Goal: Task Accomplishment & Management: Manage account settings

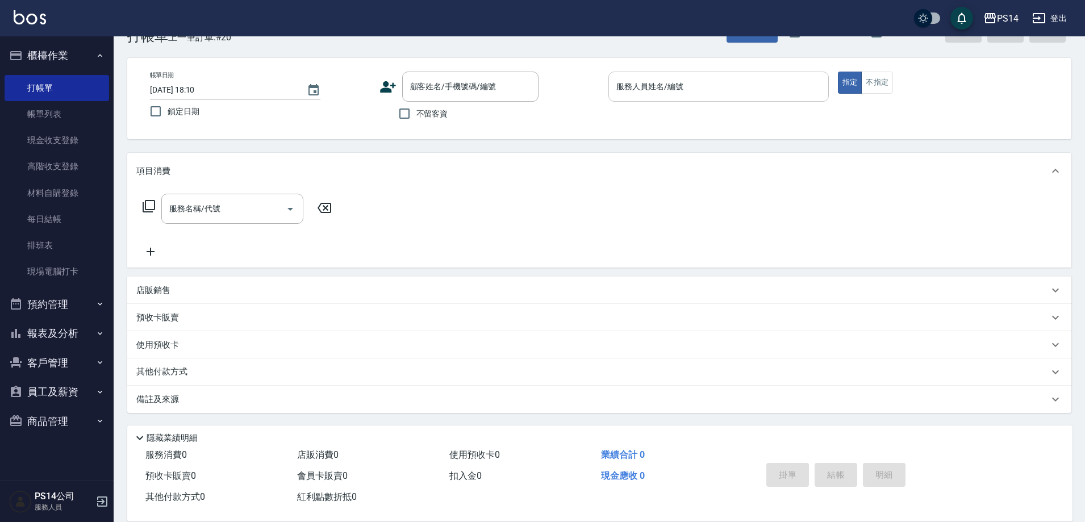
click at [680, 95] on input "服務人員姓名/編號" at bounding box center [718, 87] width 210 height 20
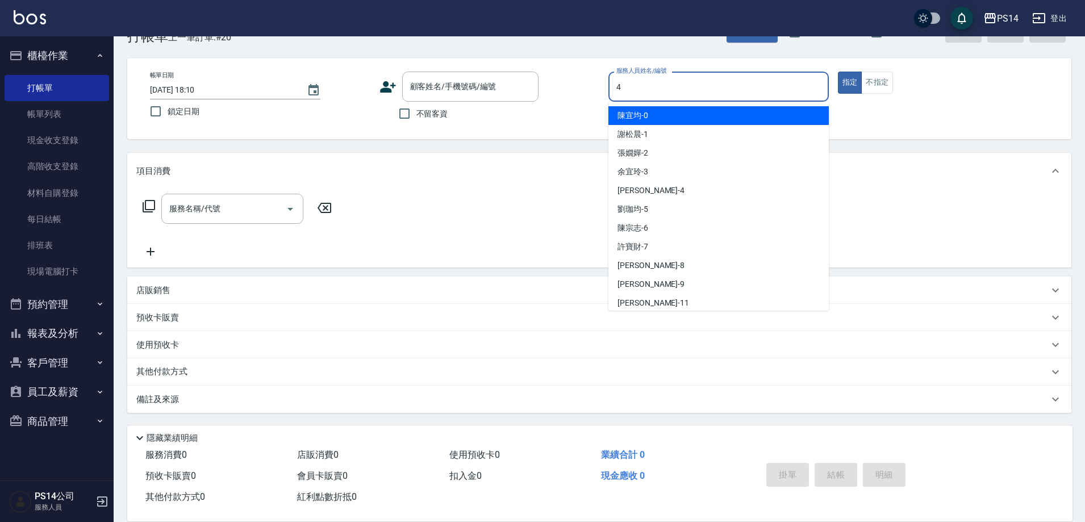
type input "[PERSON_NAME]-4"
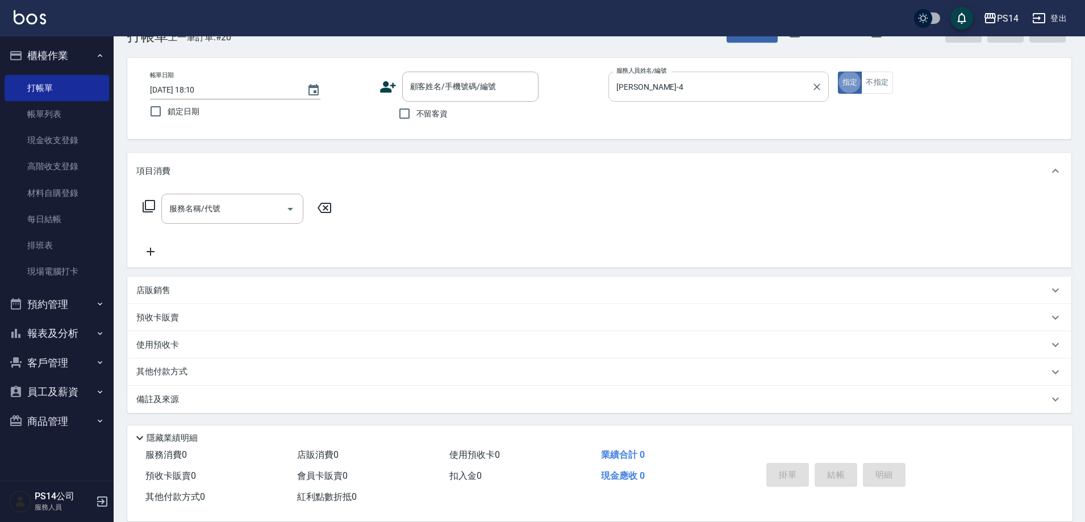
type button "true"
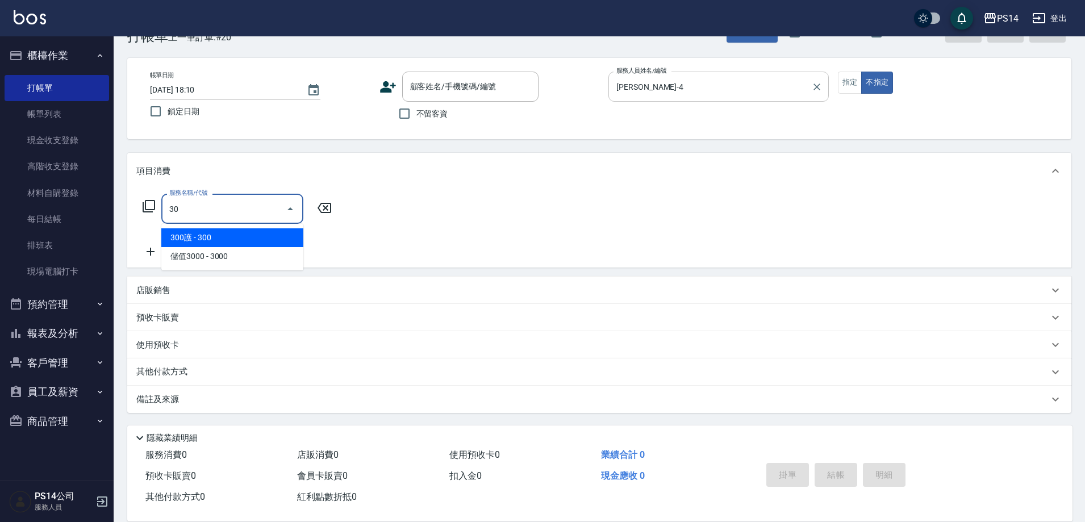
type input "3"
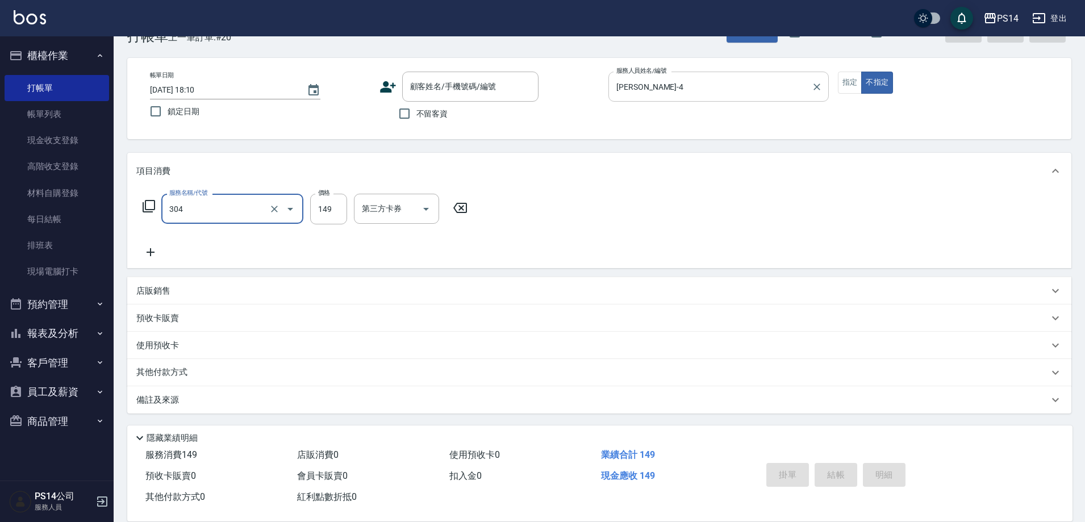
type input "剪髮(304)"
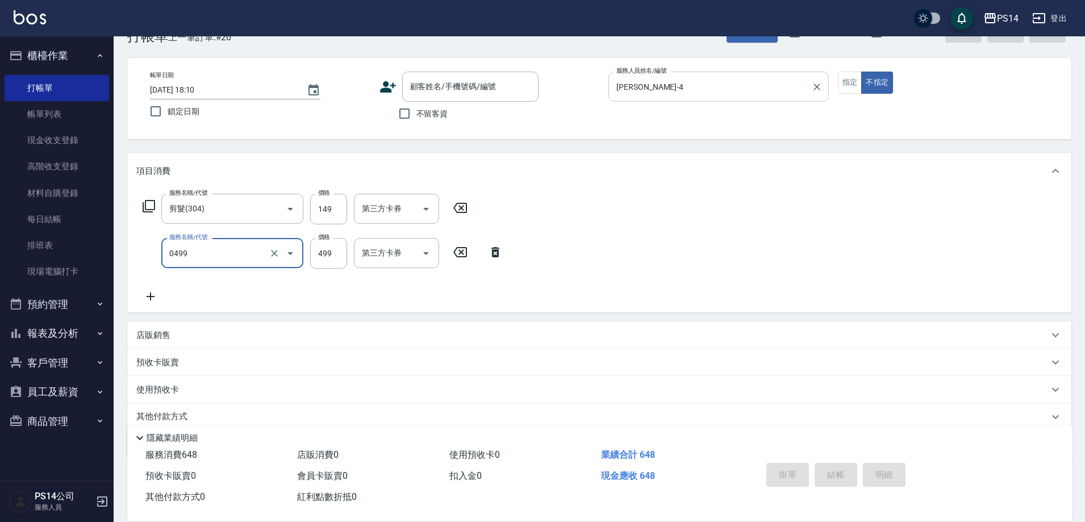
type input "[PERSON_NAME]499(0499)"
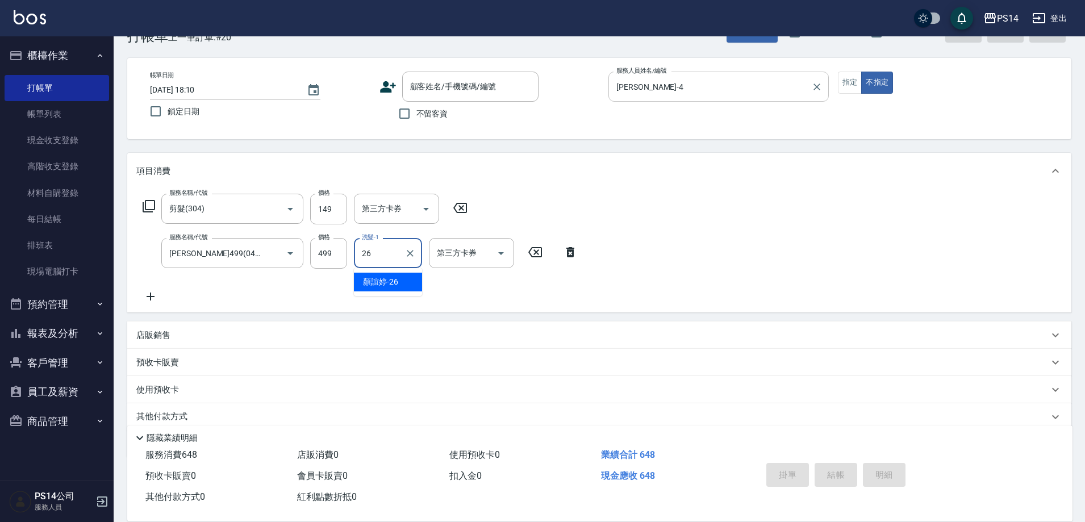
type input "[PERSON_NAME]-26"
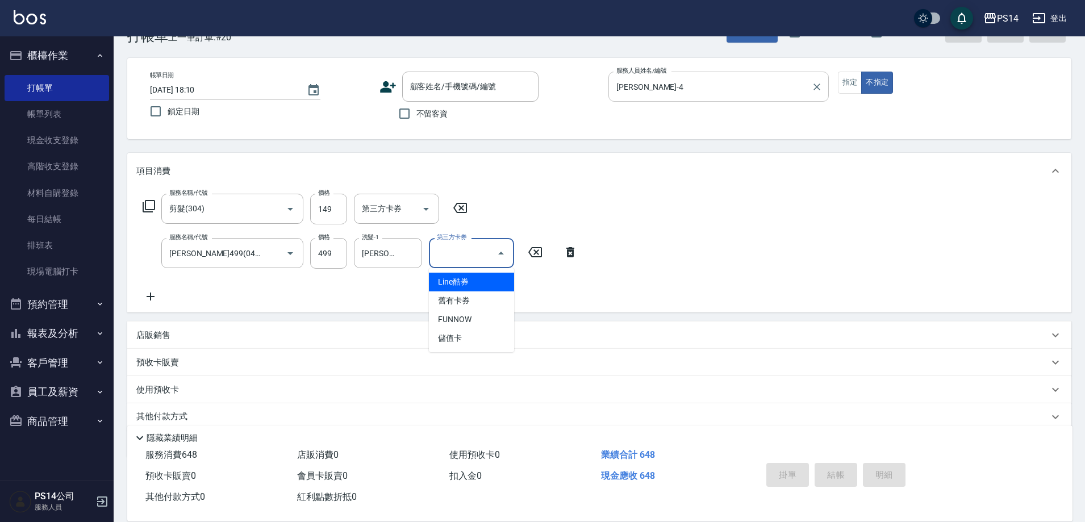
type input "Line酷券"
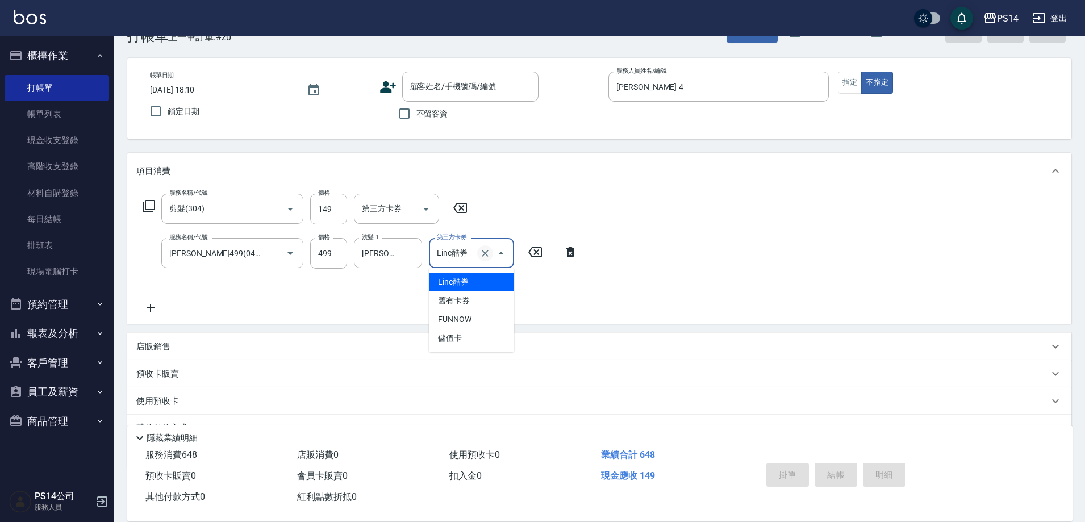
click at [482, 257] on icon "Clear" at bounding box center [484, 253] width 11 height 11
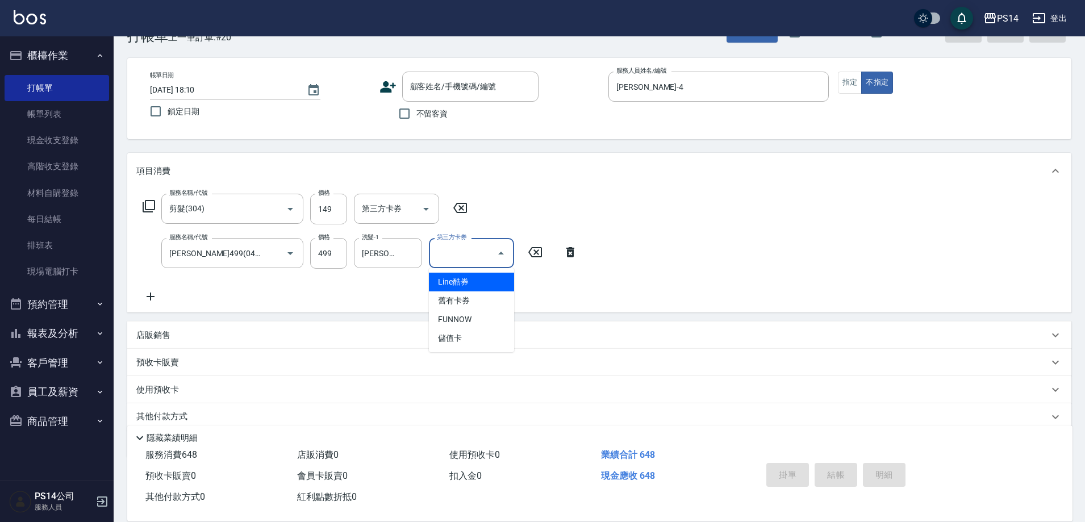
click at [645, 269] on div "服務名稱/代號 剪髮(304) 服務名稱/代號 價格 149 價格 第三方卡券 第三方卡券 服務名稱/代號 [PERSON_NAME]499(0499) 服務…" at bounding box center [599, 250] width 944 height 123
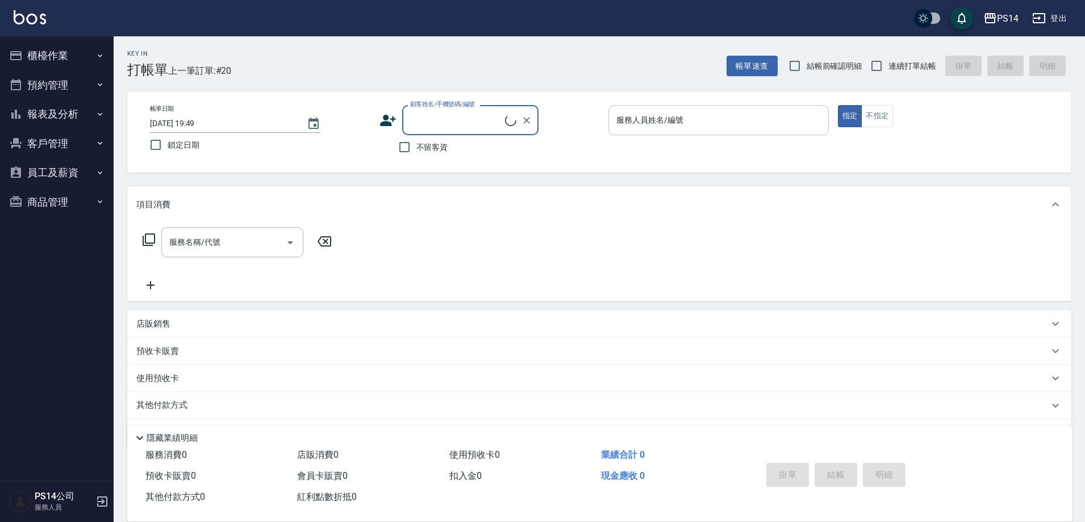
click at [676, 116] on input "服務人員姓名/編號" at bounding box center [718, 120] width 210 height 20
click at [411, 147] on input "不留客資" at bounding box center [404, 147] width 24 height 24
checkbox input "true"
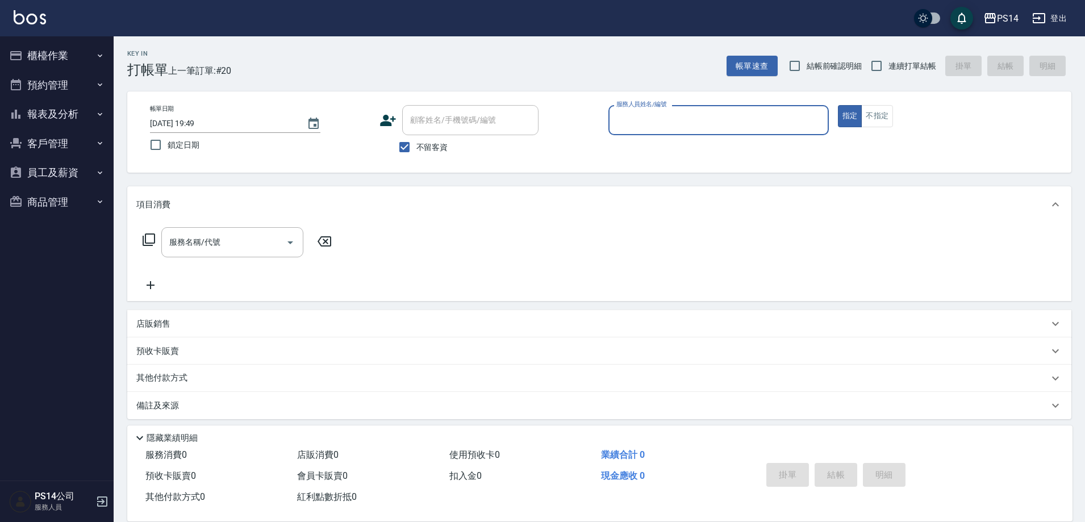
click at [923, 60] on span "連續打單結帳" at bounding box center [912, 66] width 48 height 12
click at [888, 60] on input "連續打單結帳" at bounding box center [876, 66] width 24 height 24
checkbox input "true"
click at [749, 113] on input "服務人員姓名/編號" at bounding box center [718, 120] width 210 height 20
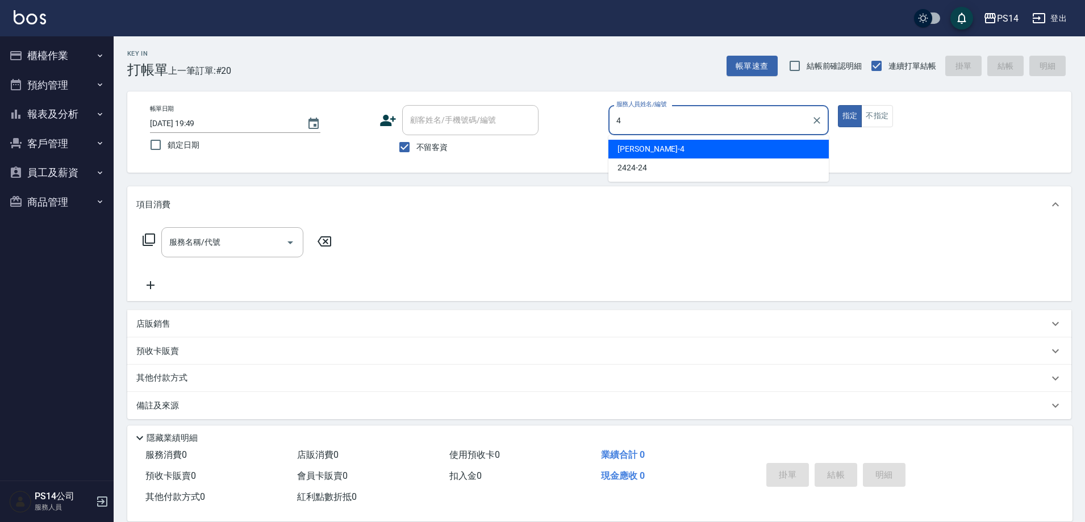
type input "[PERSON_NAME]-4"
type button "true"
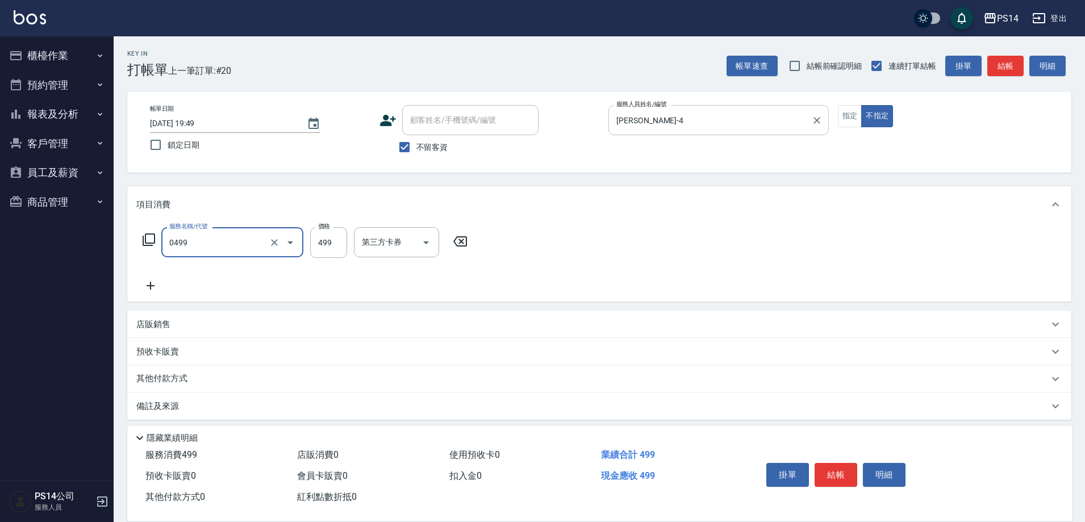
type input "[PERSON_NAME]499(0499)"
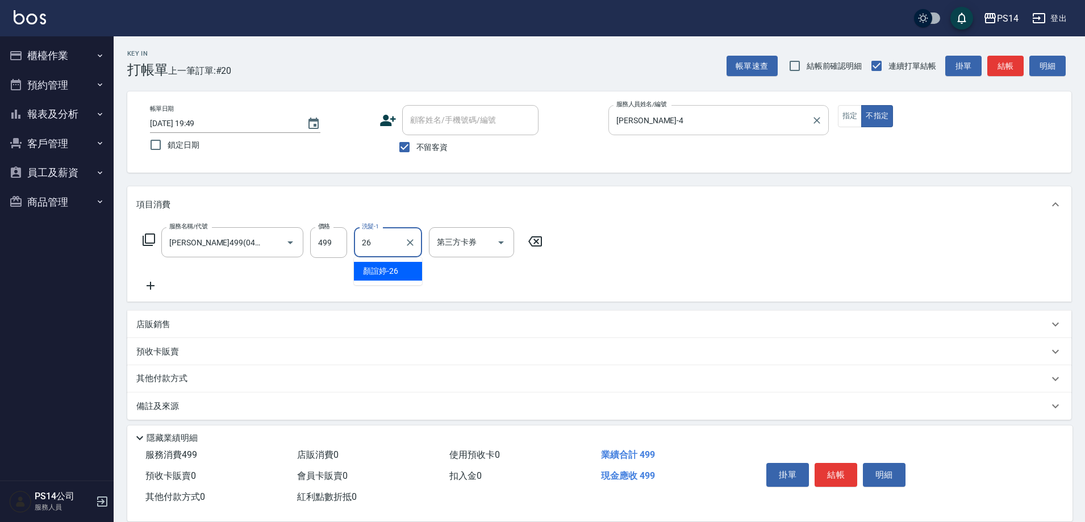
type input "[PERSON_NAME]-26"
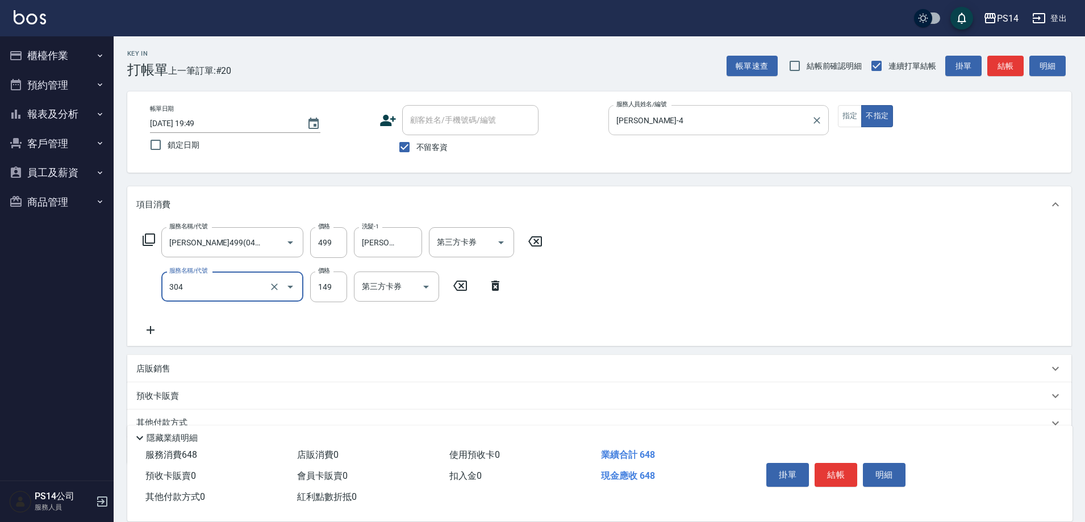
type input "剪髮(304)"
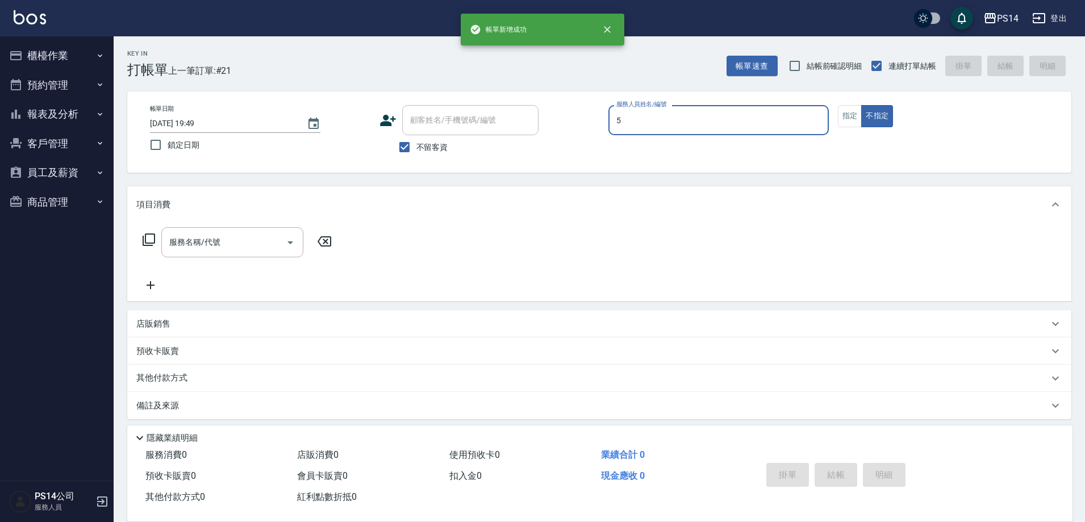
type input "劉珈均-5"
type button "false"
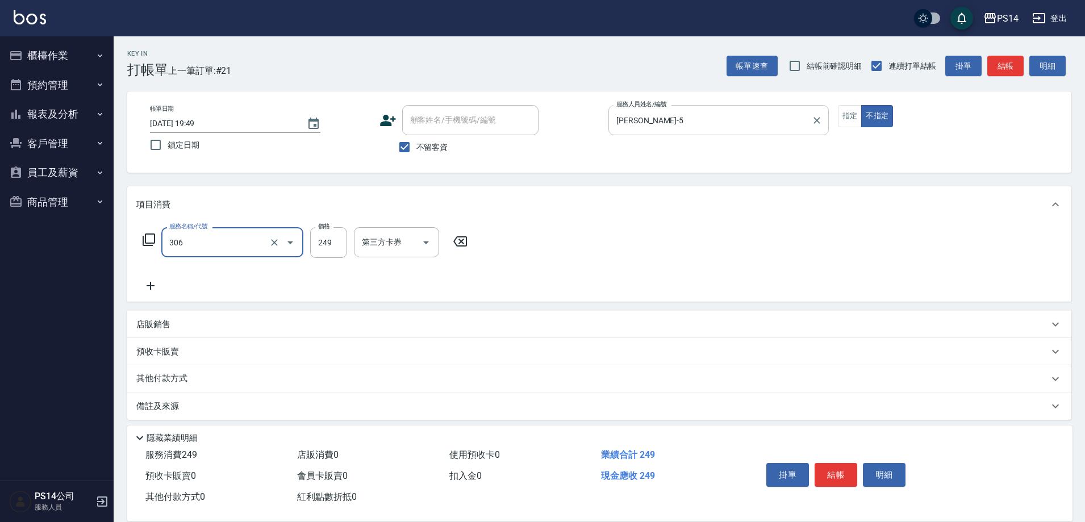
type input "剪髮(306)"
type input "劉珈均-5"
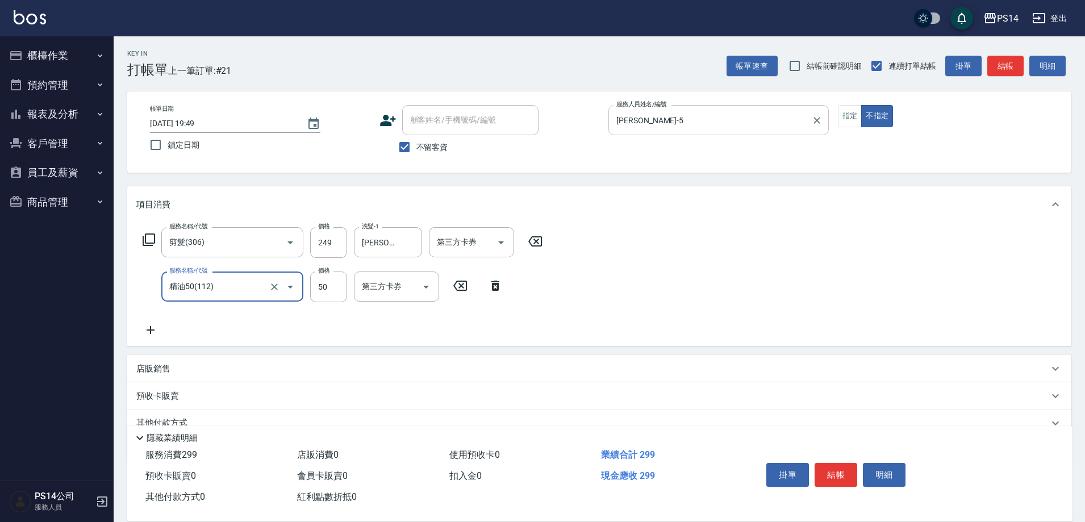
type input "精油50(112)"
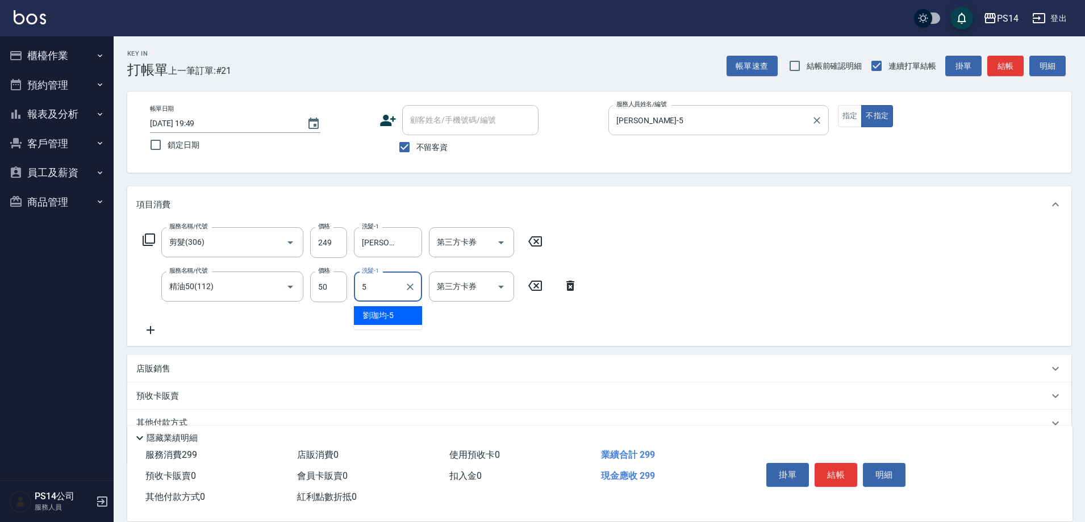
type input "劉珈均-5"
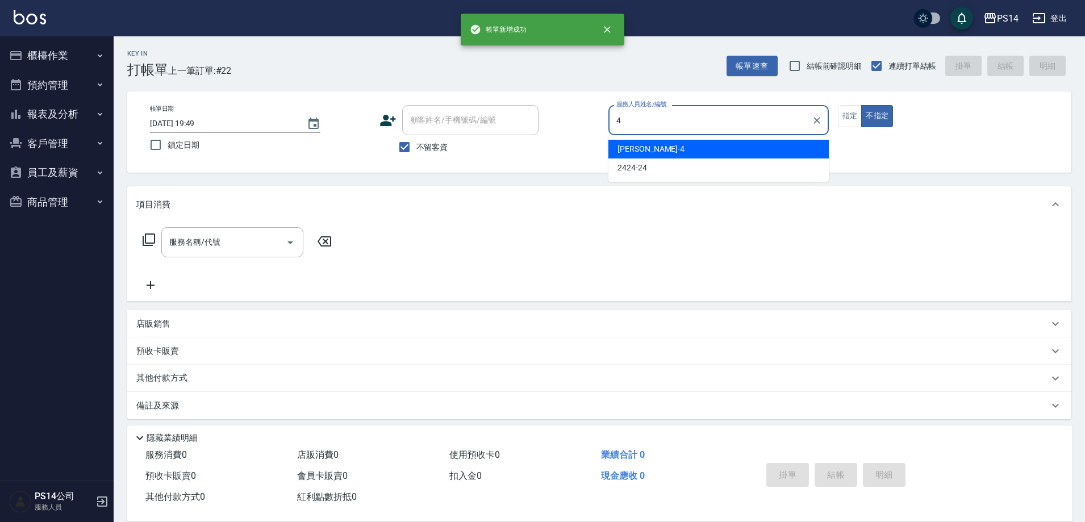
type input "[PERSON_NAME]-4"
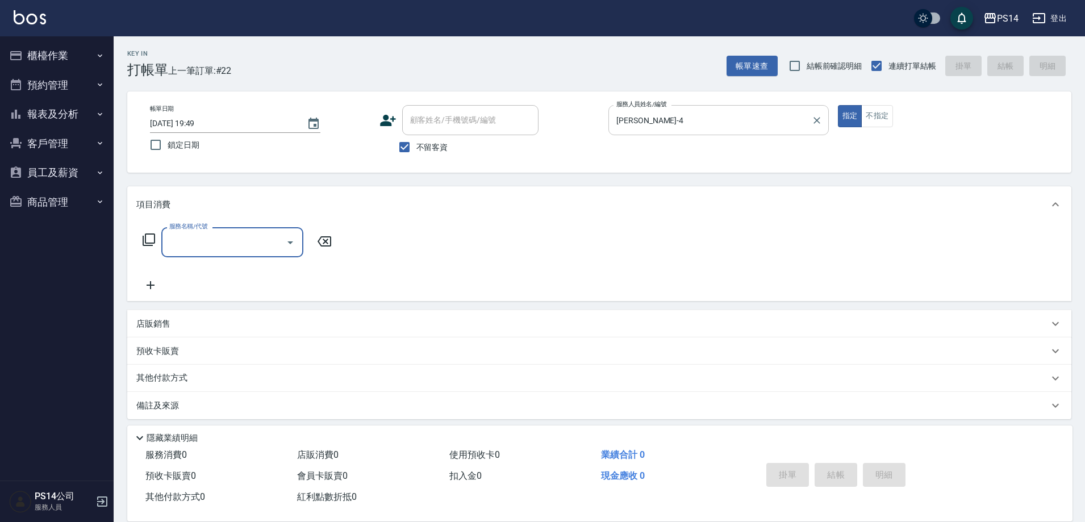
type input "6"
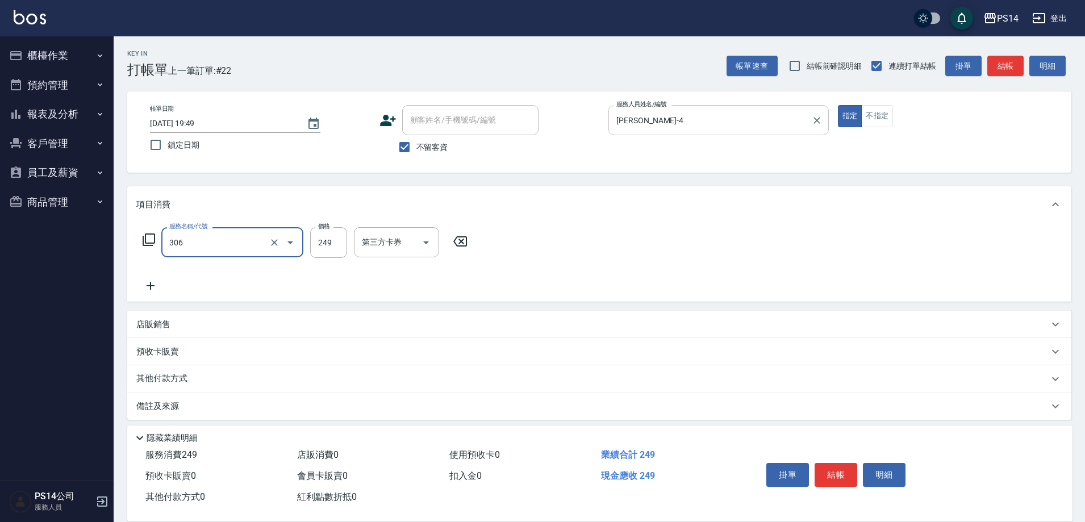
type input "剪髮(306)"
click at [289, 244] on icon "Open" at bounding box center [290, 243] width 14 height 14
type input "0"
type input "洗+剪(308)"
type input "[PERSON_NAME]-26"
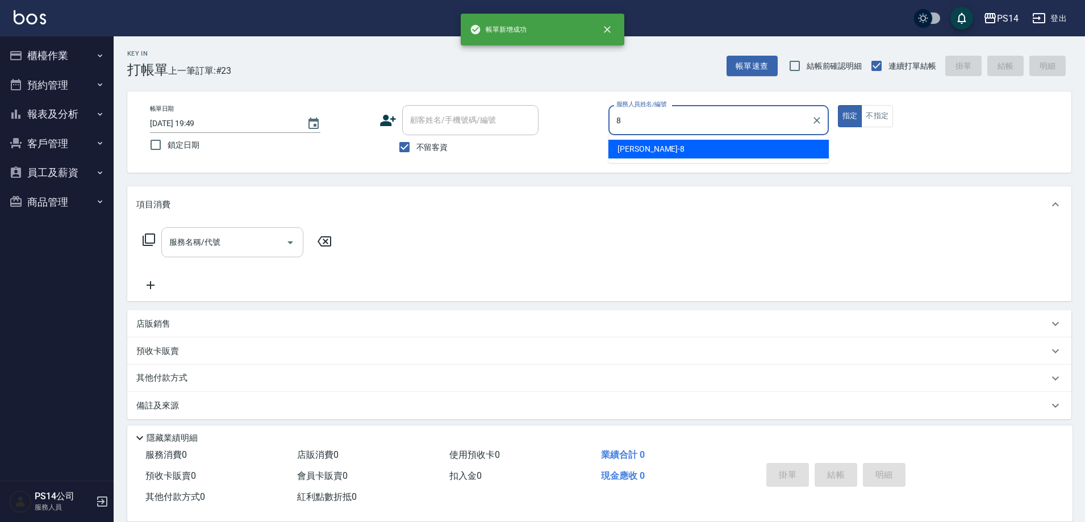
type input "徐于雯-8"
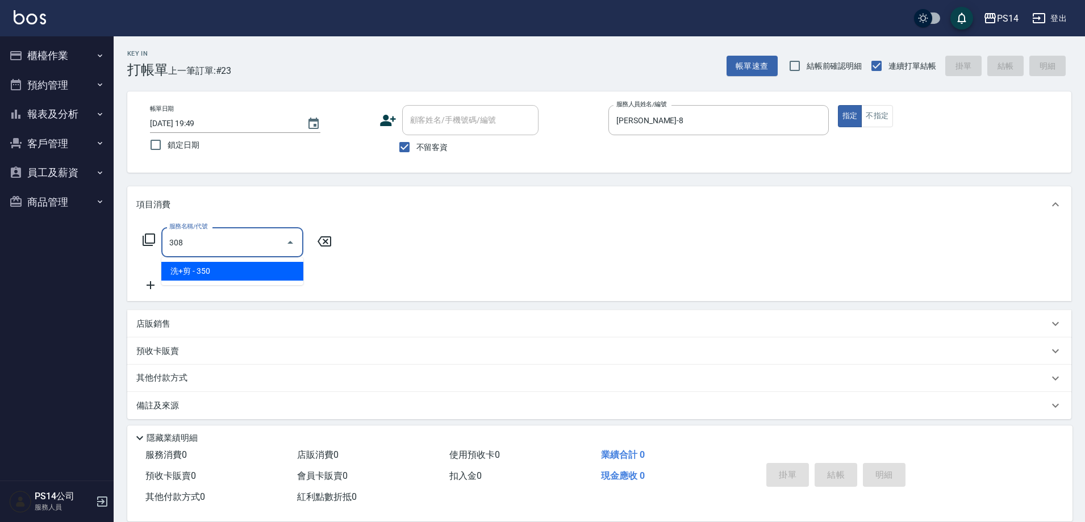
type input "洗+剪(308)"
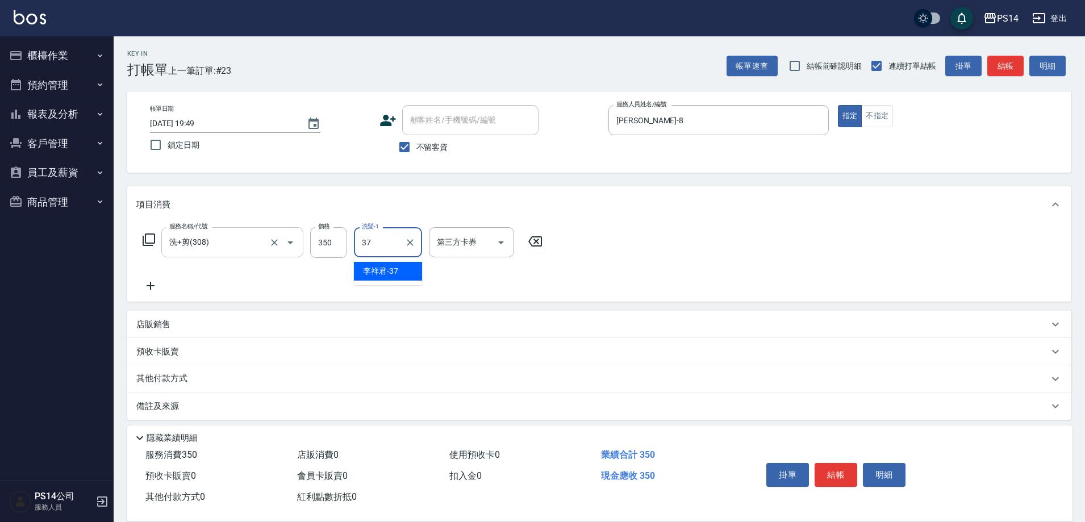
type input "李祥君 -37"
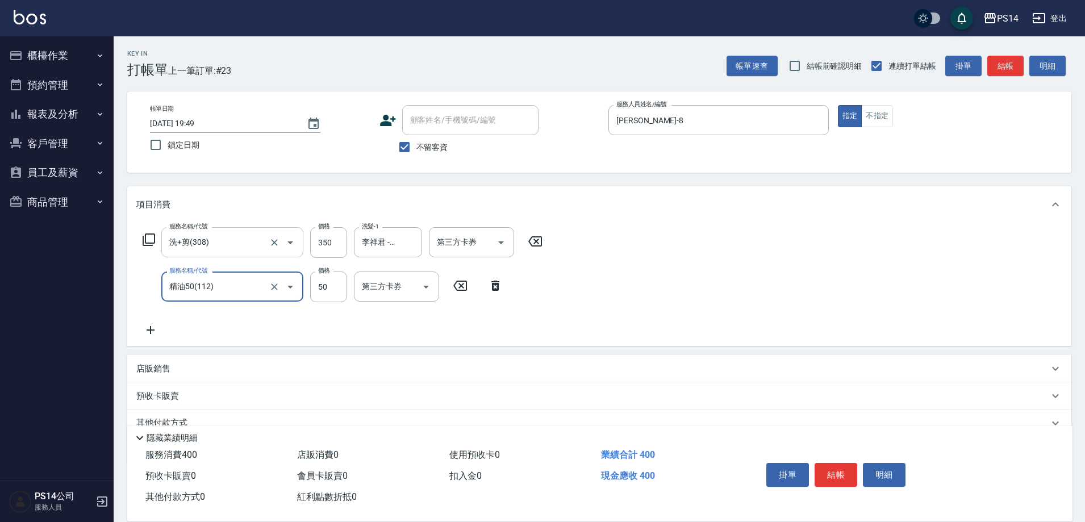
type input "精油50(112)"
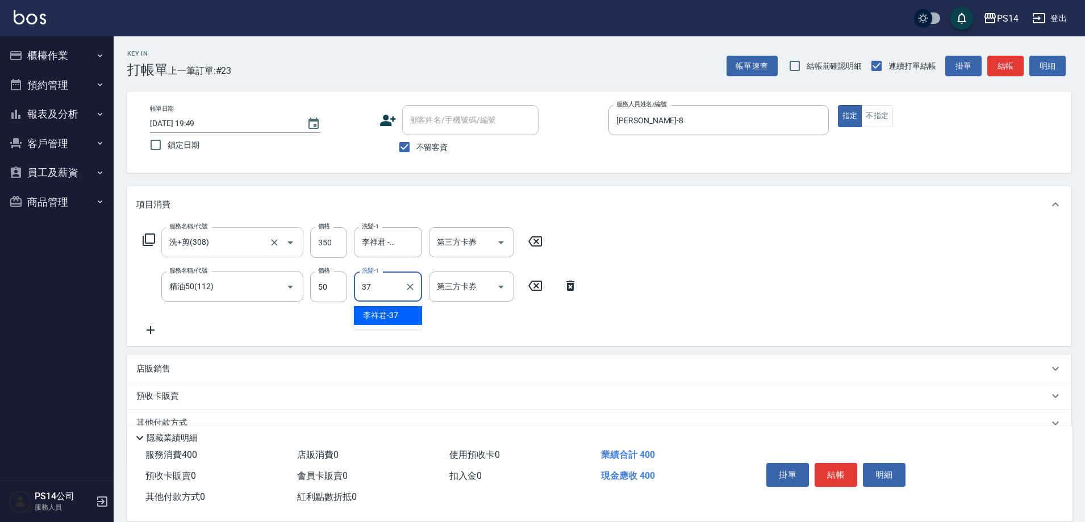
type input "李祥君 -37"
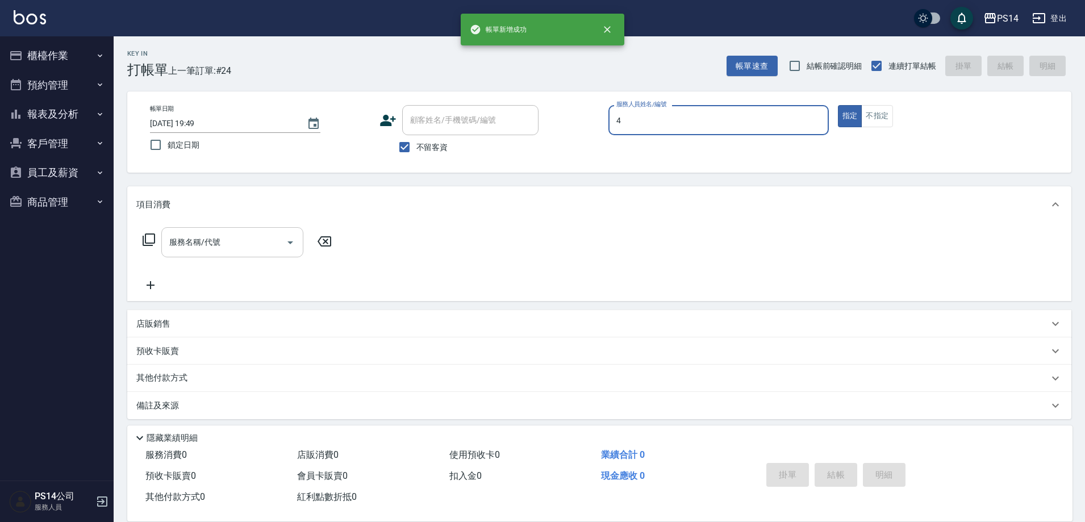
type input "[PERSON_NAME]-4"
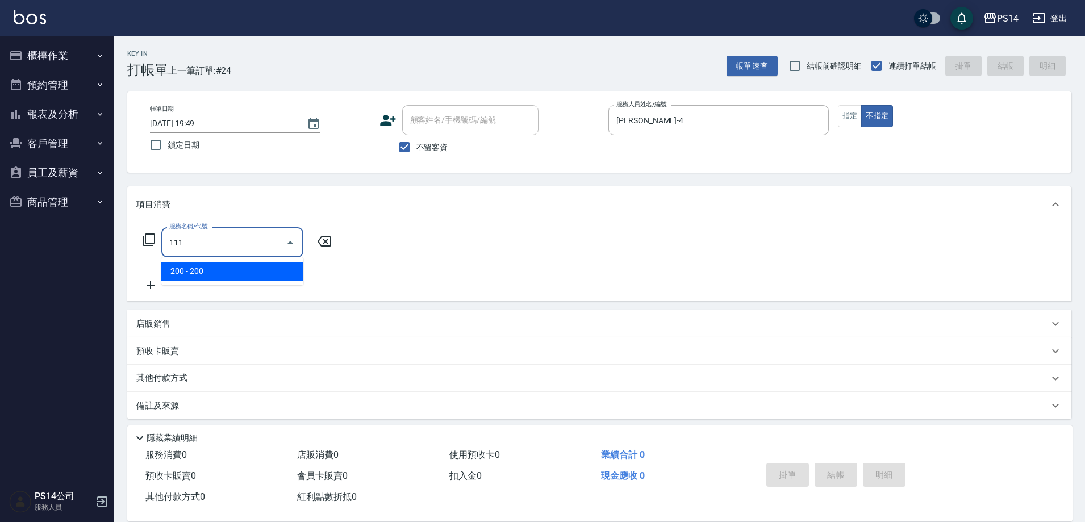
type input "200(111)"
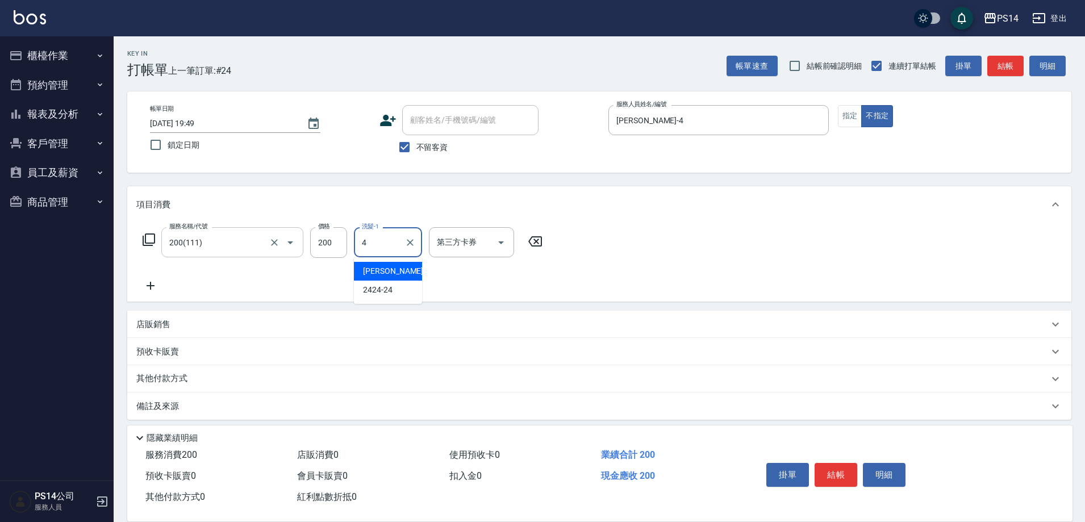
type input "[PERSON_NAME]-4"
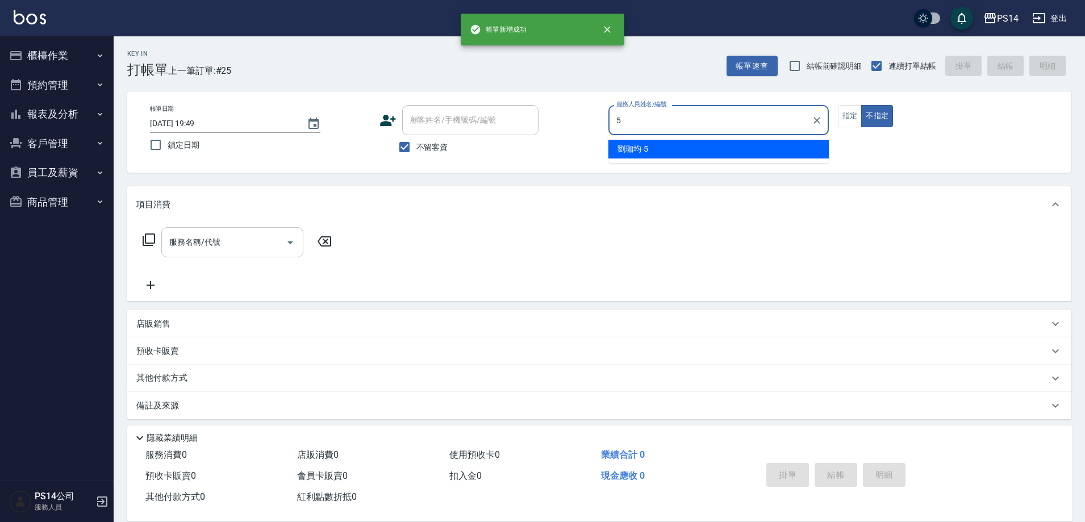
type input "劉珈均-5"
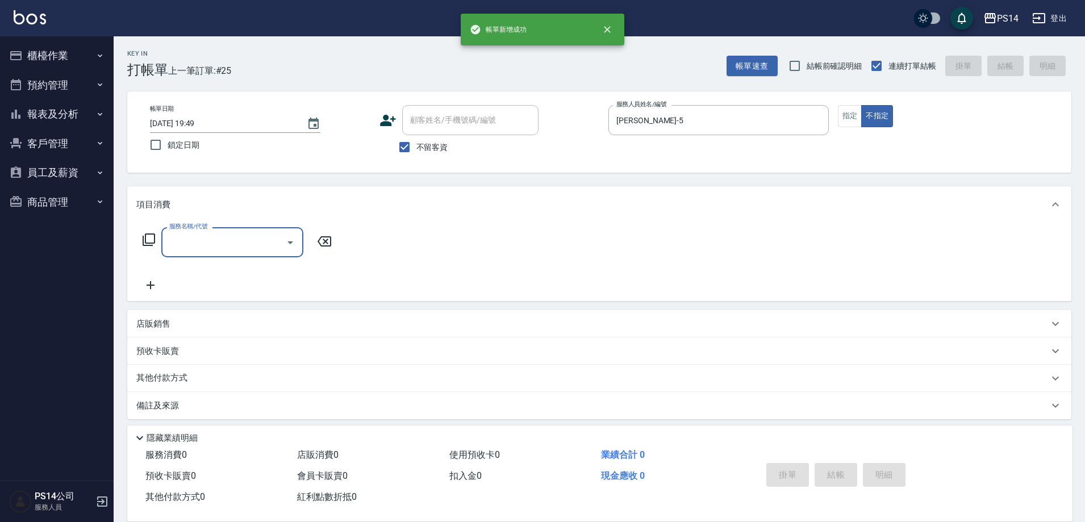
type input "3"
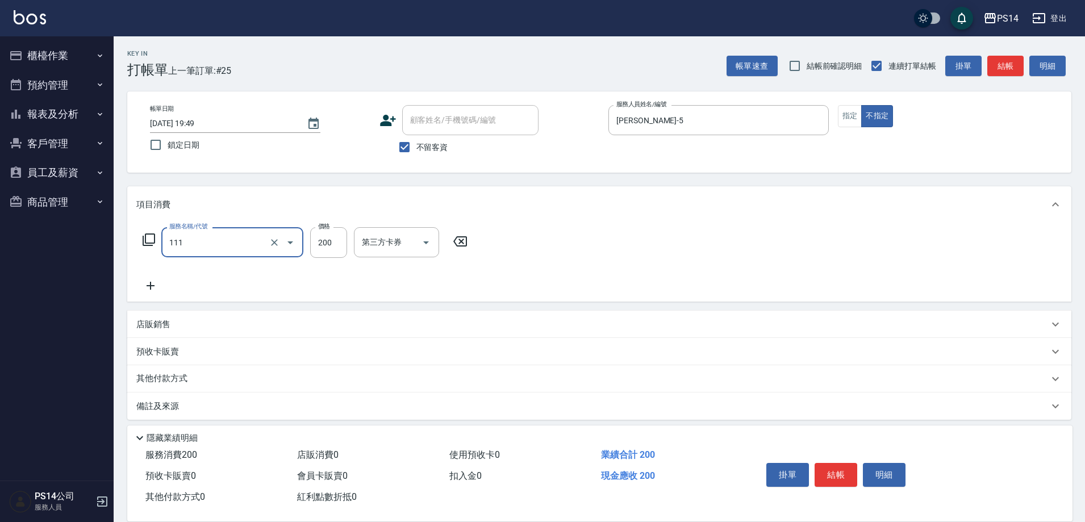
type input "200(111)"
type input "李祥君 -37"
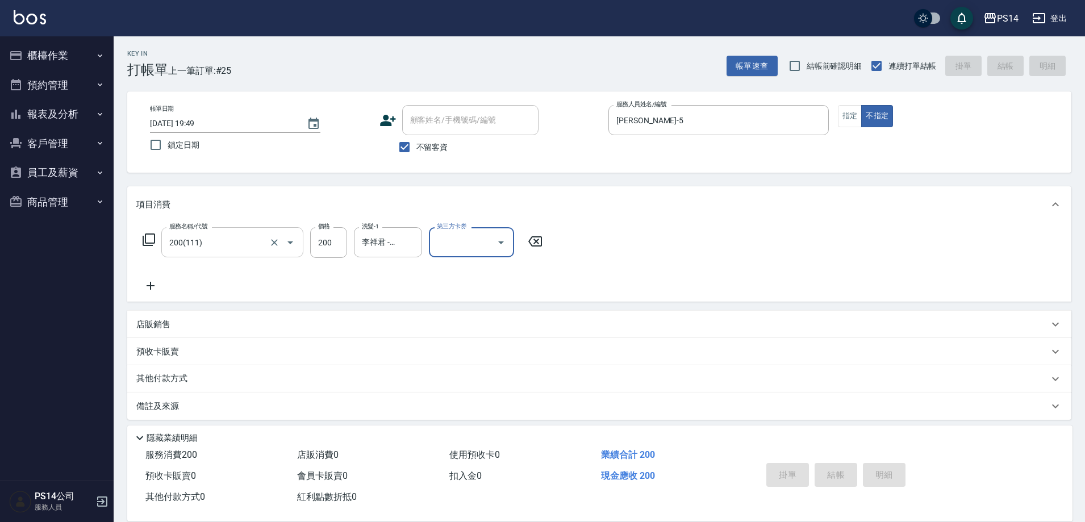
type input "2025/09/16 19:50"
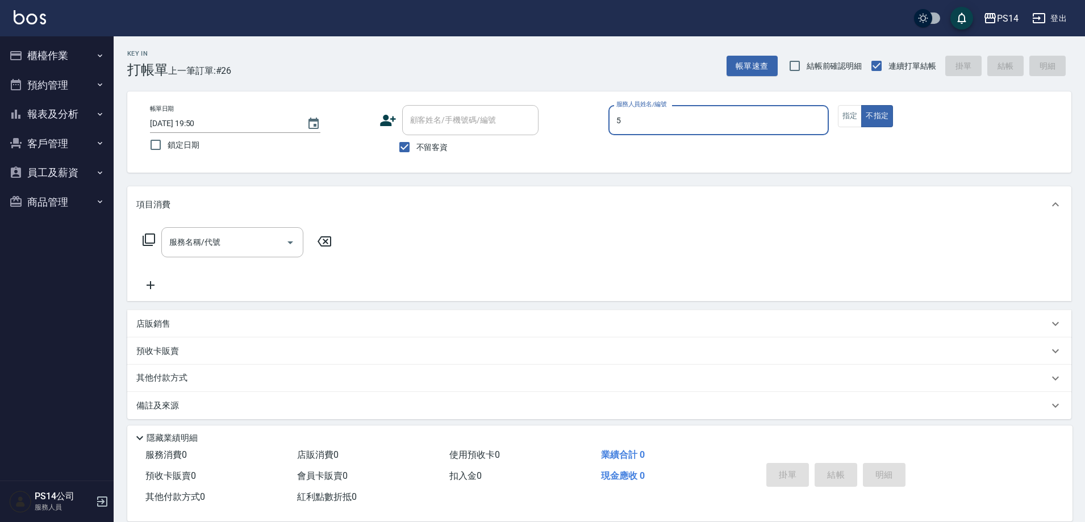
type input "劉珈均-5"
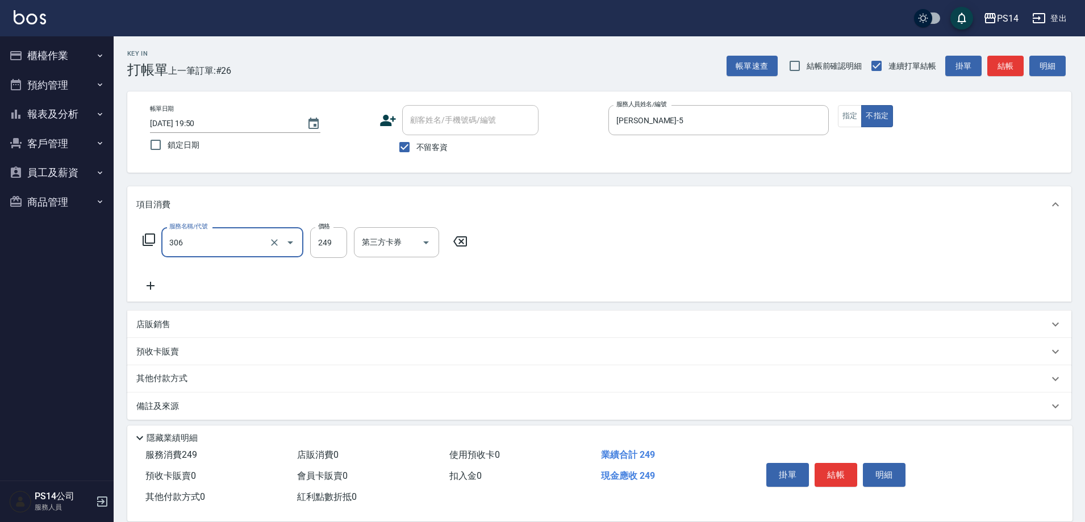
type input "剪髮(306)"
type input "李祥君 -37"
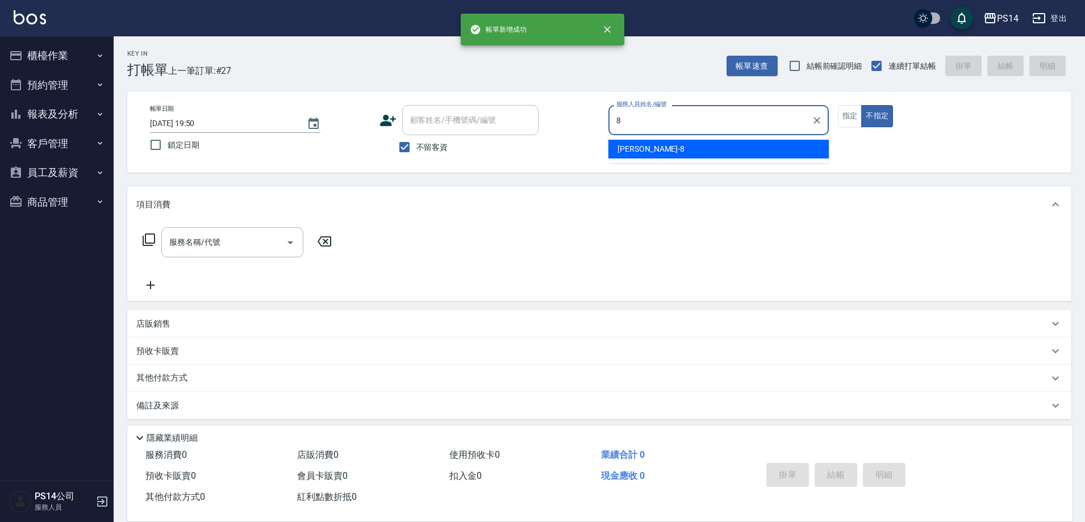
type input "徐于雯-8"
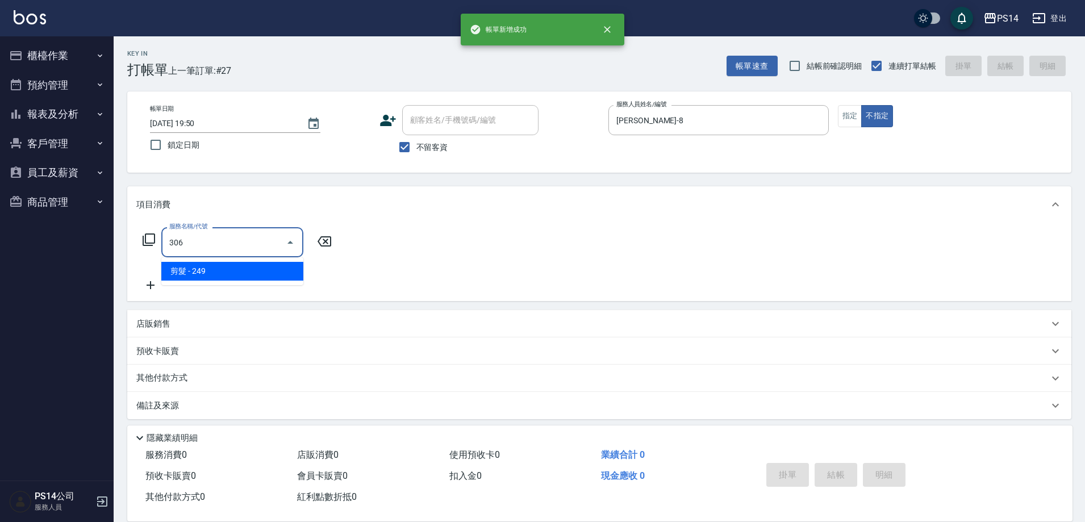
type input "剪髮(306)"
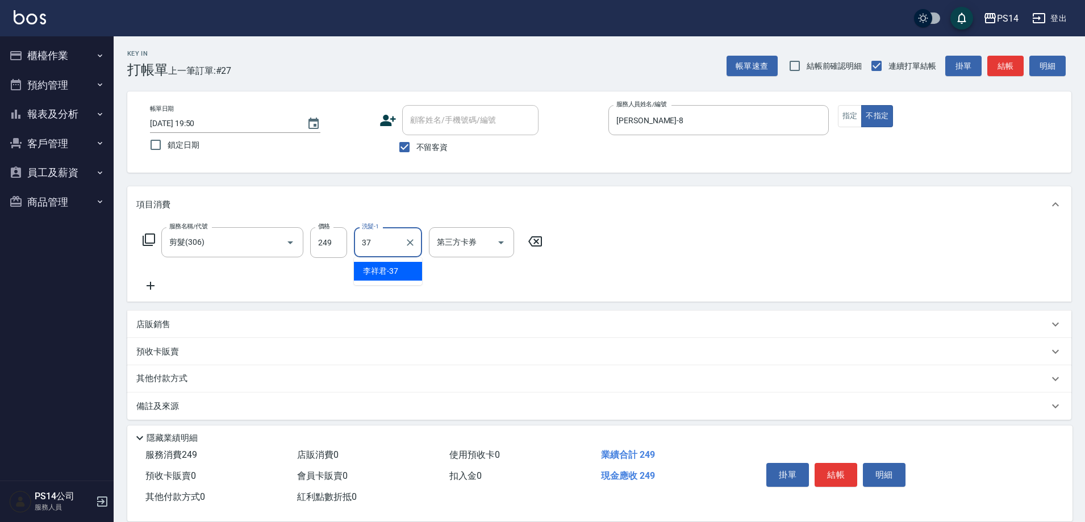
type input "李祥君 -37"
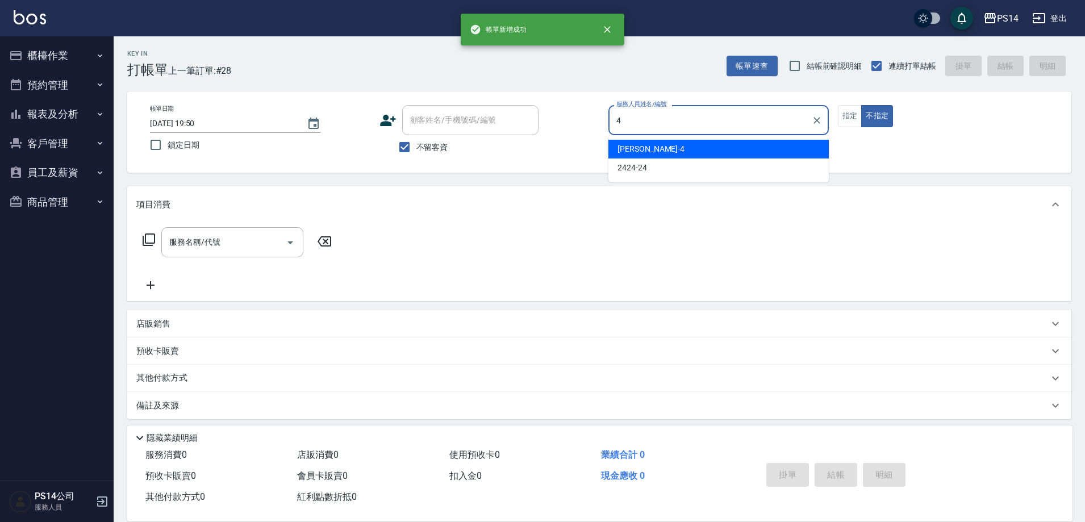
type input "[PERSON_NAME]-4"
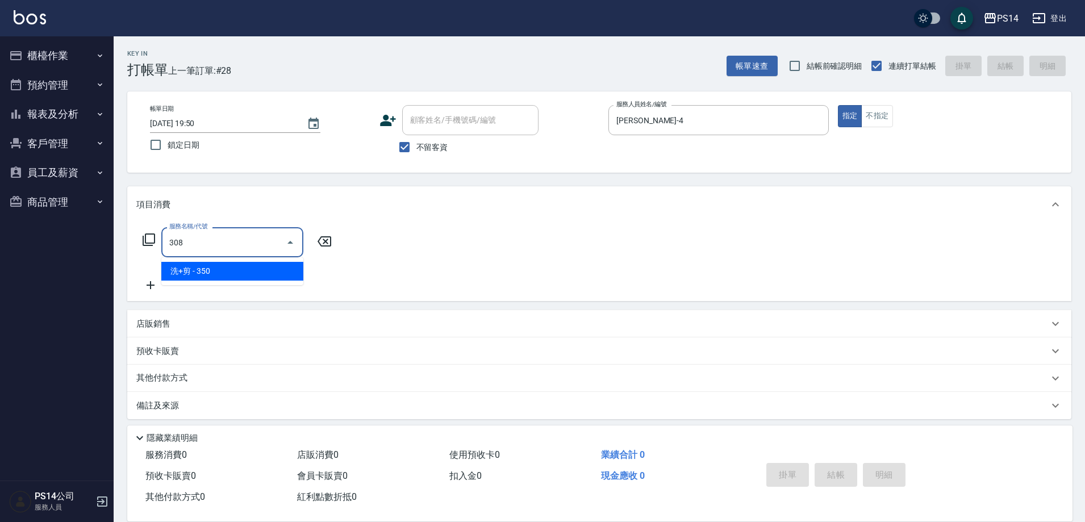
type input "洗+剪(308)"
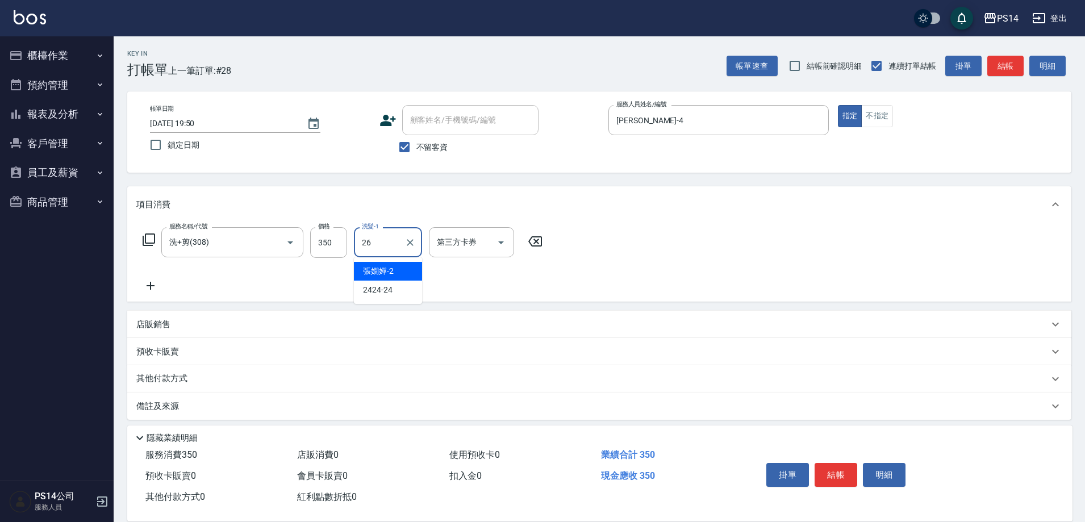
type input "[PERSON_NAME]-26"
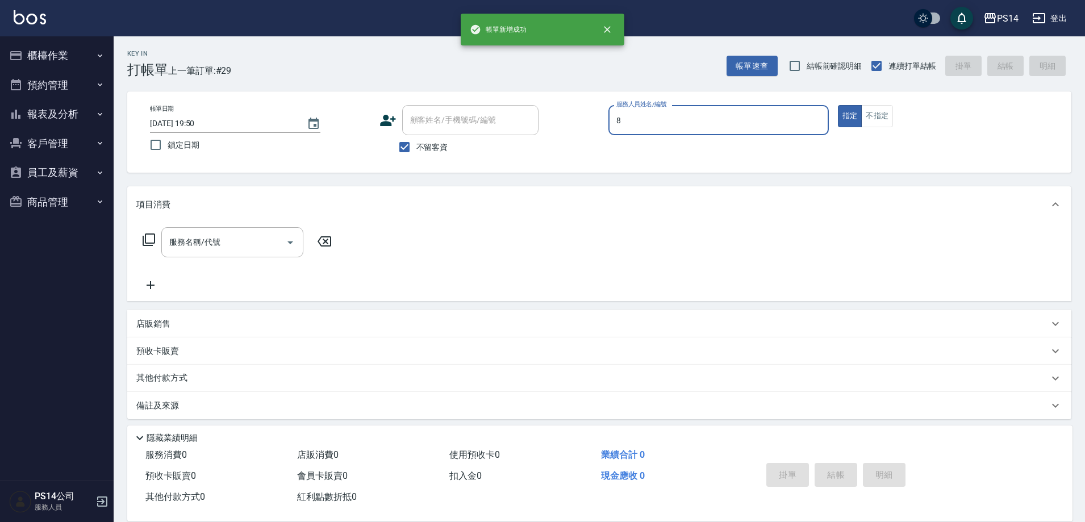
type input "徐于雯-8"
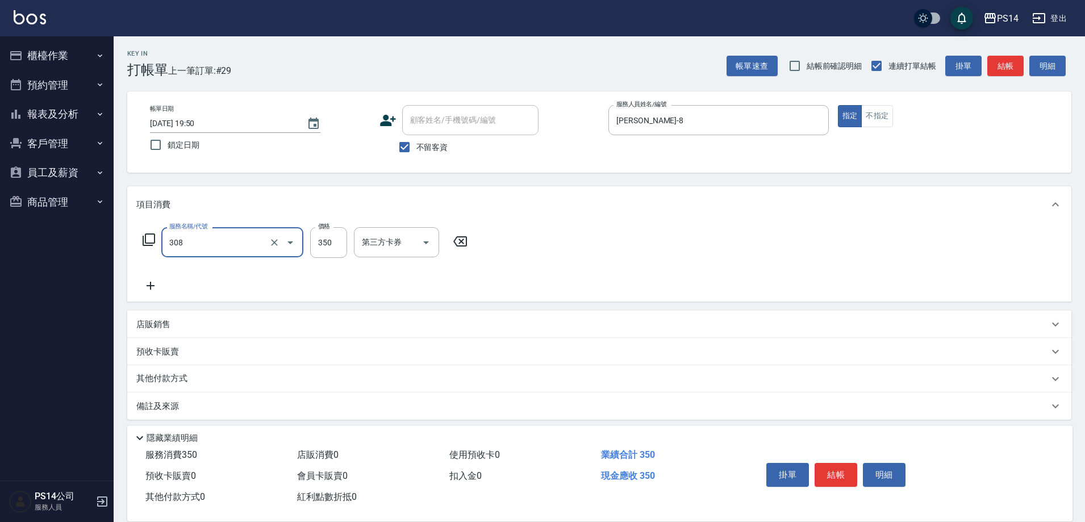
type input "洗+剪(308)"
type input "[PERSON_NAME]-26"
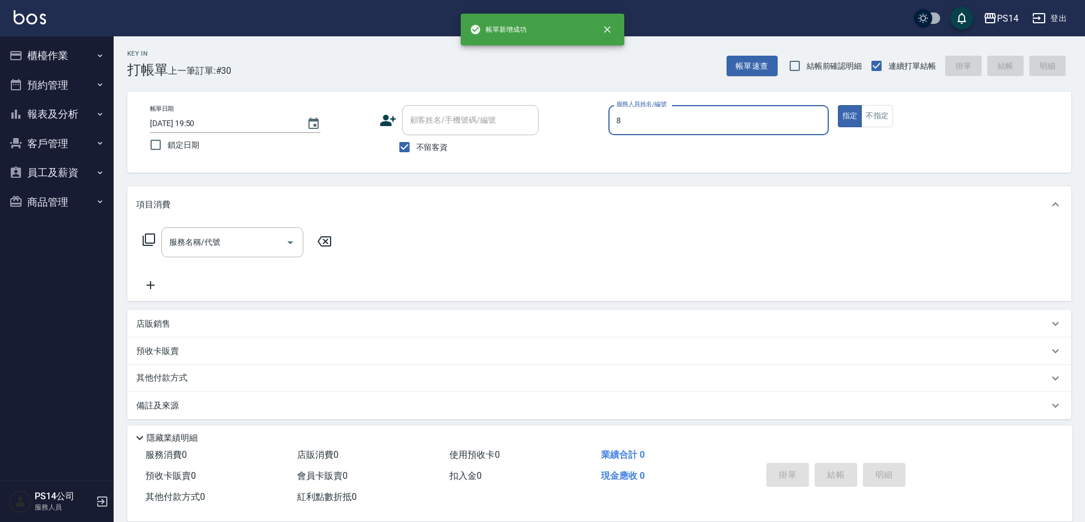
type input "徐于雯-8"
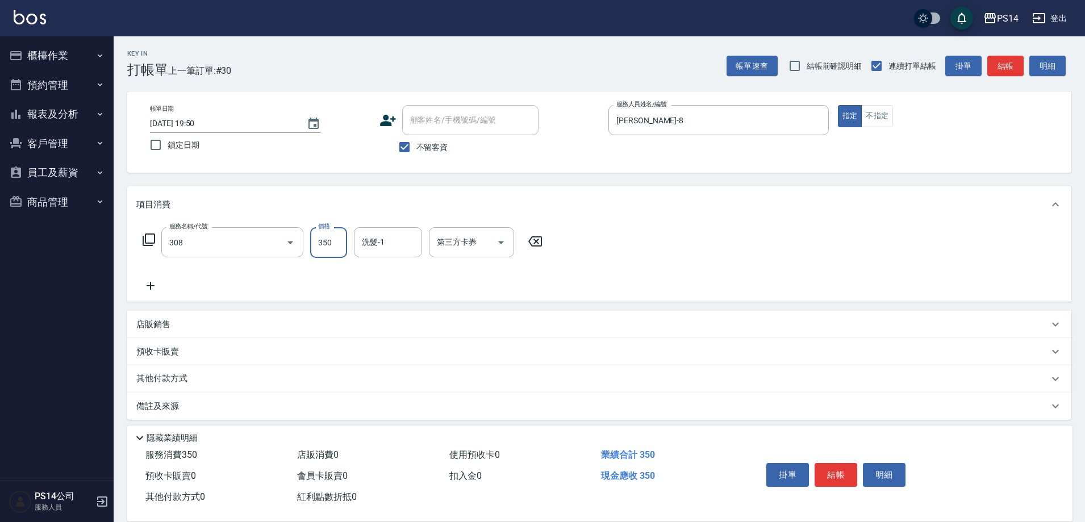
type input "洗+剪(308)"
type input "李祥君 -37"
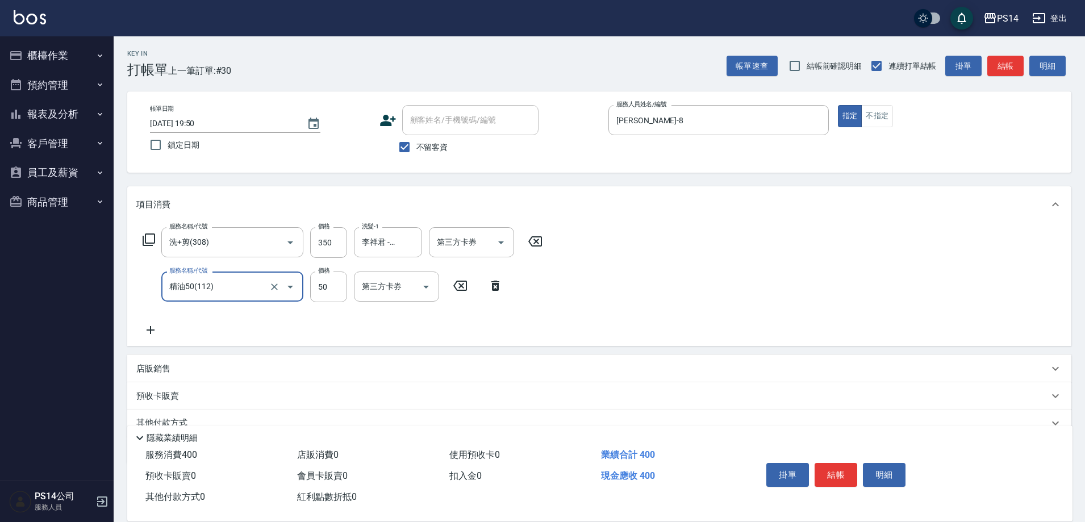
type input "精油50(112)"
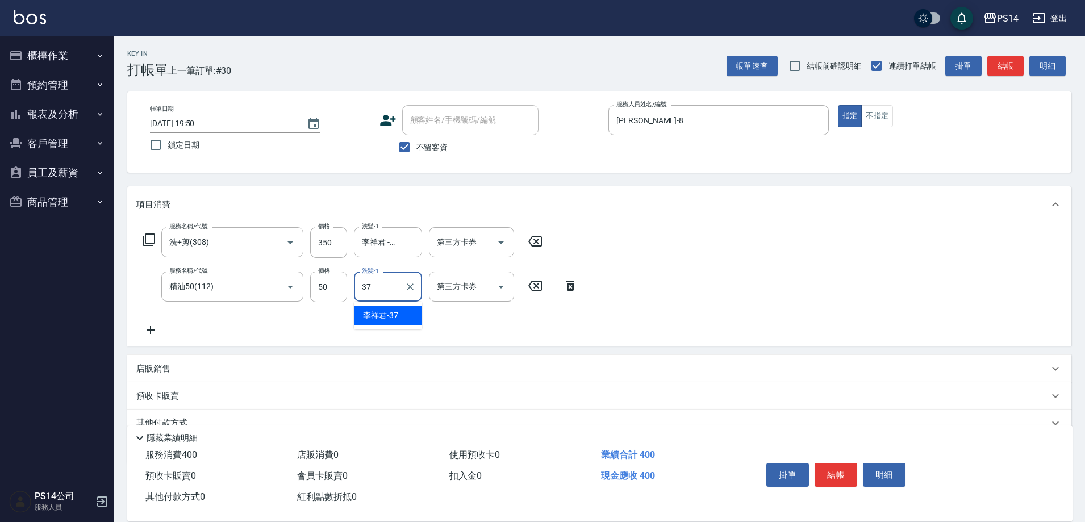
type input "李祥君 -37"
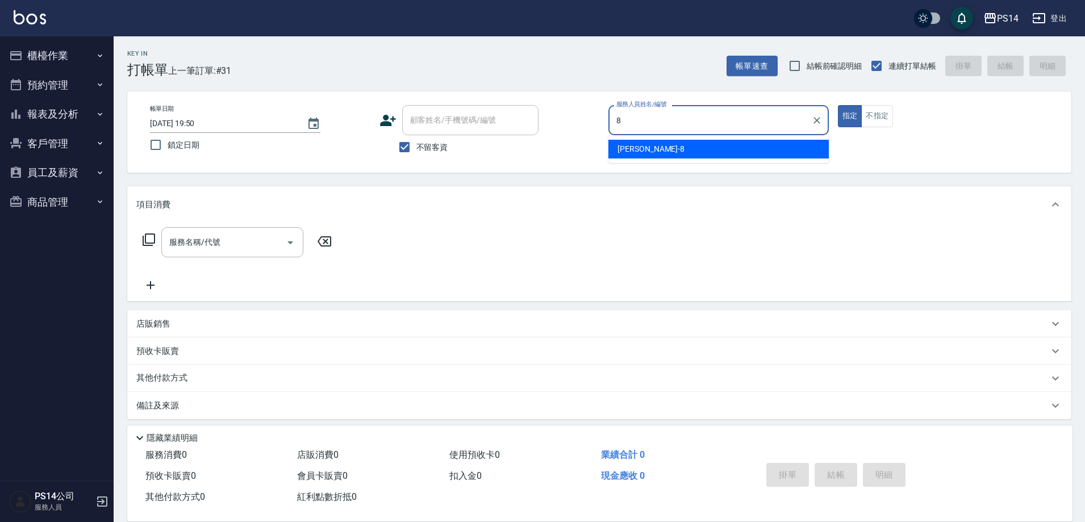
type input "徐于雯-8"
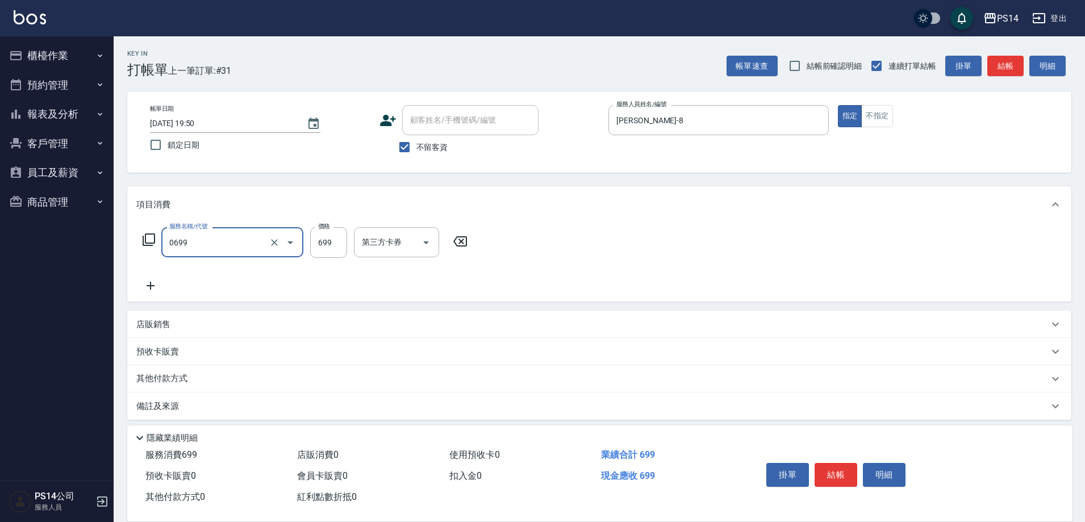
type input "精油SPA(0699)"
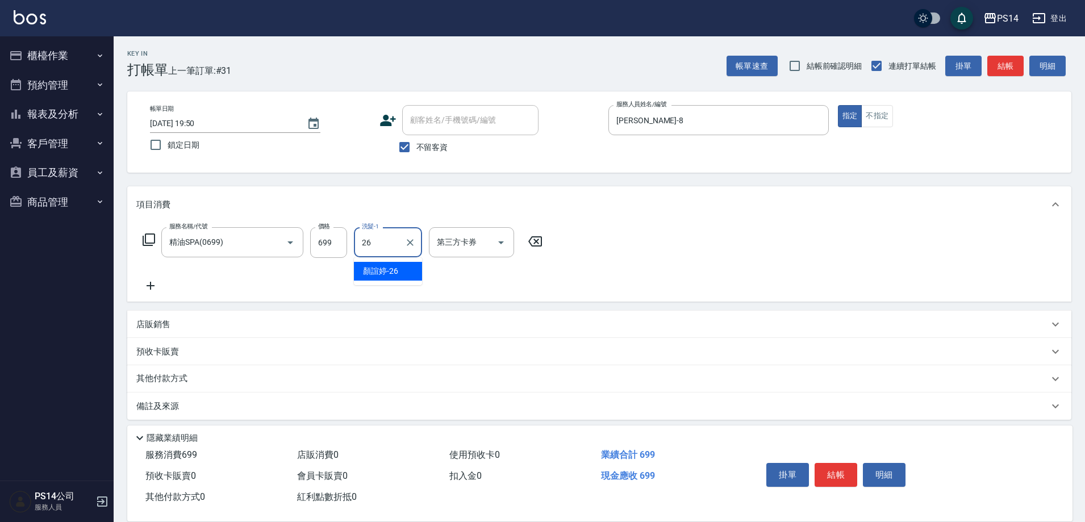
type input "[PERSON_NAME]-26"
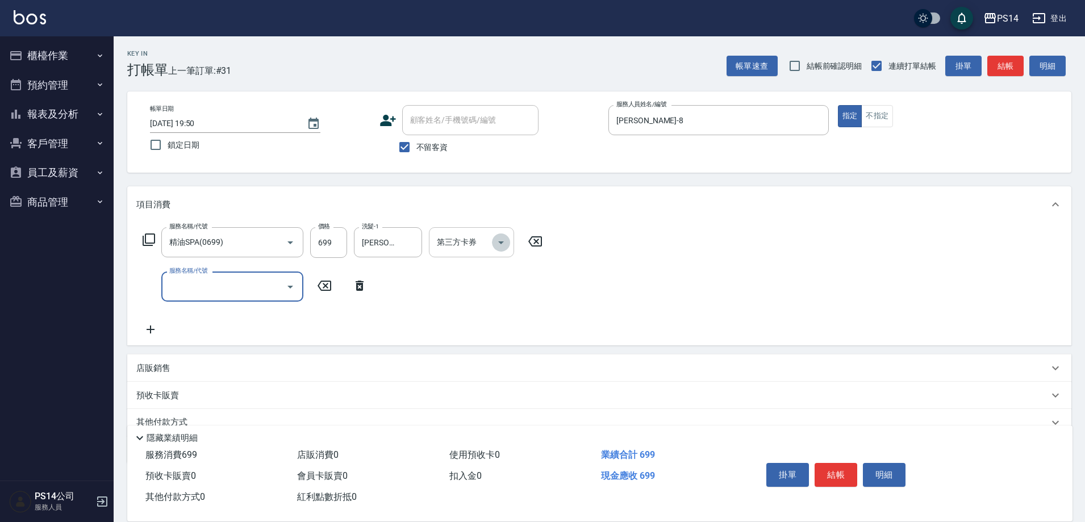
click at [503, 247] on icon "Open" at bounding box center [501, 243] width 14 height 14
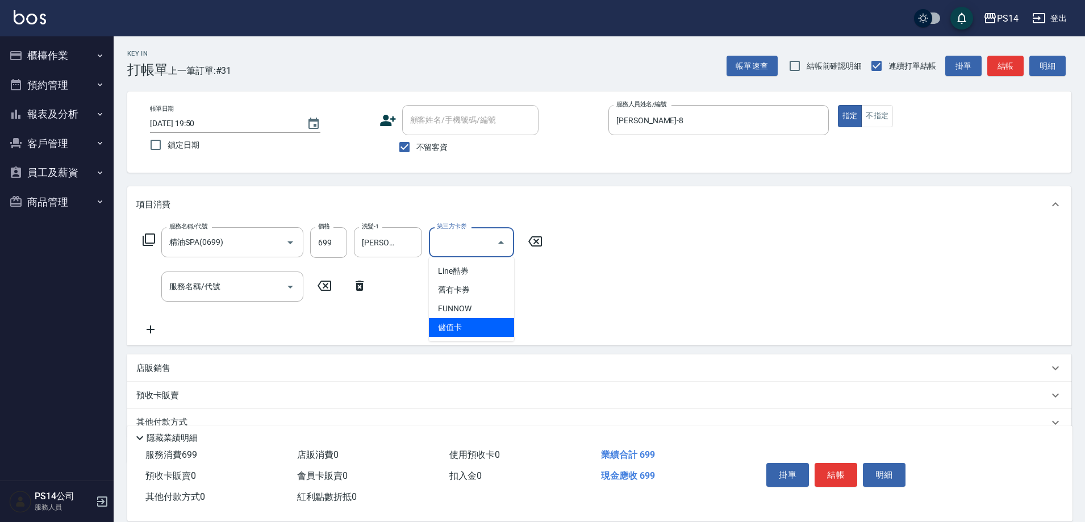
click at [464, 329] on span "儲值卡" at bounding box center [471, 327] width 85 height 19
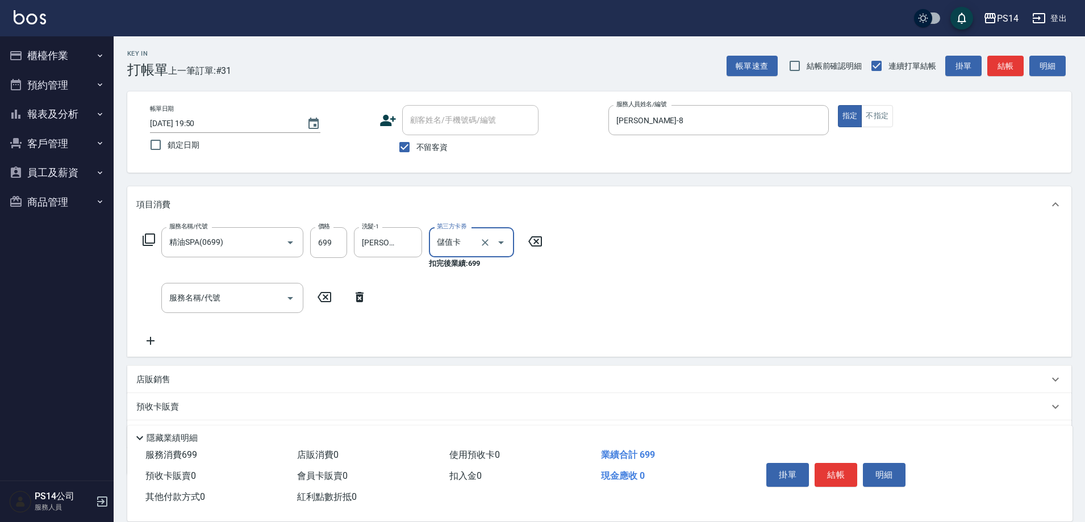
type input "儲值卡"
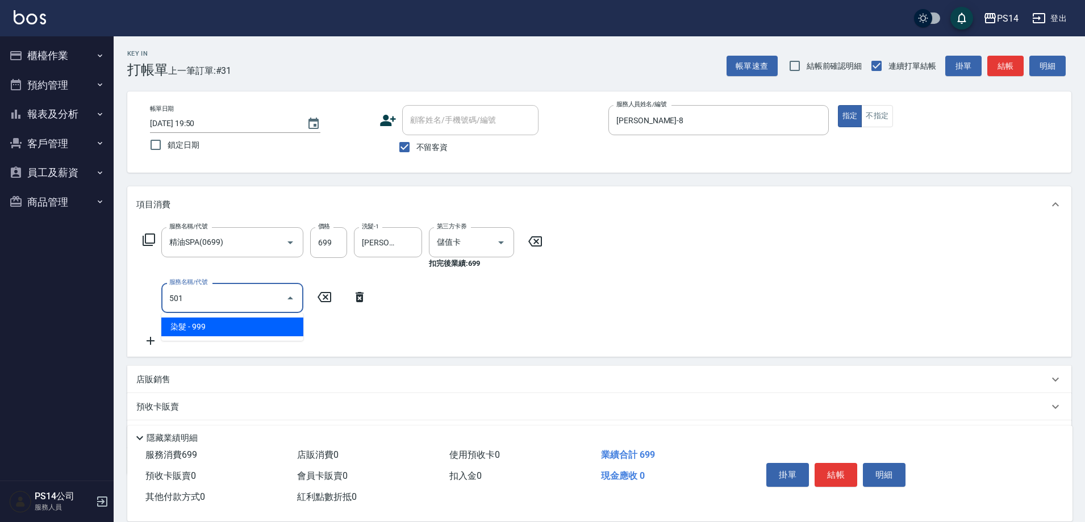
type input "染髮(501)"
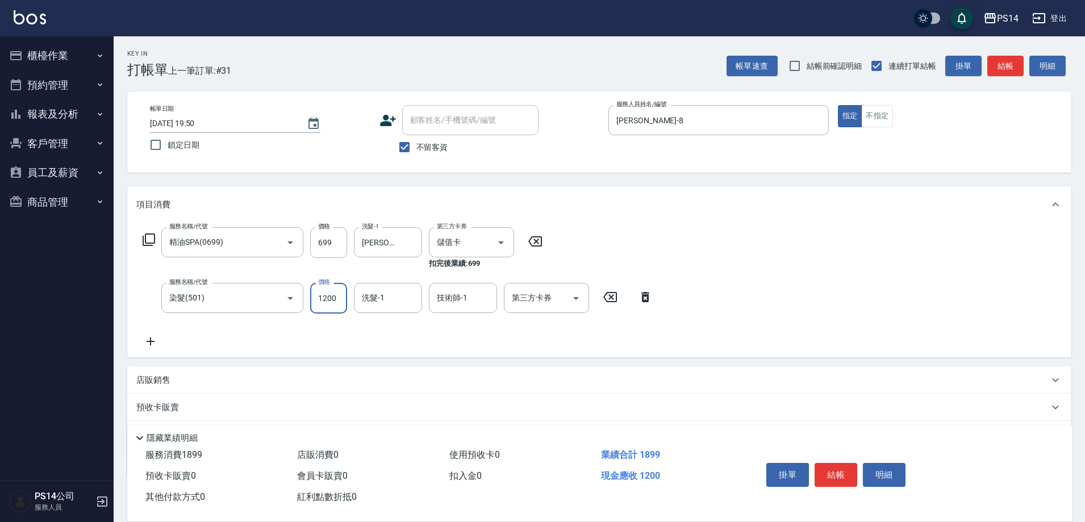
type input "1200"
type input "[PERSON_NAME]-26"
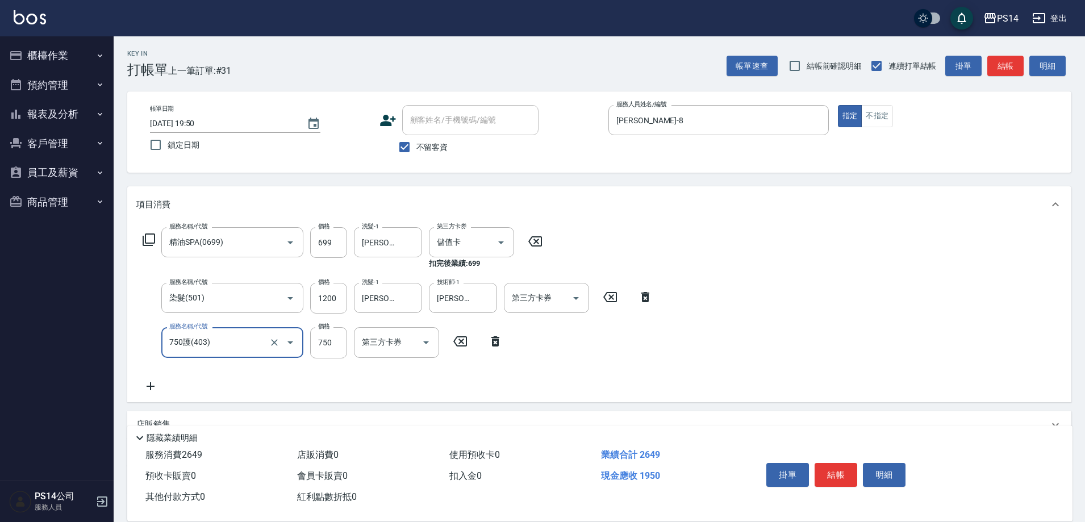
type input "750護(403)"
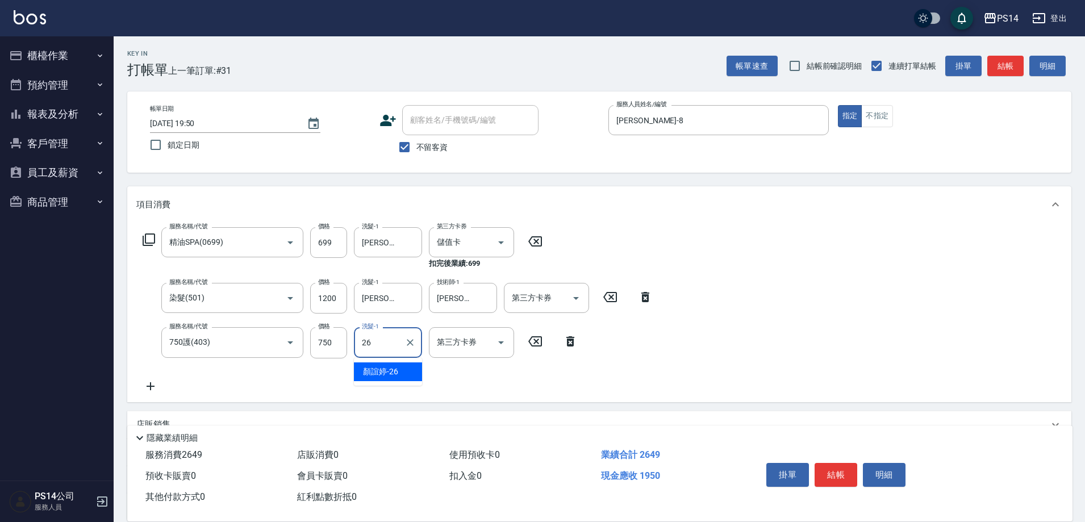
type input "[PERSON_NAME]-26"
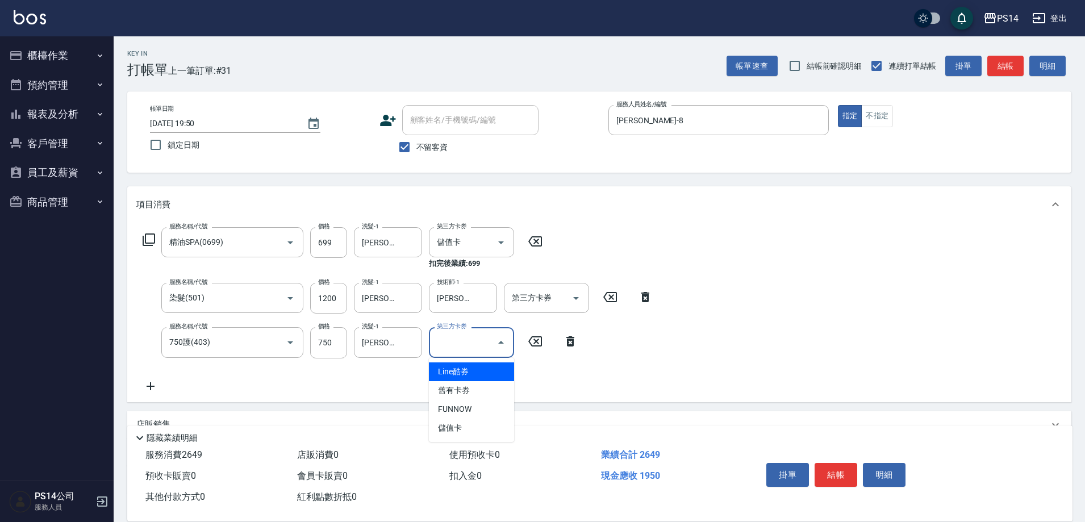
type input "儲值卡"
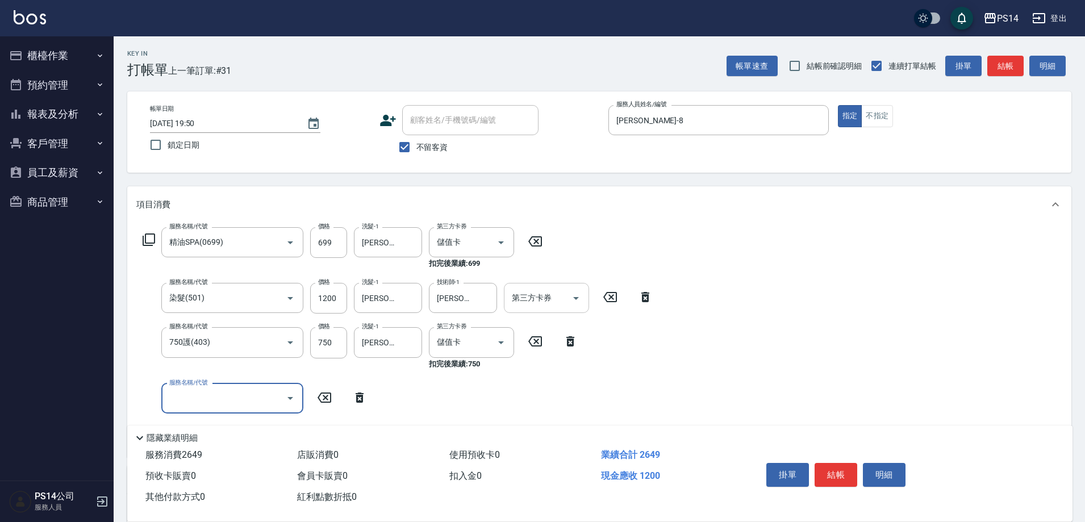
click at [576, 298] on icon "Open" at bounding box center [576, 298] width 6 height 3
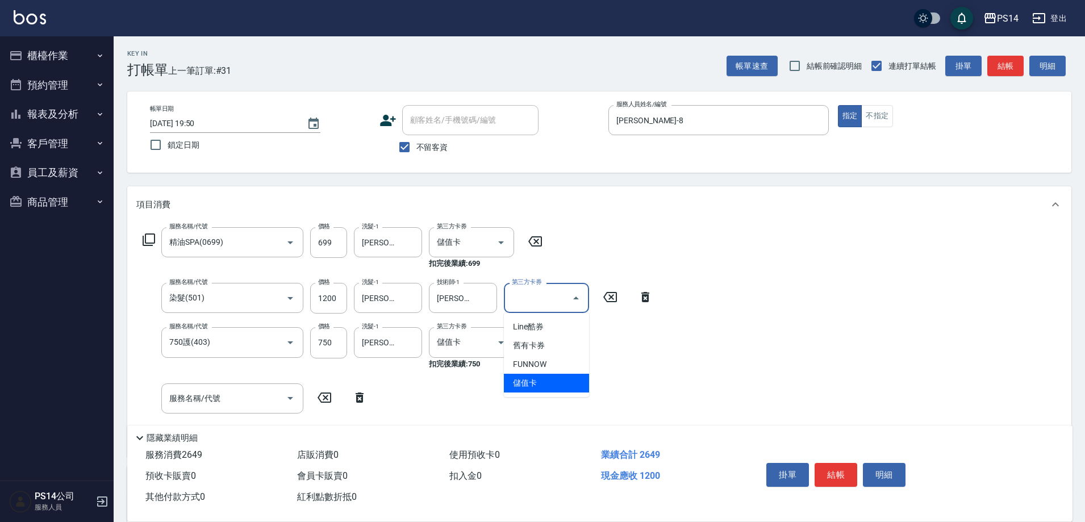
click at [551, 379] on span "儲值卡" at bounding box center [546, 383] width 85 height 19
type input "儲值卡"
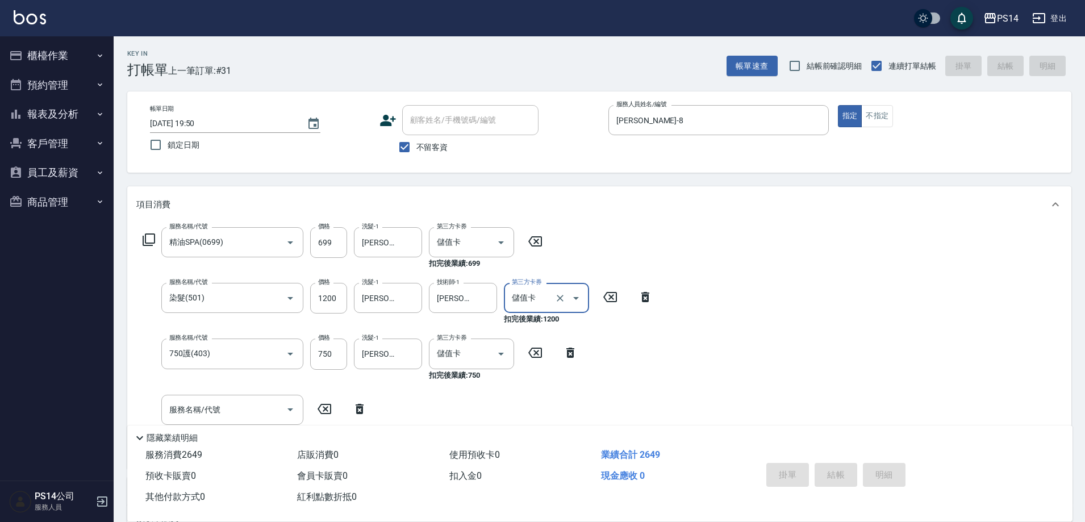
type input "2025/09/16 19:52"
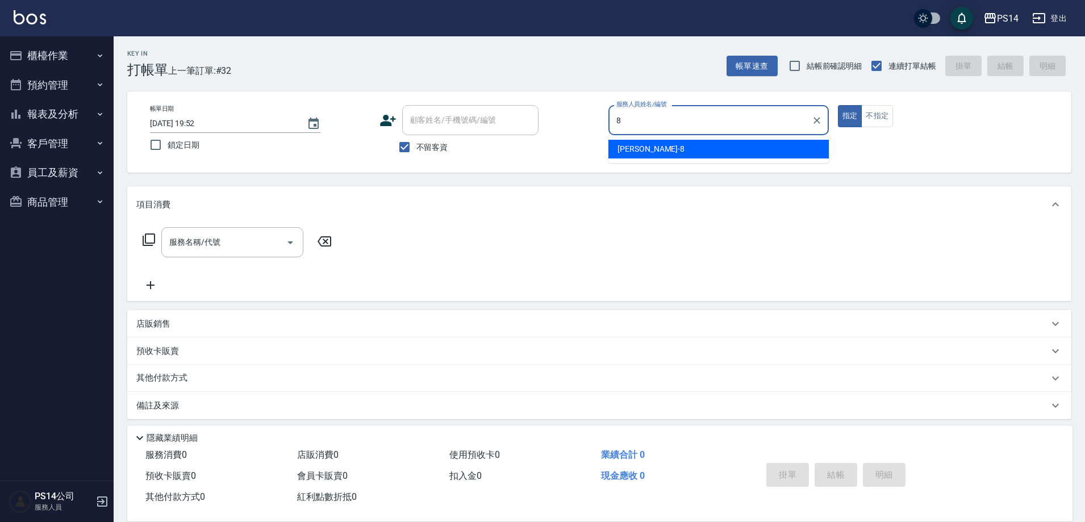
type input "徐于雯-8"
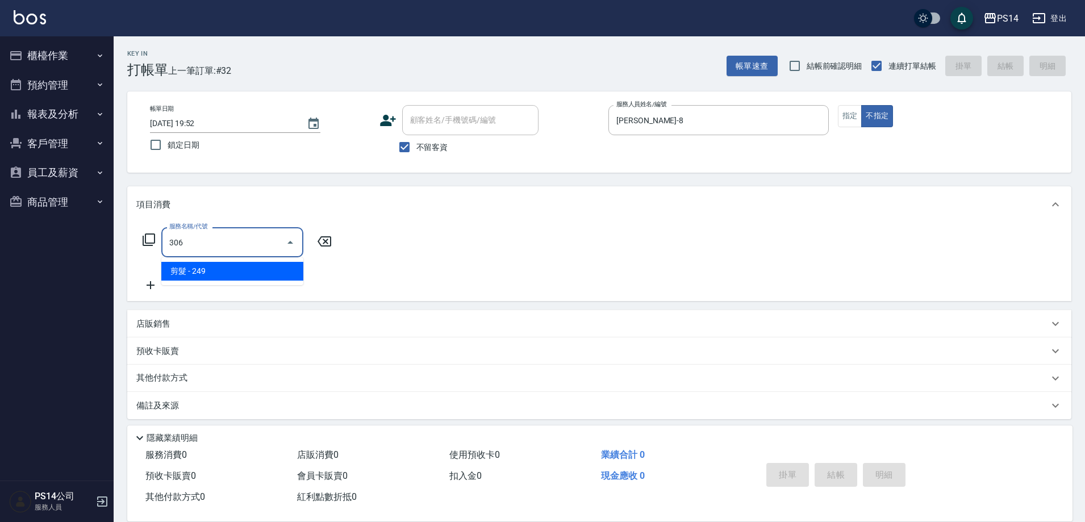
type input "剪髮(306)"
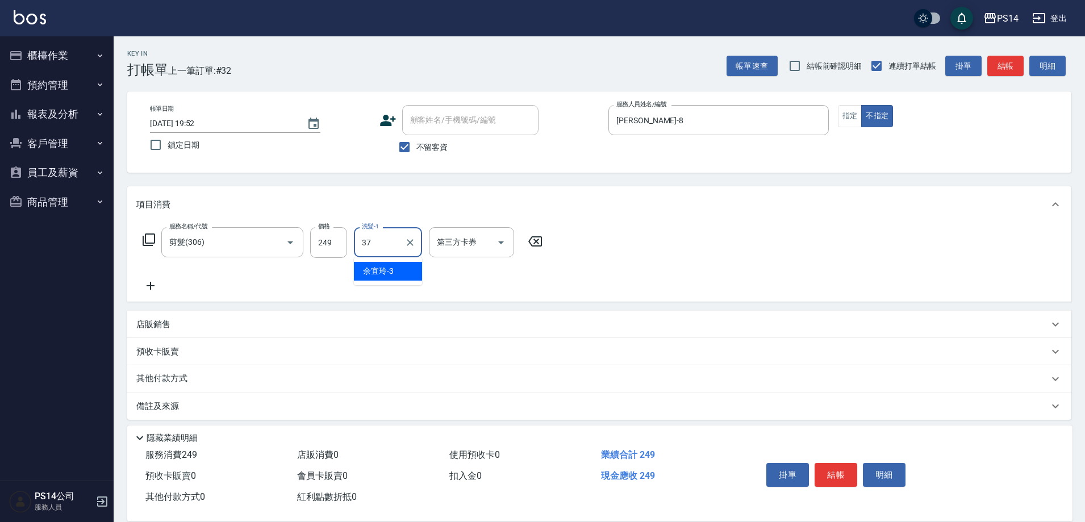
type input "李祥君 -37"
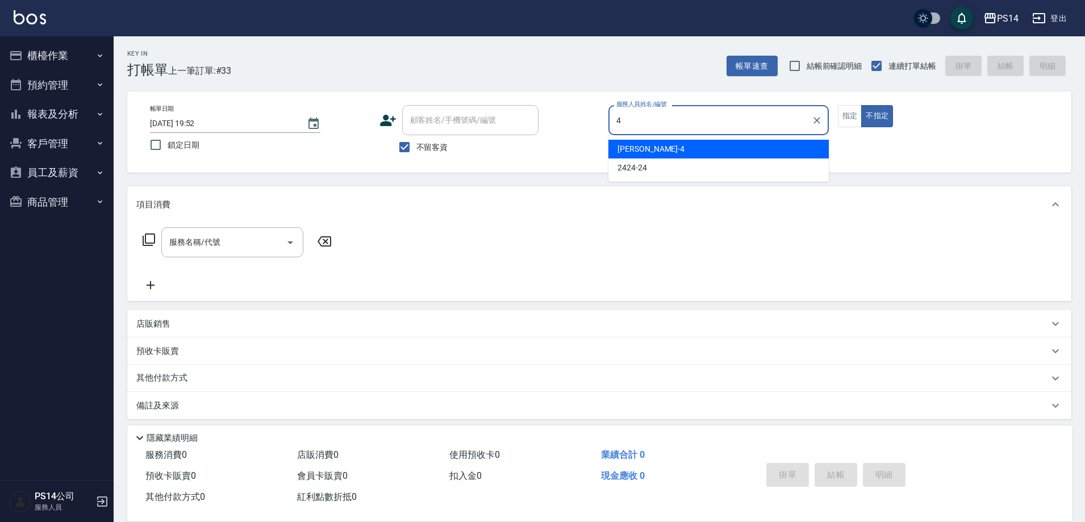
type input "[PERSON_NAME]-4"
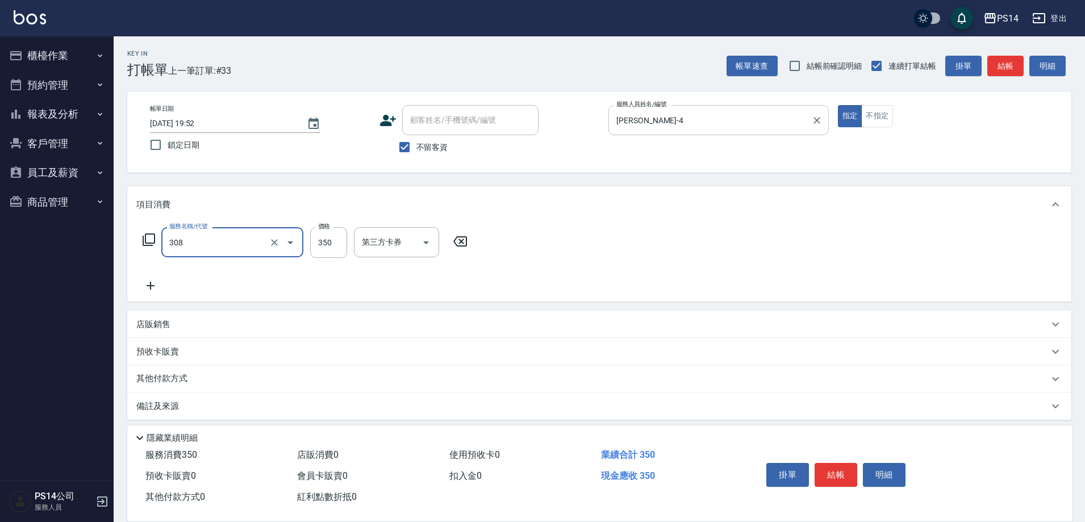
type input "洗+剪(308)"
type input "[PERSON_NAME]-26"
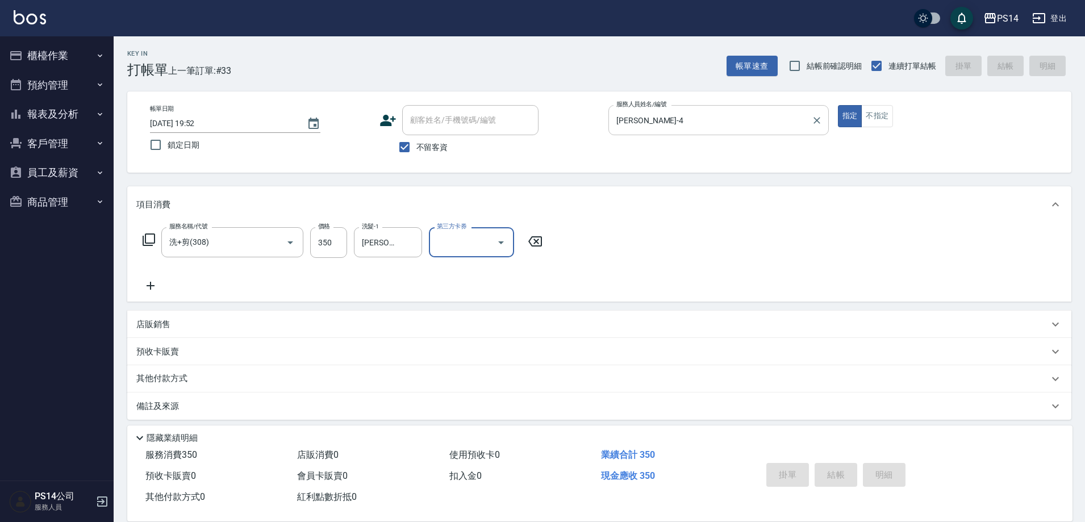
type input "2025/09/16 19:53"
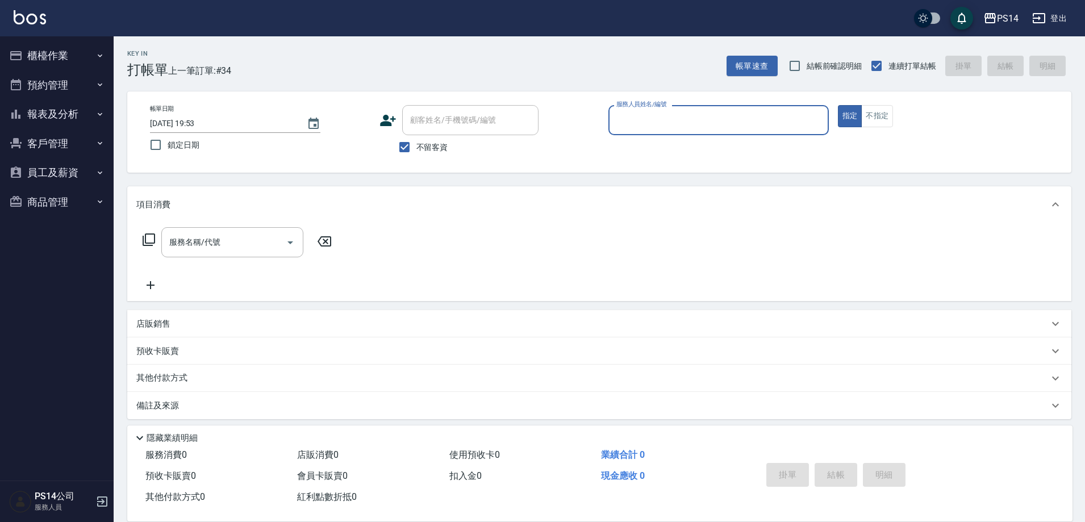
click at [48, 116] on button "報表及分析" at bounding box center [57, 114] width 105 height 30
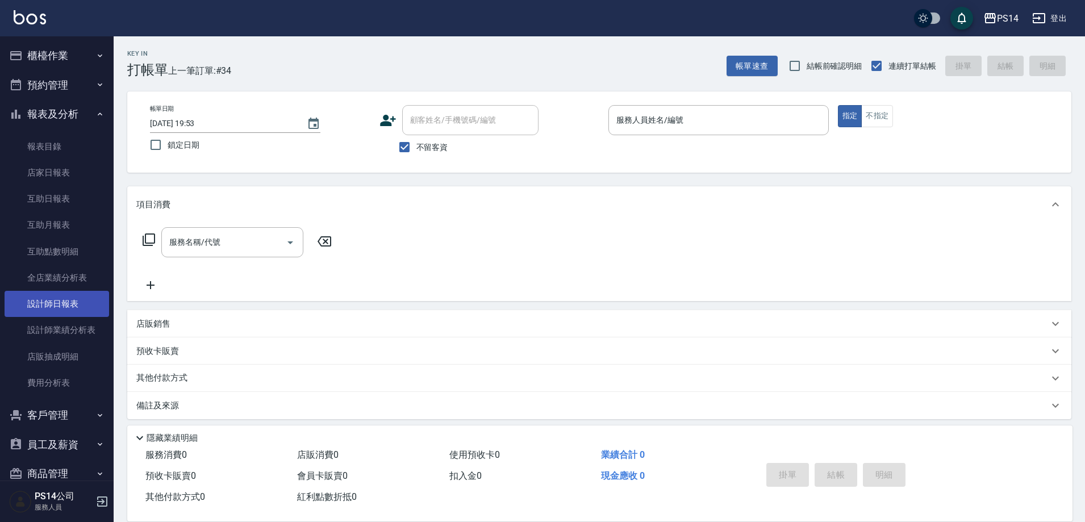
click at [66, 298] on link "設計師日報表" at bounding box center [57, 304] width 105 height 26
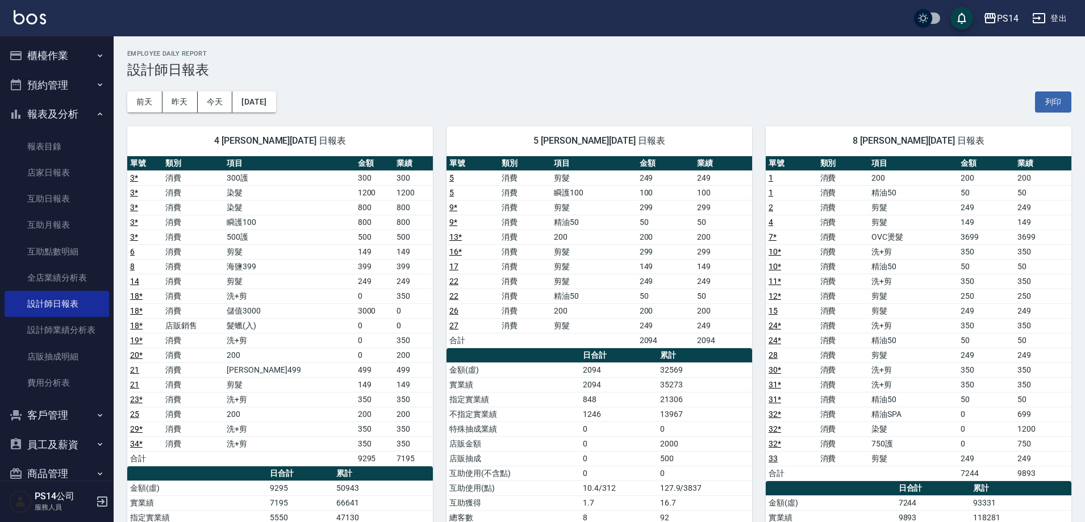
click at [81, 48] on button "櫃檯作業" at bounding box center [57, 56] width 105 height 30
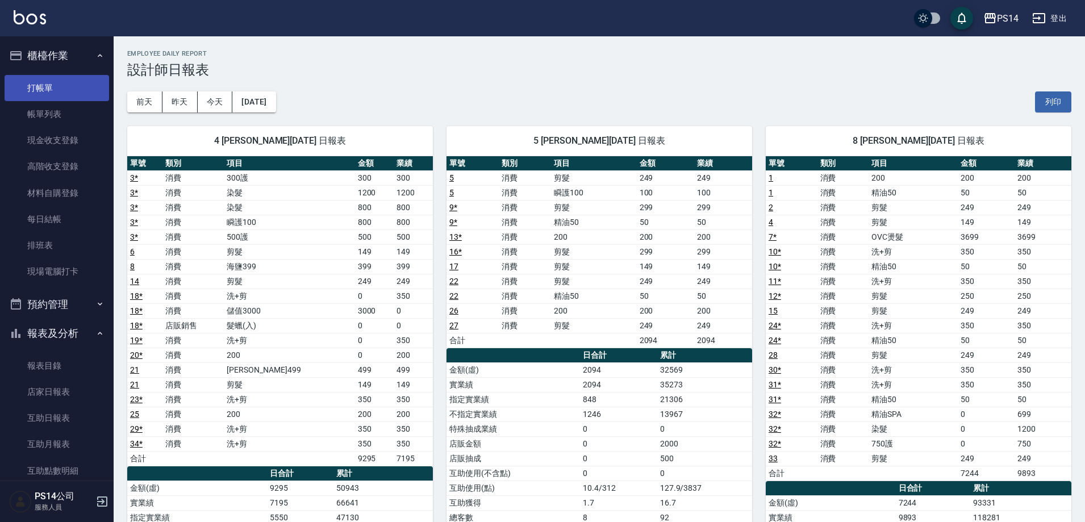
click at [73, 79] on link "打帳單" at bounding box center [57, 88] width 105 height 26
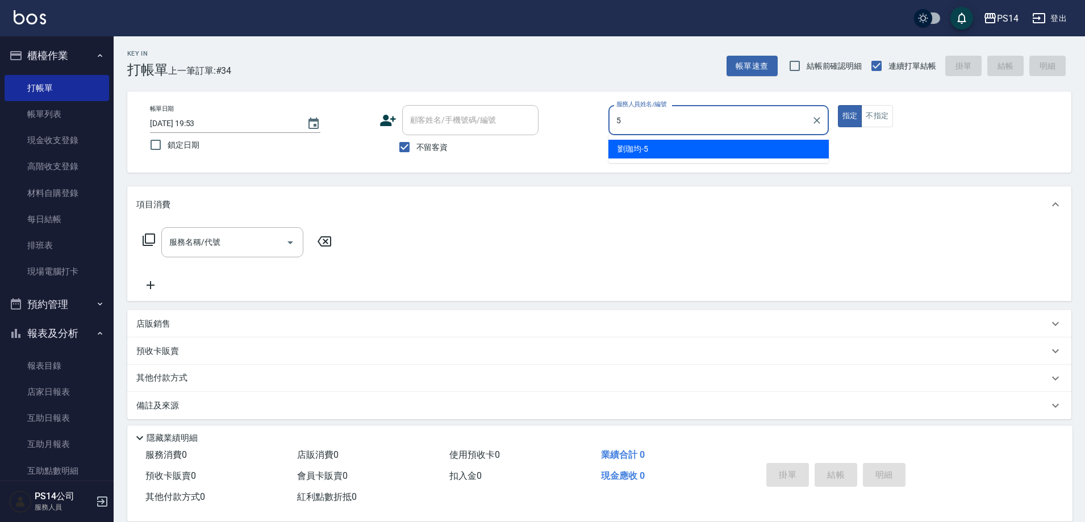
type input "劉珈均-5"
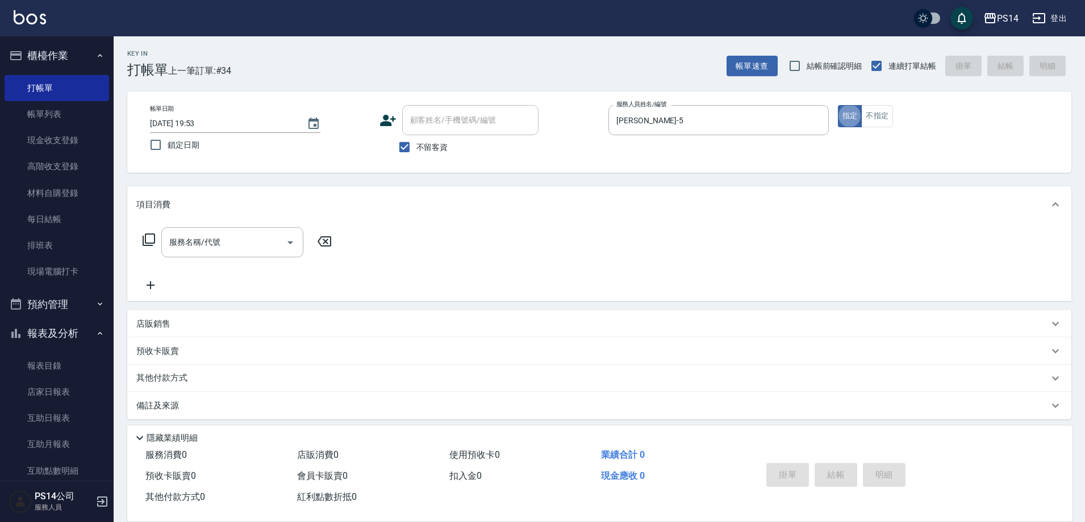
type button "true"
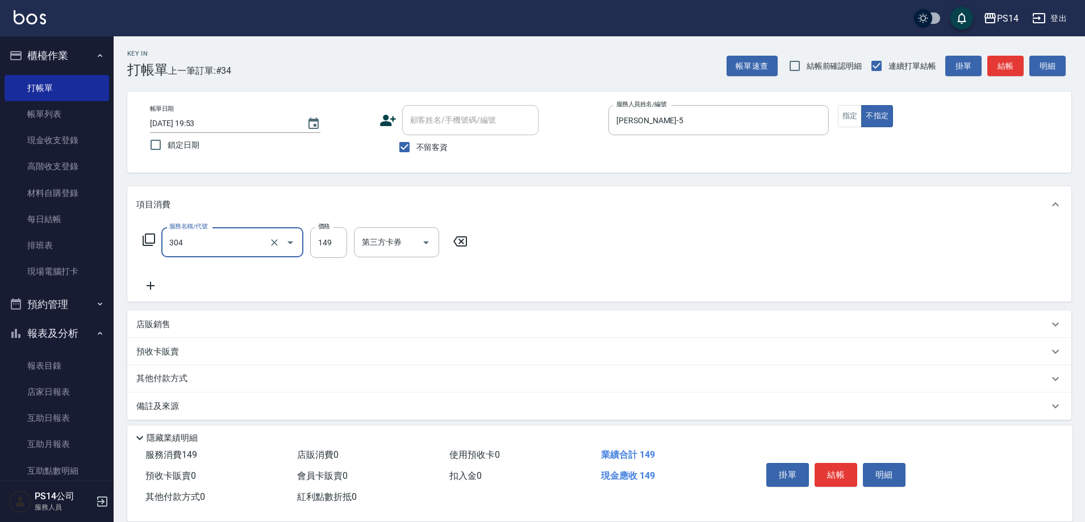
type input "剪髮(304)"
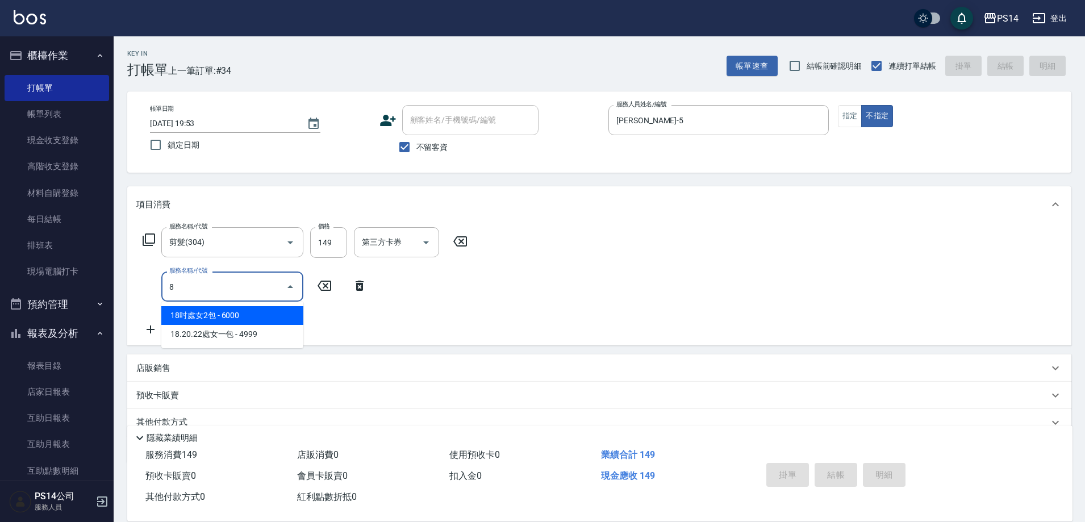
type input "18吋處女2包(7001)"
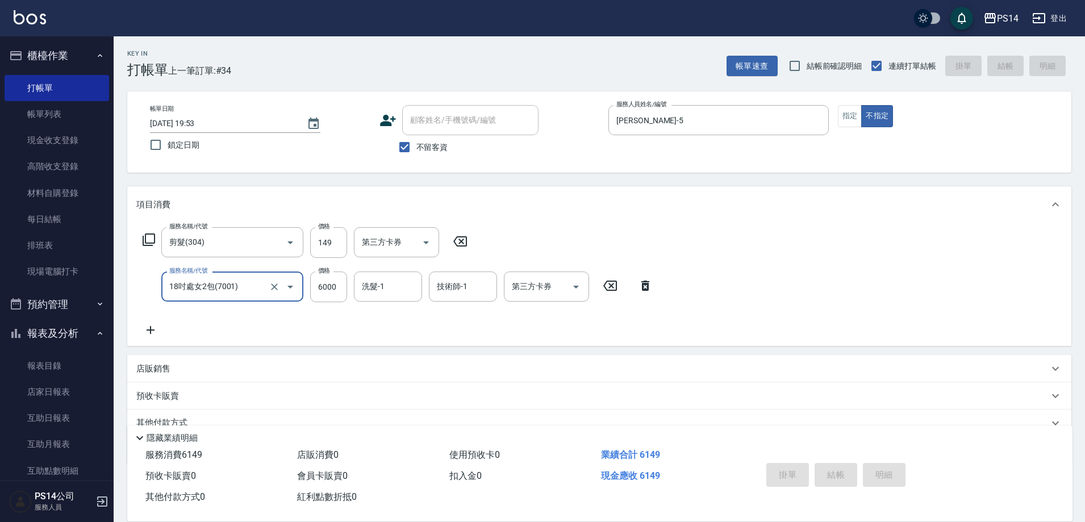
type input "2025/09/16 20:26"
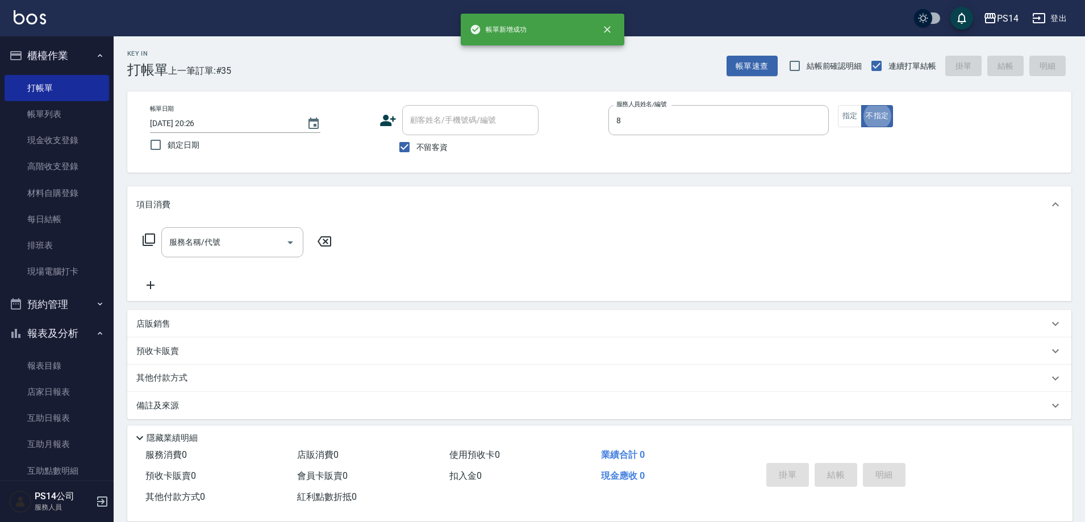
type input "徐于雯-8"
type button "false"
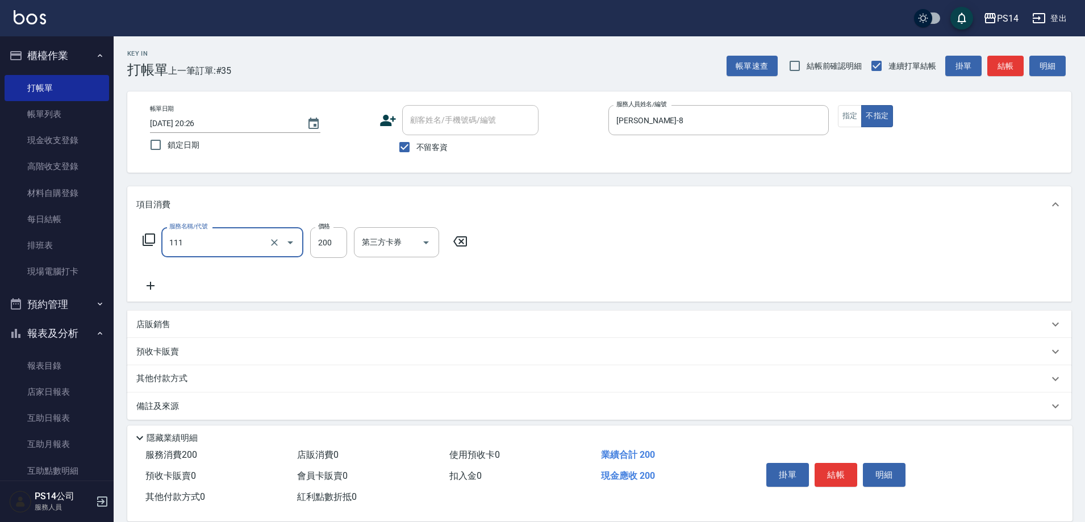
type input "200(111)"
type input "徐于雯-8"
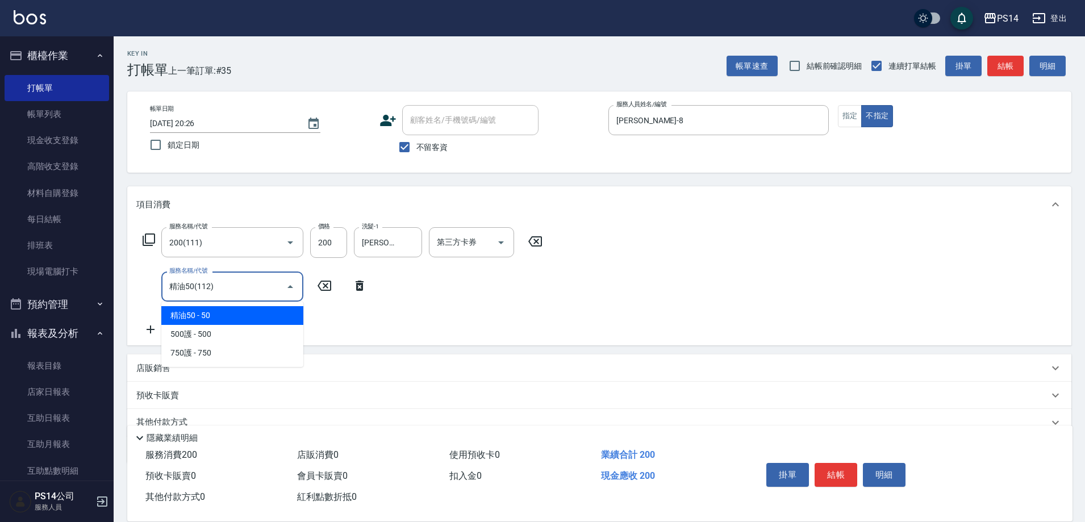
type input "精油50(112)"
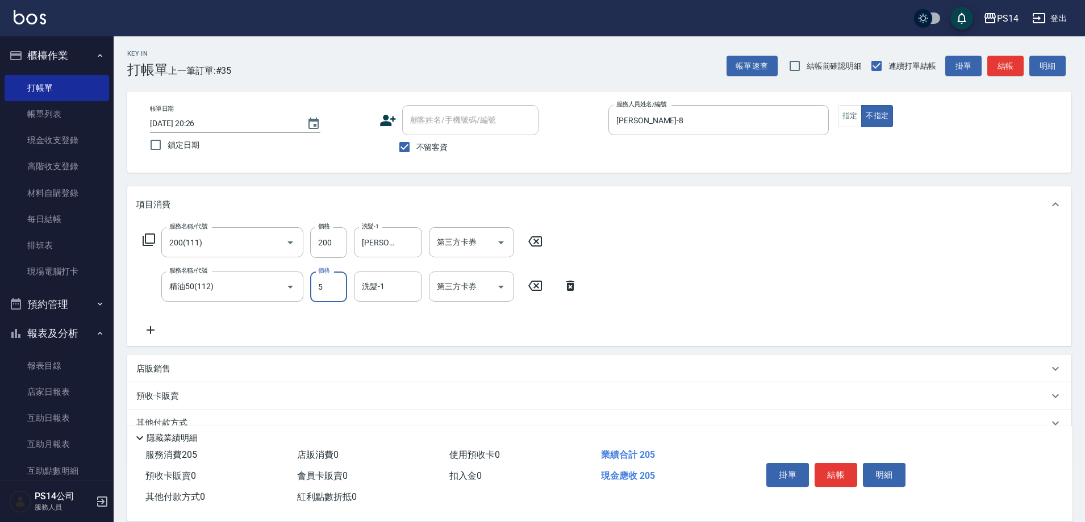
type input "50"
type input "徐于雯-8"
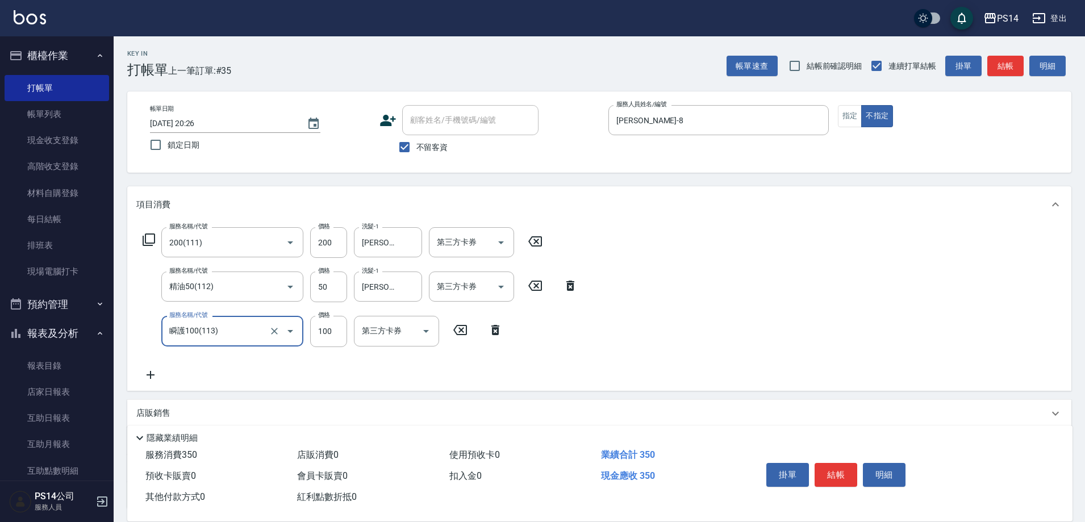
type input "瞬護100(113)"
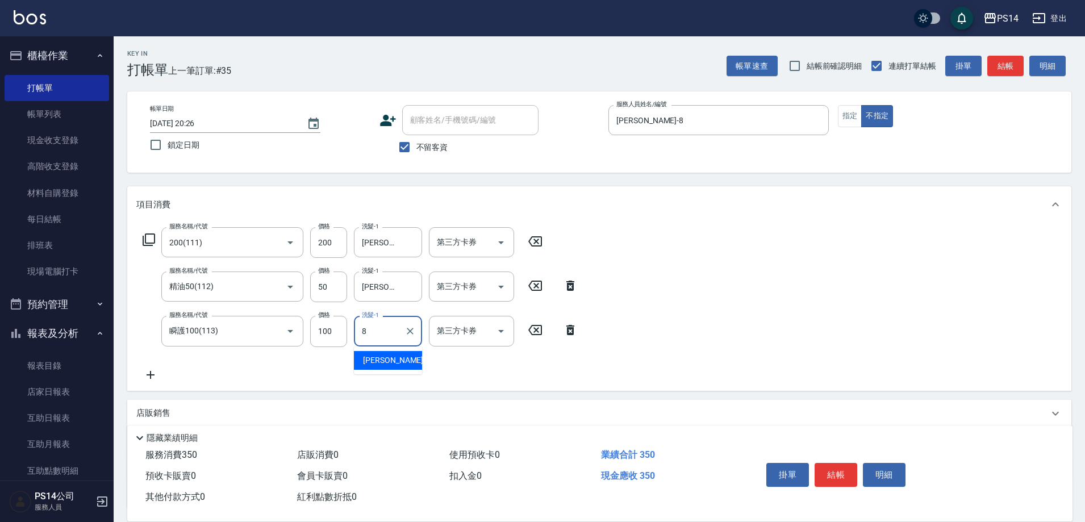
type input "徐于雯-8"
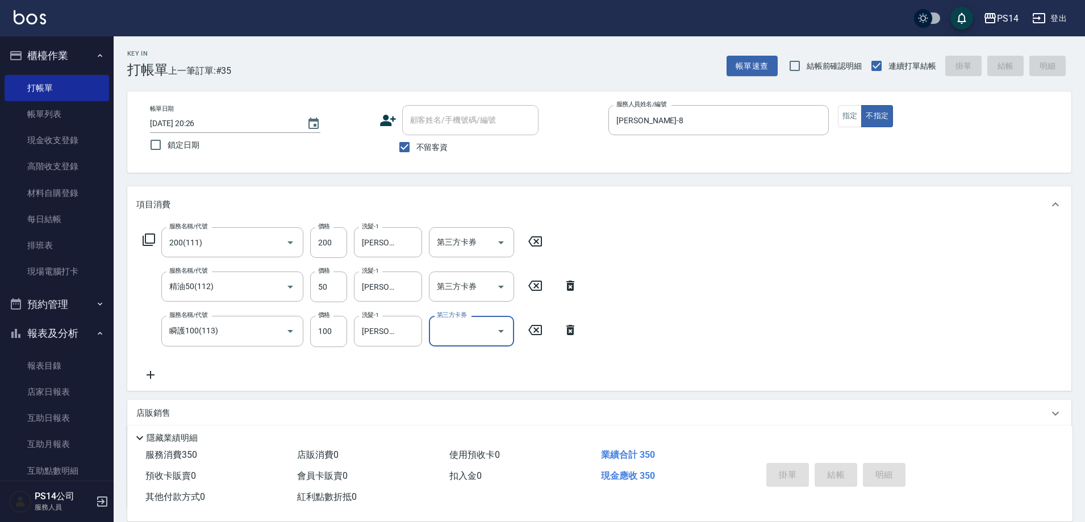
type input "2025/09/16 20:27"
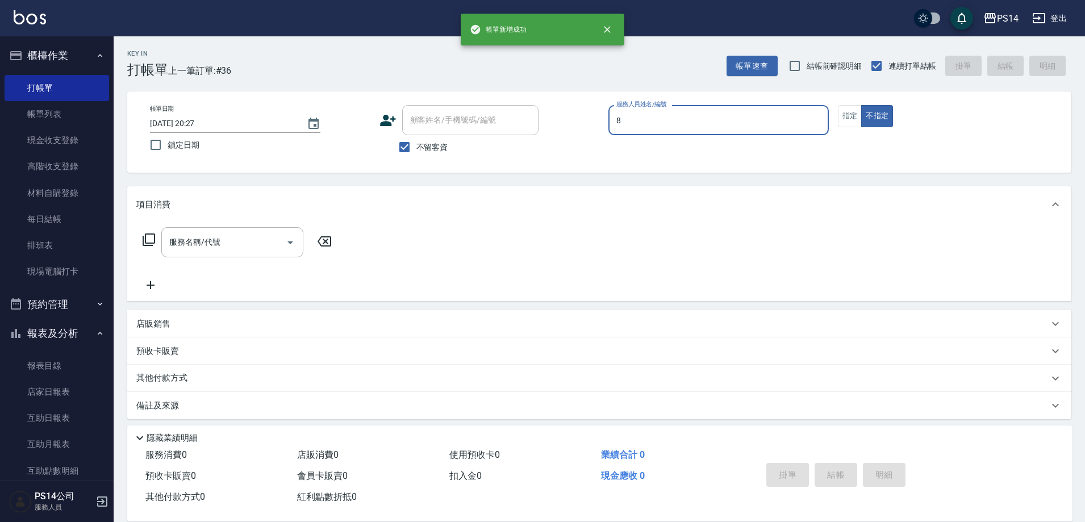
type input "徐于雯-8"
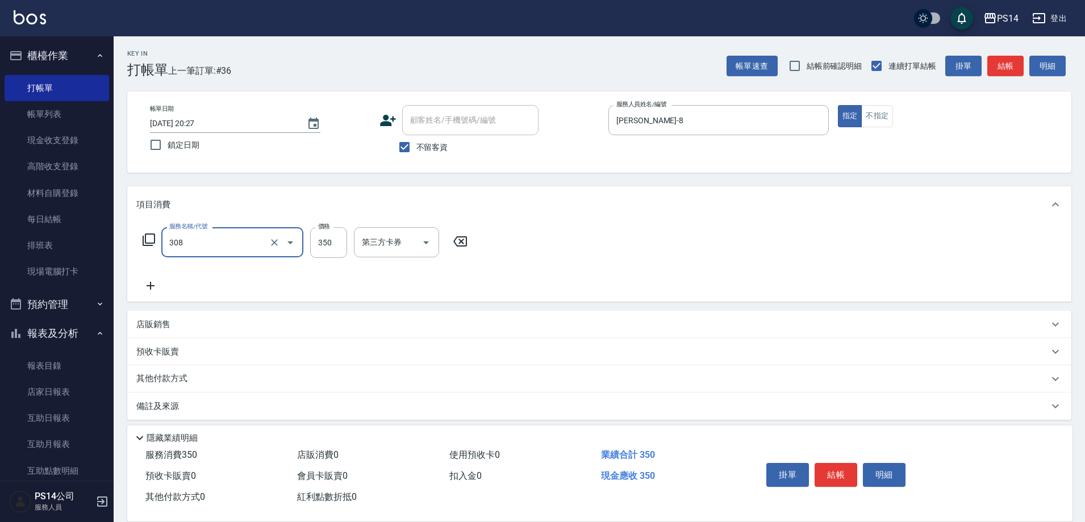
type input "洗+剪(308)"
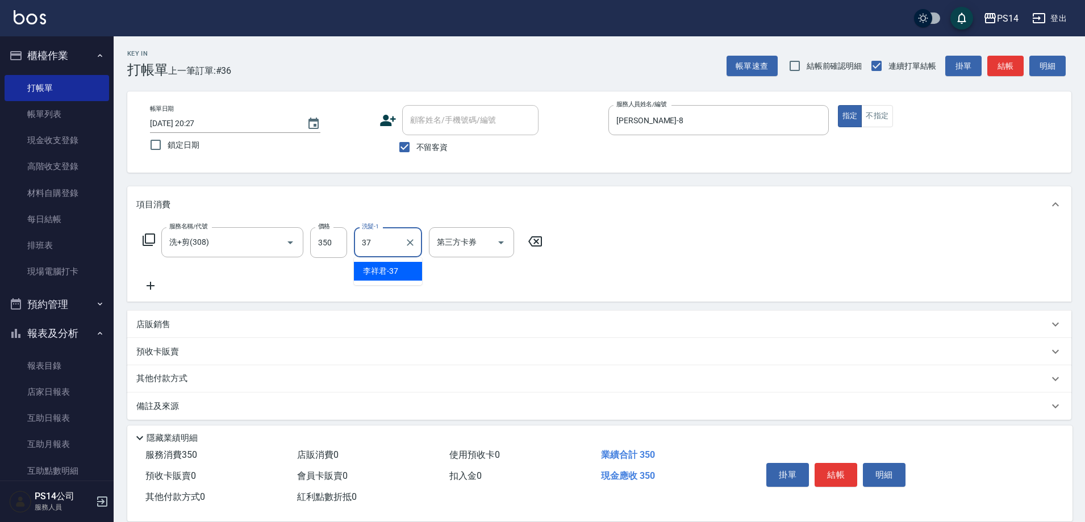
type input "李祥君 -37"
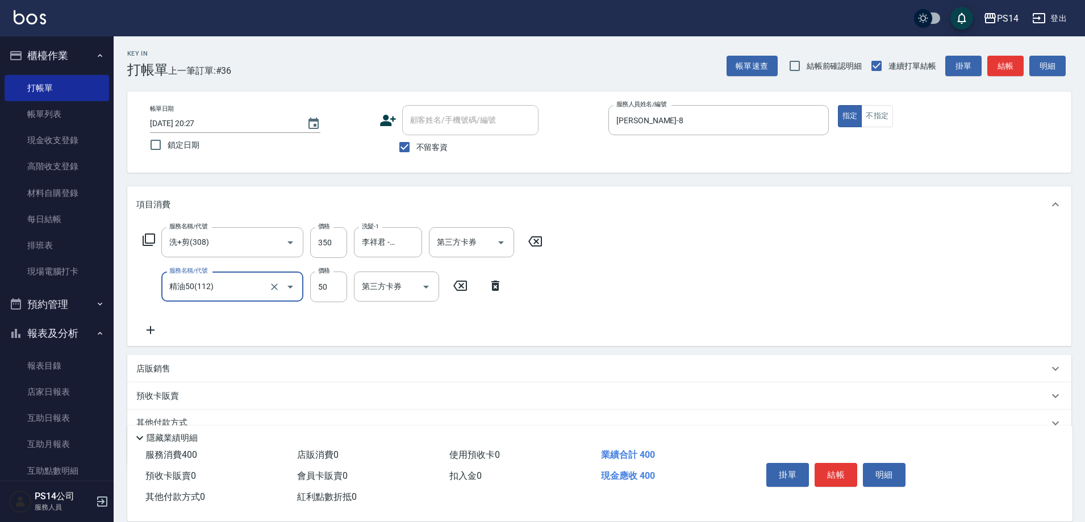
type input "精油50(112)"
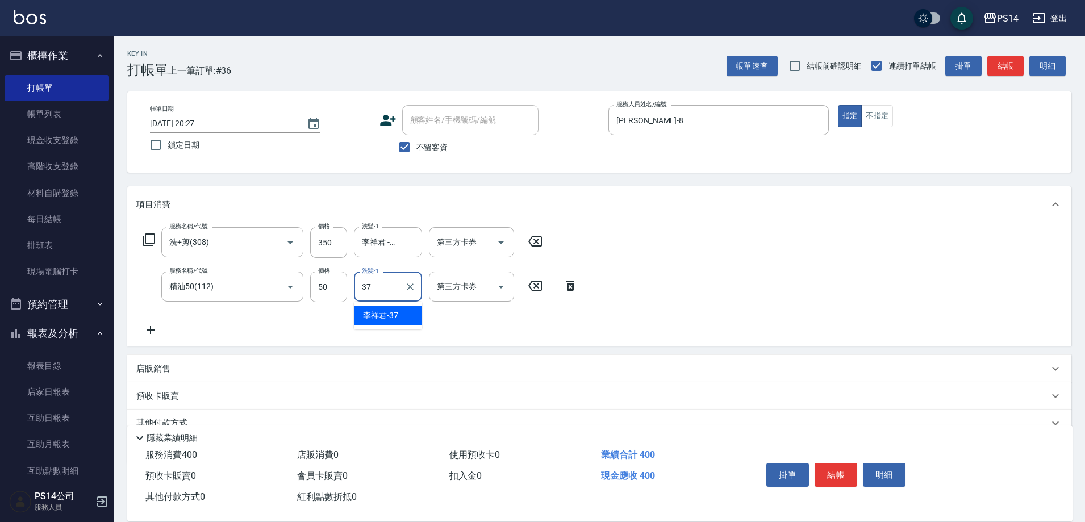
type input "李祥君 -37"
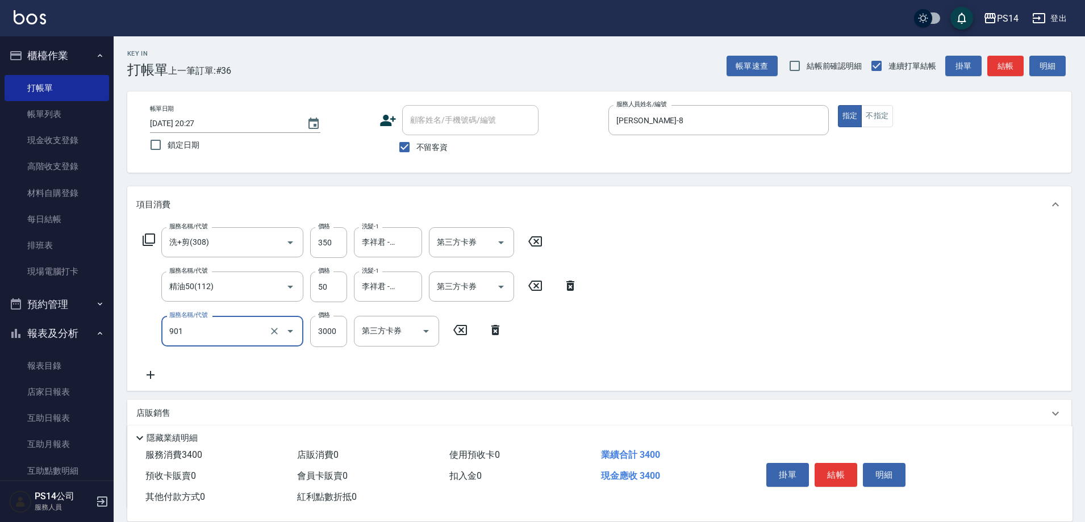
type input "儲值3000(901)"
type input "1520"
click at [499, 240] on icon "Open" at bounding box center [501, 243] width 14 height 14
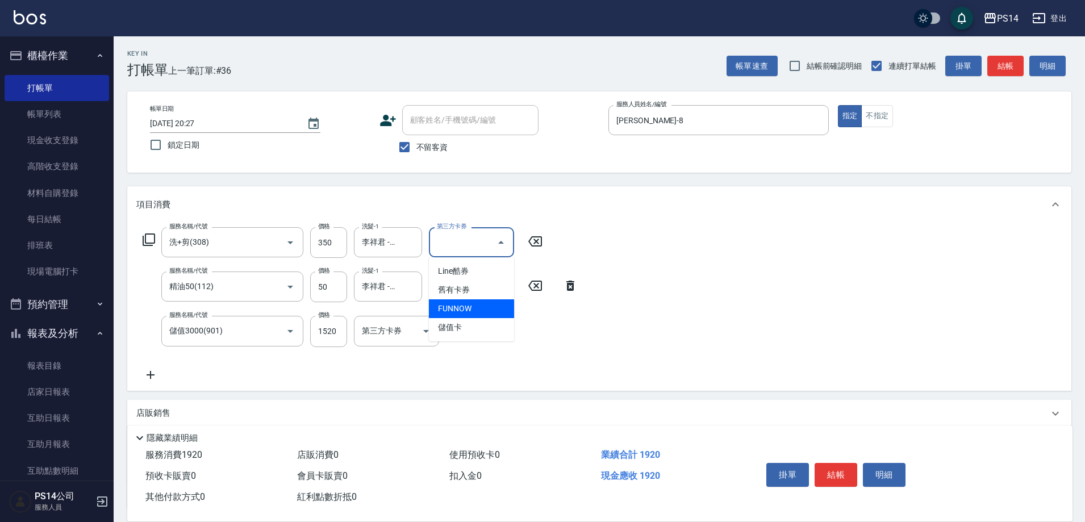
click at [476, 317] on span "FUNNOW" at bounding box center [471, 308] width 85 height 19
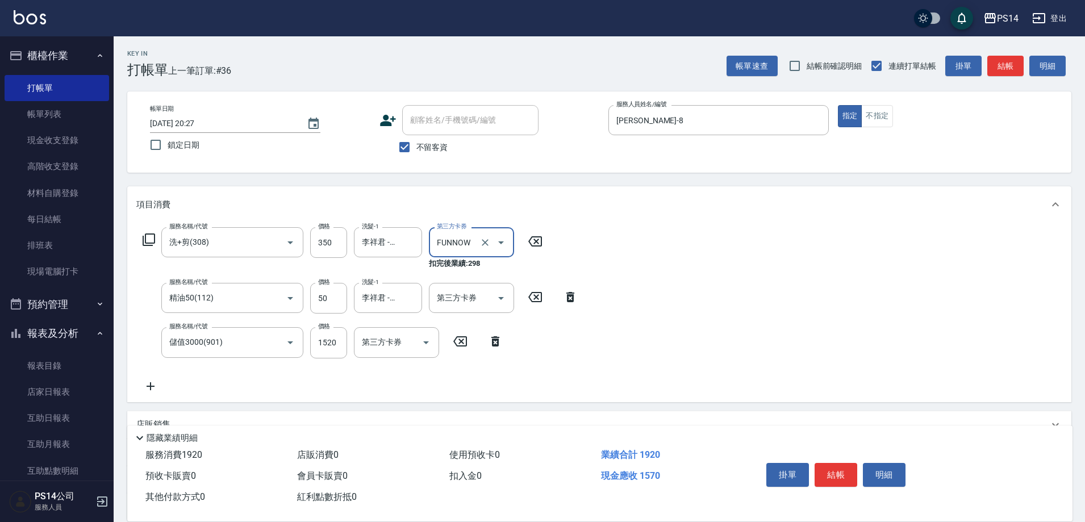
click at [502, 239] on icon "Open" at bounding box center [501, 243] width 14 height 14
click at [491, 321] on span "儲值卡" at bounding box center [471, 327] width 85 height 19
type input "儲值卡"
click at [500, 296] on icon "Open" at bounding box center [501, 298] width 14 height 14
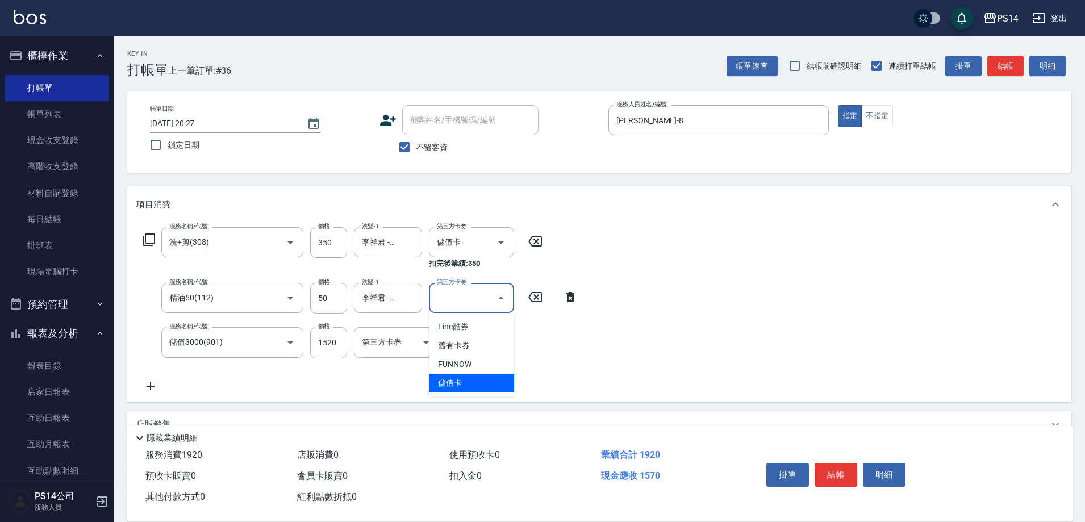
click at [474, 377] on span "儲值卡" at bounding box center [471, 383] width 85 height 19
type input "儲值卡"
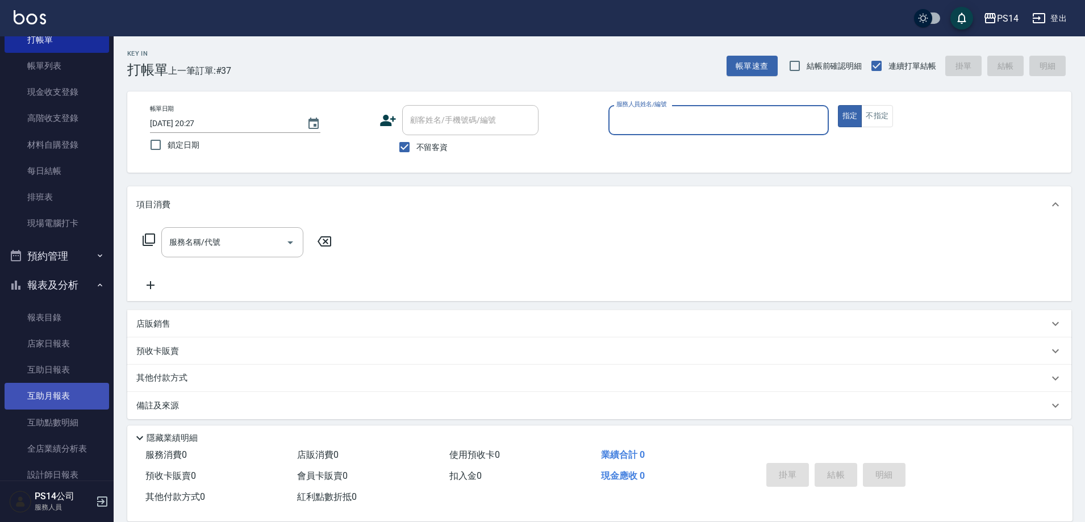
scroll to position [114, 0]
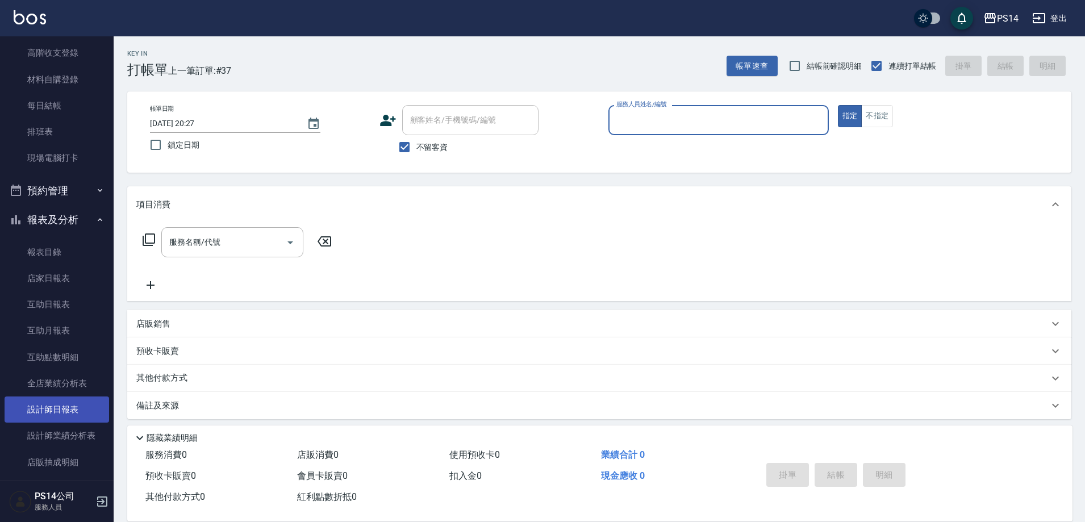
click at [66, 415] on link "設計師日報表" at bounding box center [57, 409] width 105 height 26
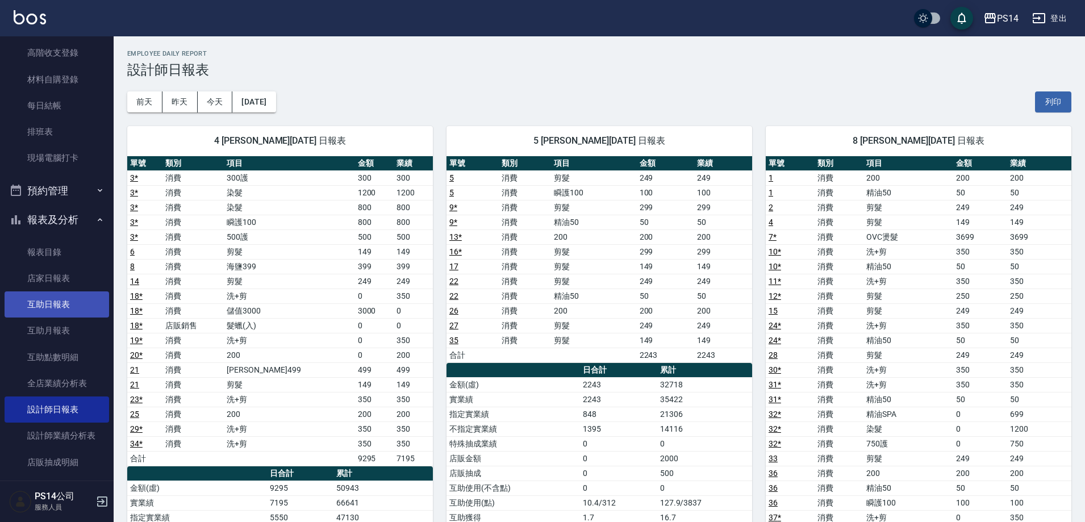
click at [71, 310] on link "互助日報表" at bounding box center [57, 304] width 105 height 26
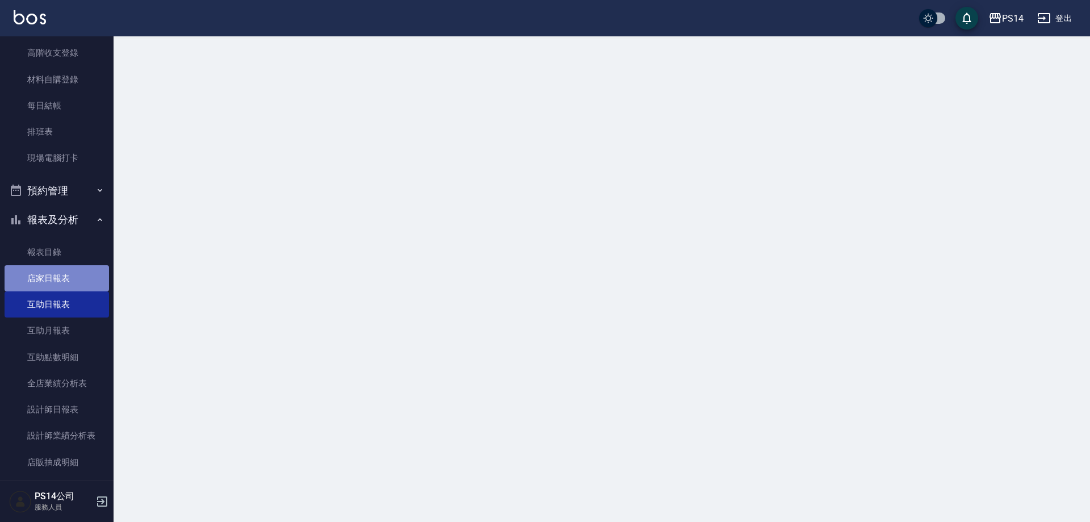
click at [74, 289] on link "店家日報表" at bounding box center [57, 278] width 105 height 26
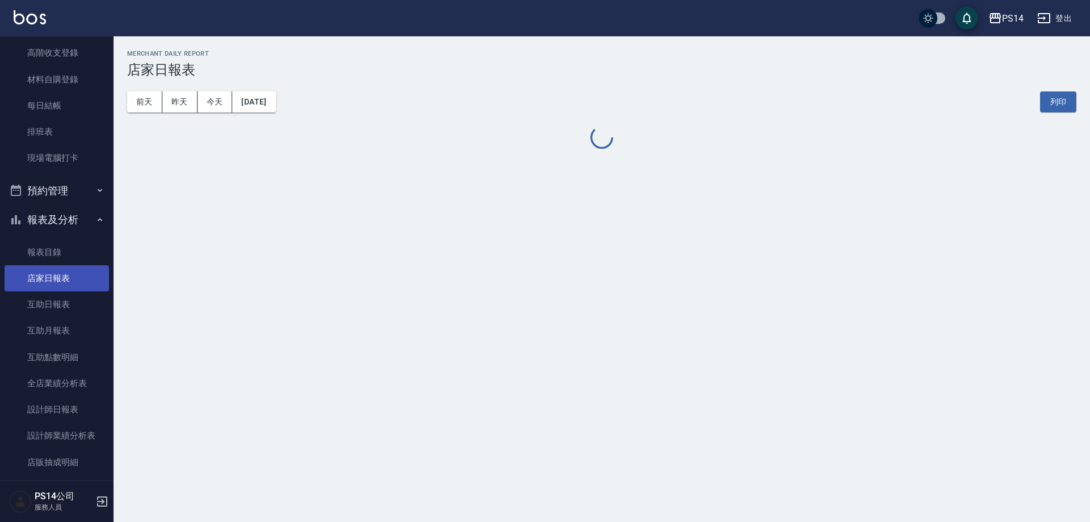
click at [65, 282] on link "店家日報表" at bounding box center [57, 278] width 105 height 26
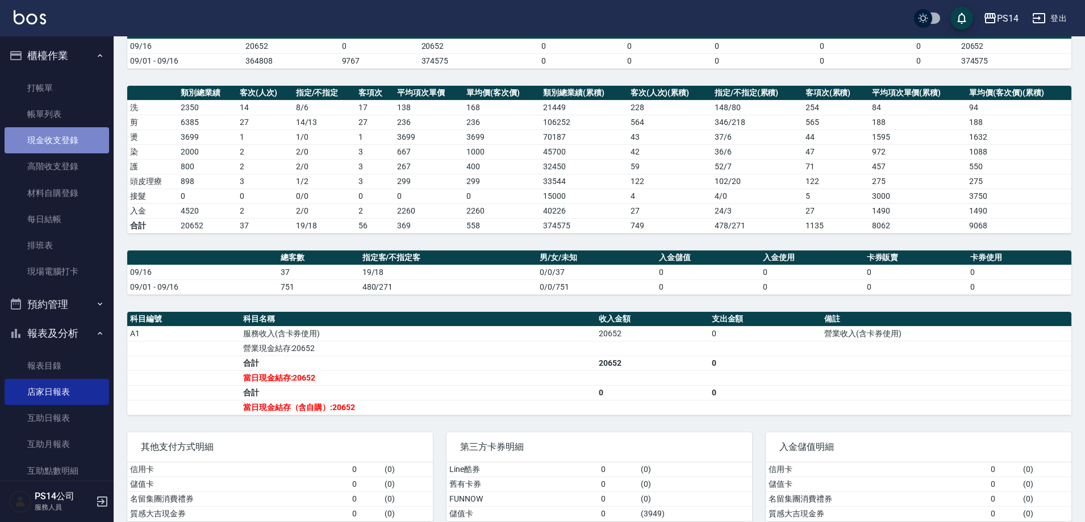
click at [66, 144] on link "現金收支登錄" at bounding box center [57, 140] width 105 height 26
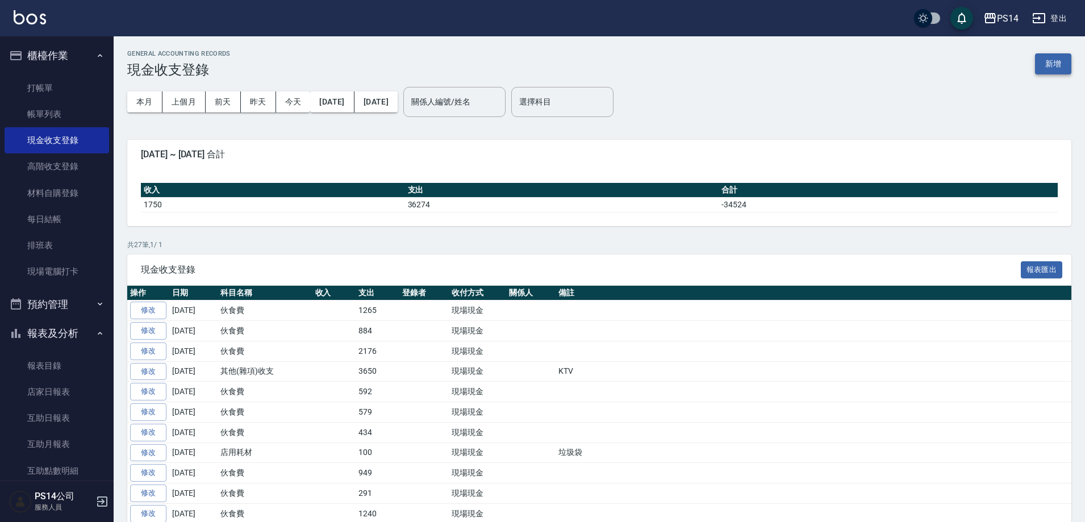
click at [1050, 61] on button "新增" at bounding box center [1053, 63] width 36 height 21
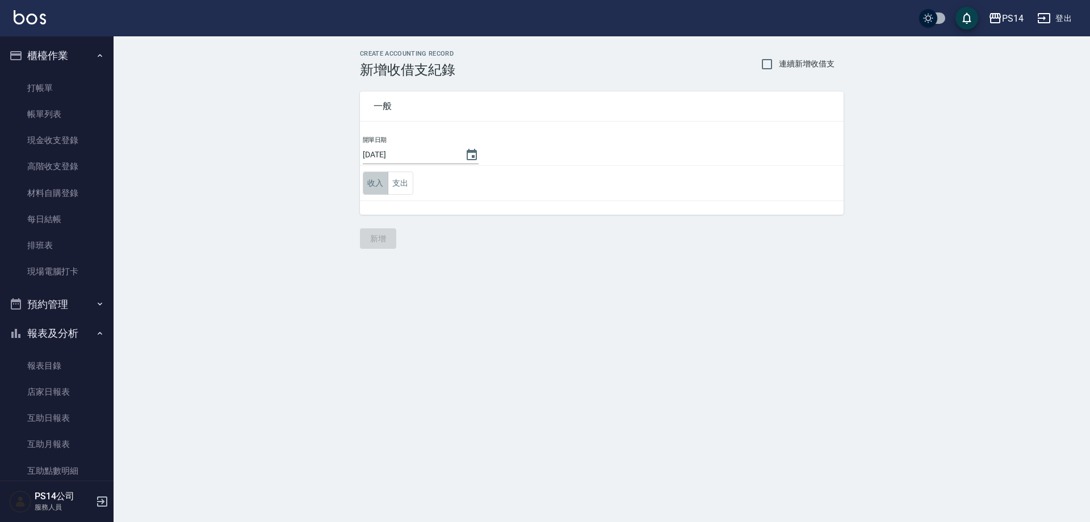
click at [381, 186] on button "收入" at bounding box center [376, 183] width 26 height 23
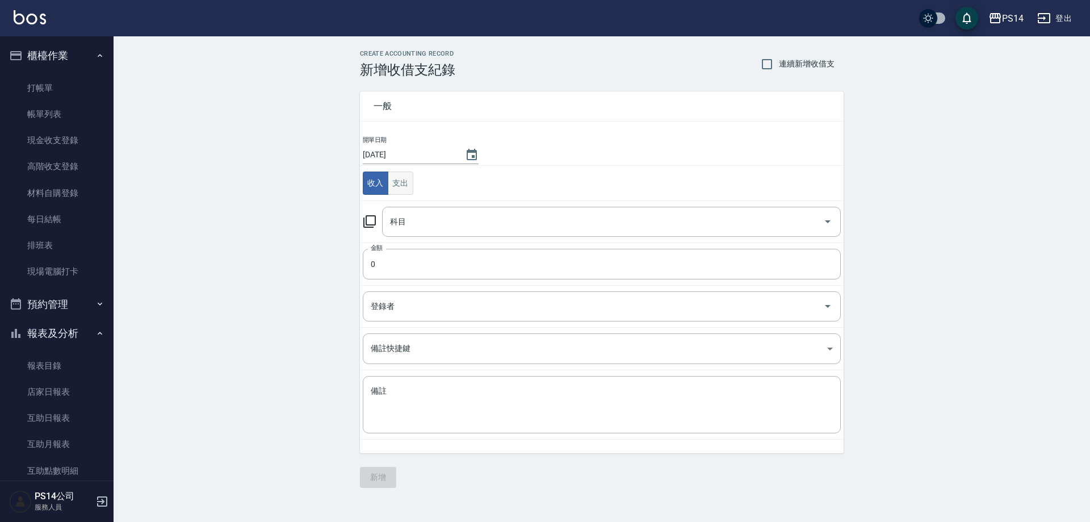
click at [395, 183] on button "支出" at bounding box center [401, 183] width 26 height 23
click at [409, 219] on input "科目" at bounding box center [603, 222] width 432 height 20
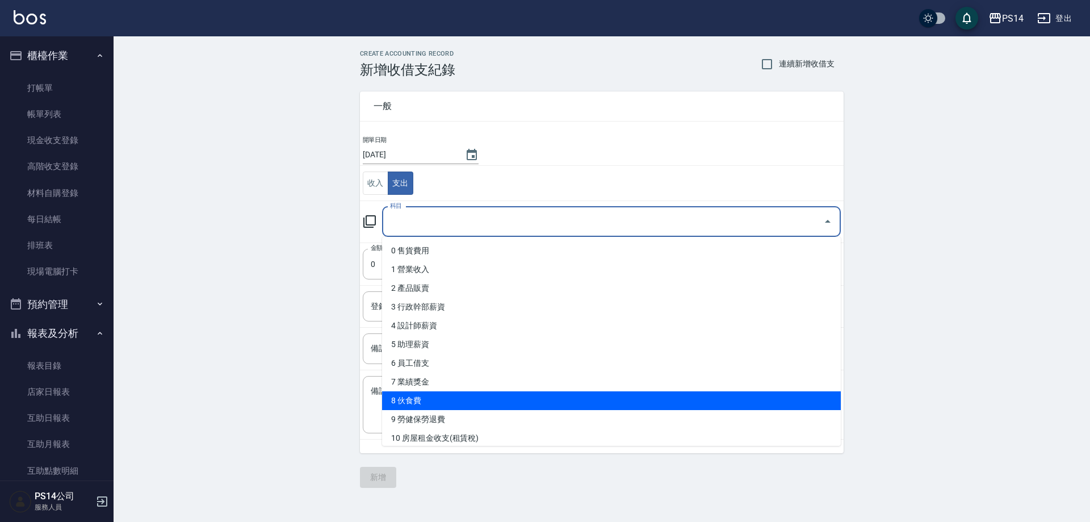
click at [436, 398] on li "8 伙食費" at bounding box center [611, 400] width 459 height 19
type input "8 伙食費"
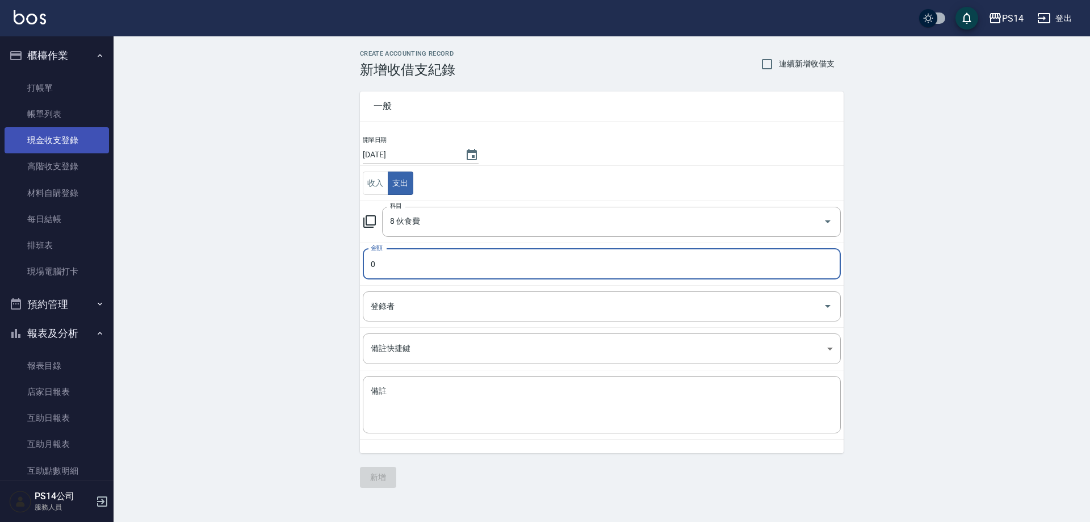
click at [61, 145] on link "現金收支登錄" at bounding box center [57, 140] width 105 height 26
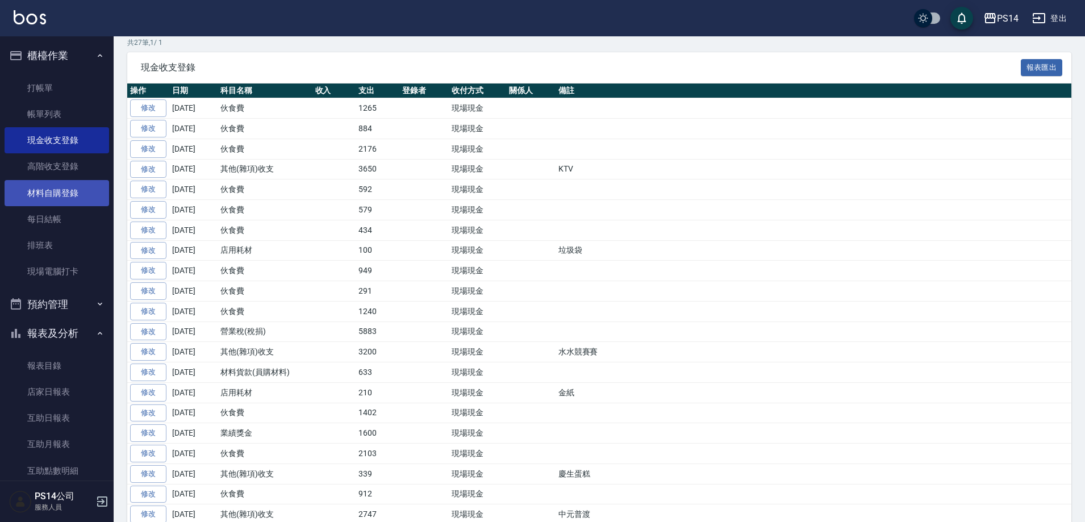
scroll to position [201, 0]
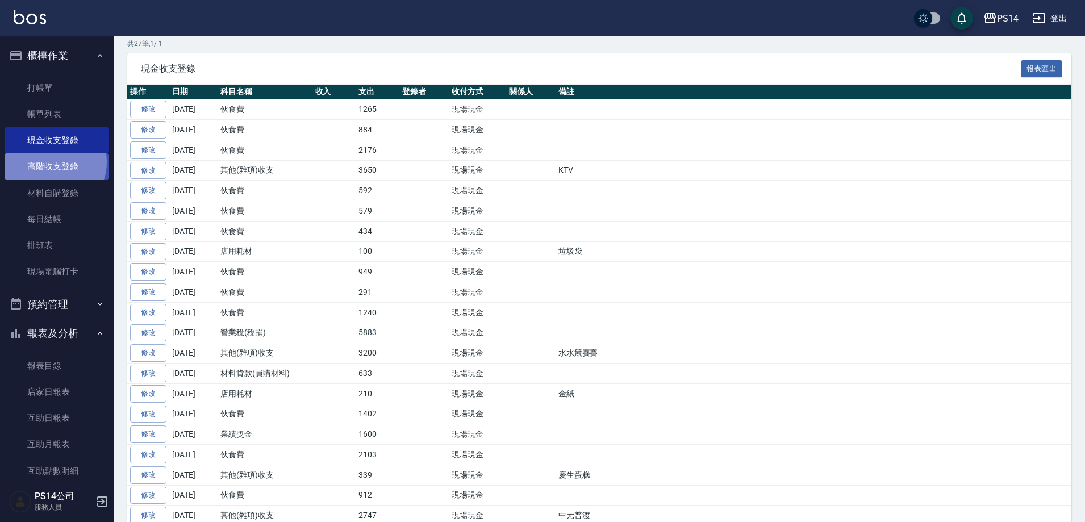
click at [52, 162] on link "高階收支登錄" at bounding box center [57, 166] width 105 height 26
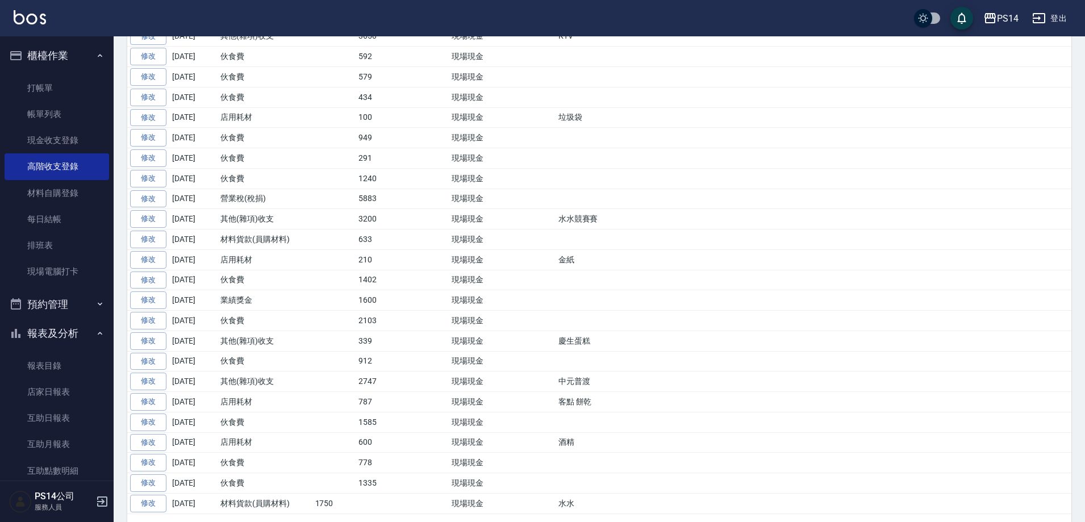
scroll to position [371, 0]
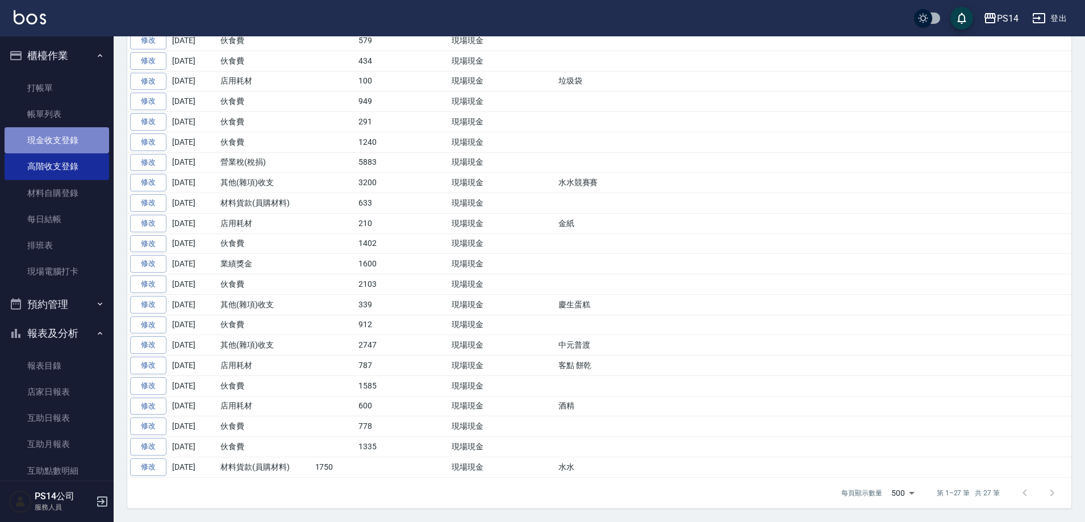
click at [76, 136] on link "現金收支登錄" at bounding box center [57, 140] width 105 height 26
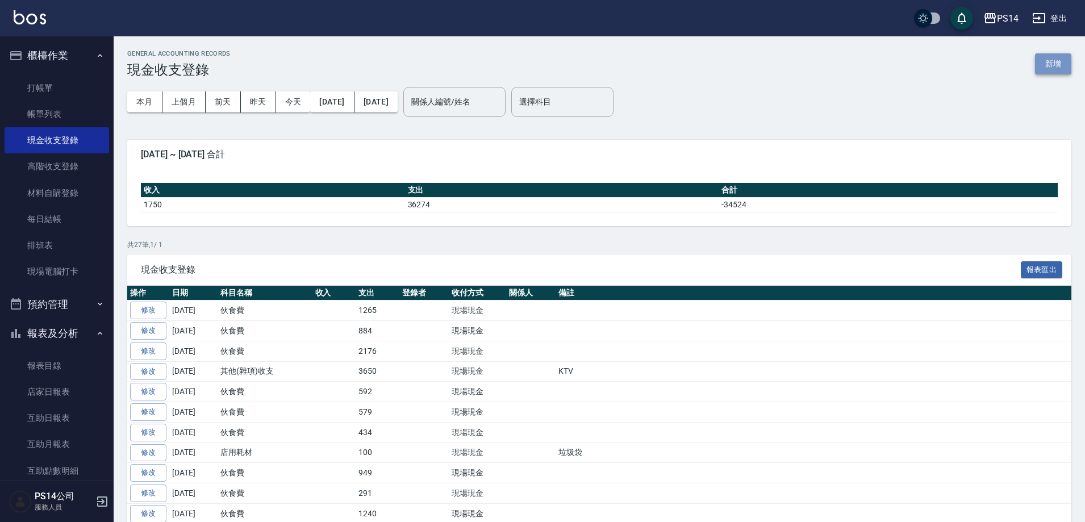
click at [1050, 66] on button "新增" at bounding box center [1053, 63] width 36 height 21
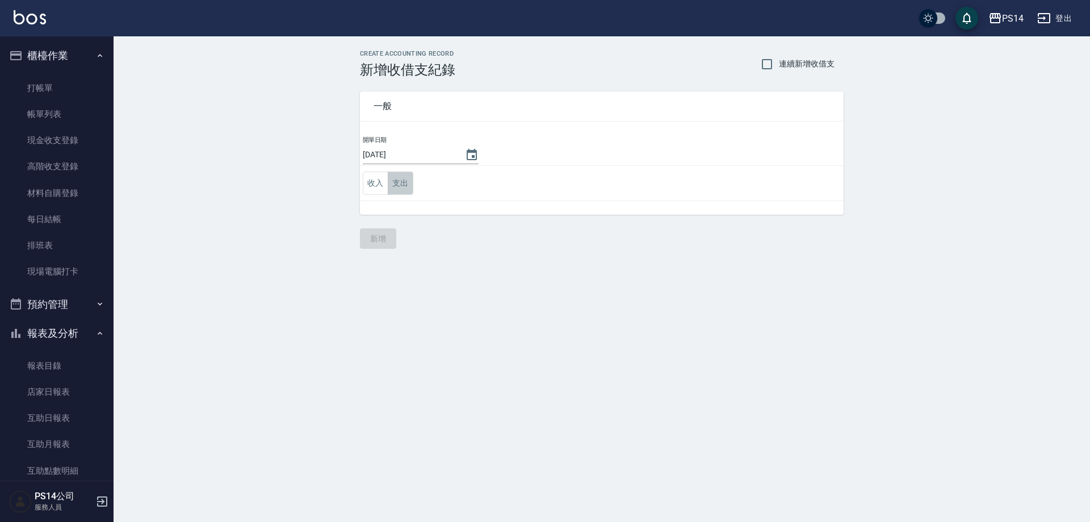
click at [394, 179] on button "支出" at bounding box center [401, 183] width 26 height 23
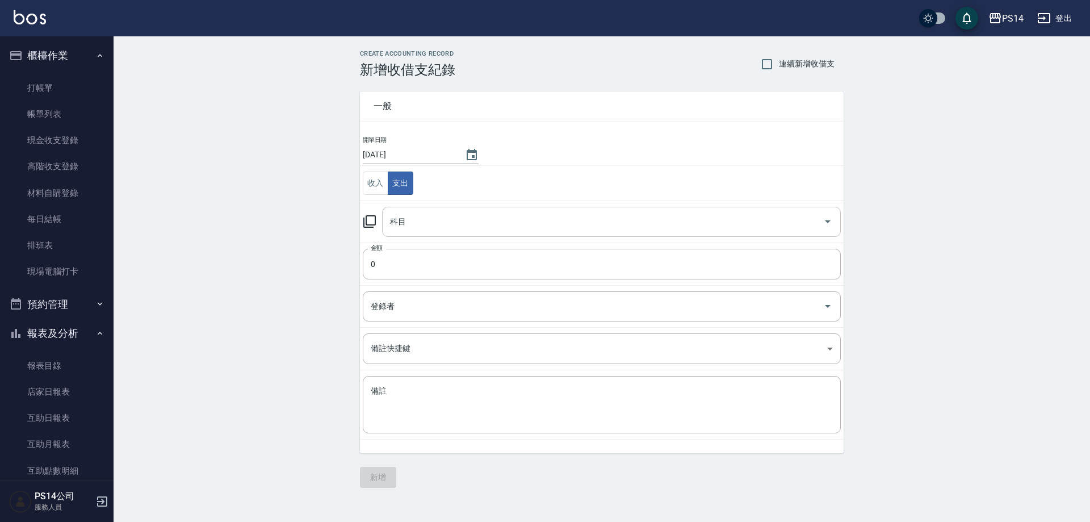
click at [415, 229] on input "科目" at bounding box center [603, 222] width 432 height 20
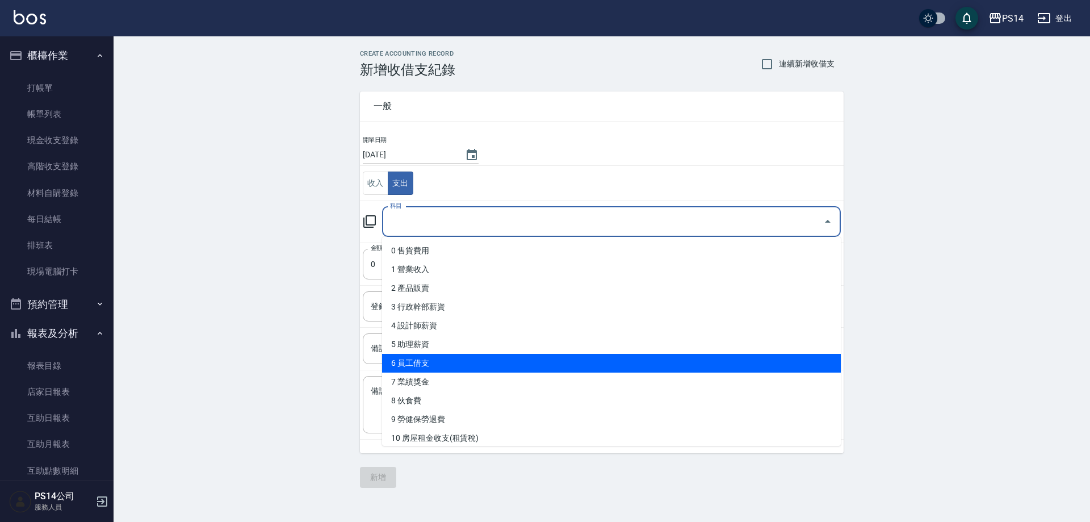
click at [448, 358] on li "6 員工借支" at bounding box center [611, 363] width 459 height 19
type input "6 員工借支"
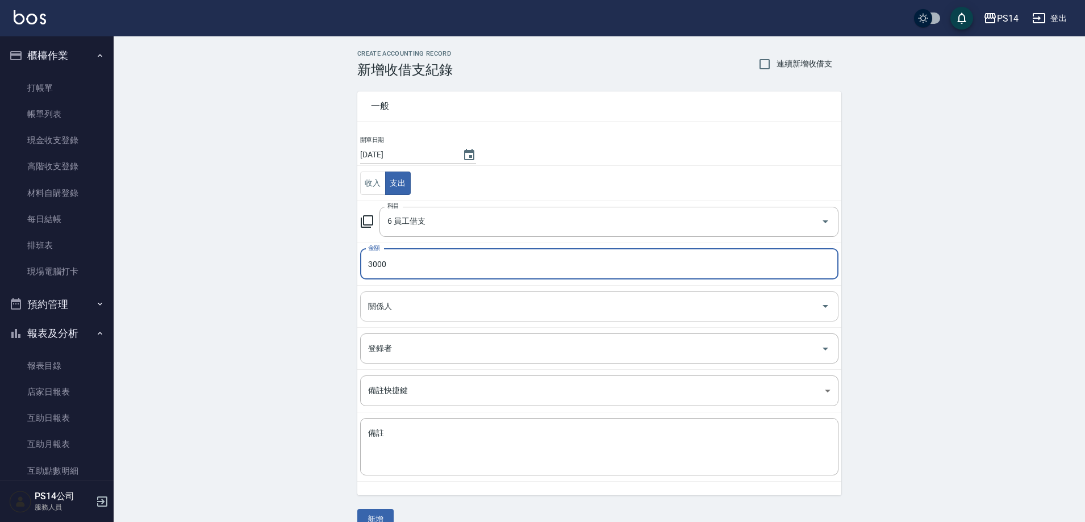
type input "3000"
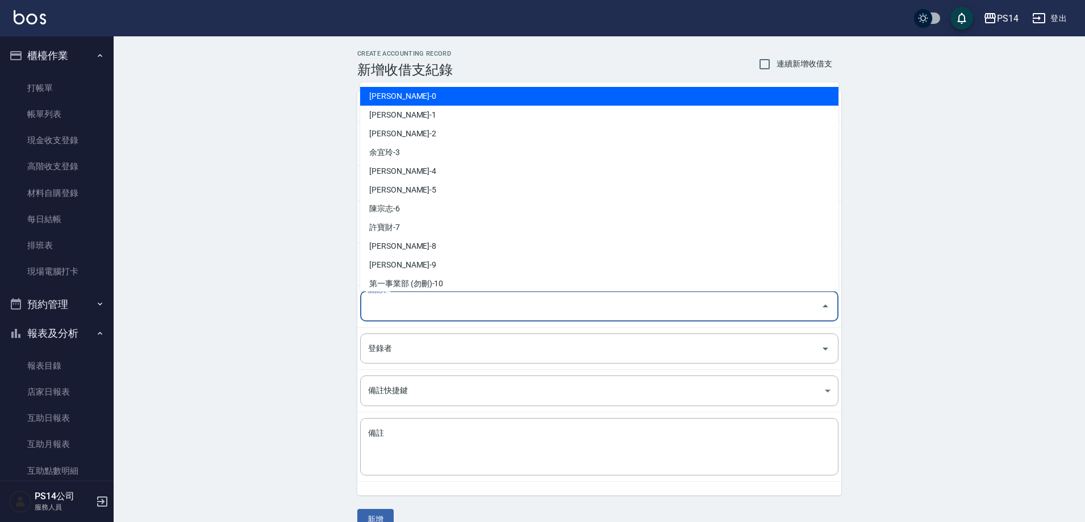
click at [436, 300] on input "關係人" at bounding box center [590, 306] width 451 height 20
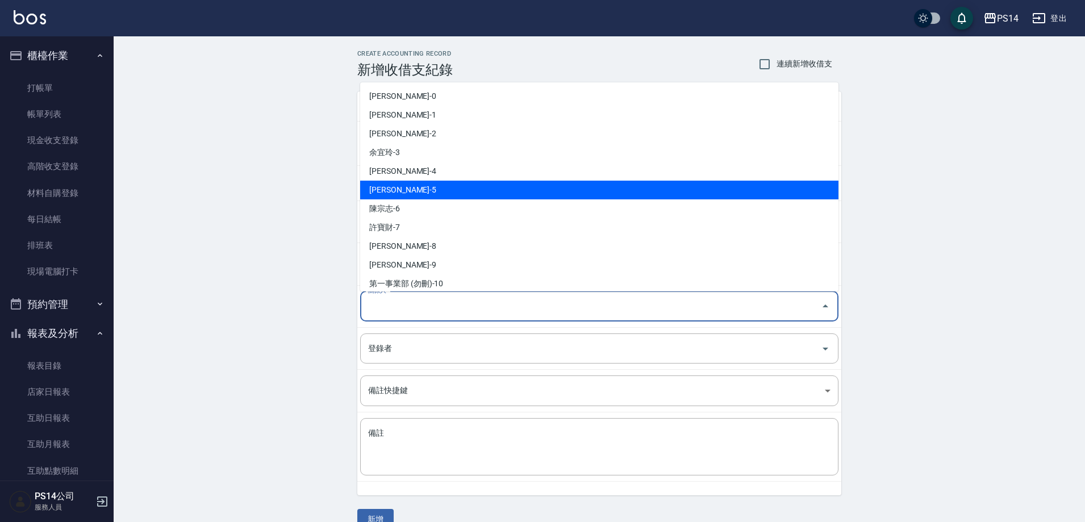
click at [409, 186] on li "劉珈均-5" at bounding box center [599, 190] width 478 height 19
type input "劉珈均-5"
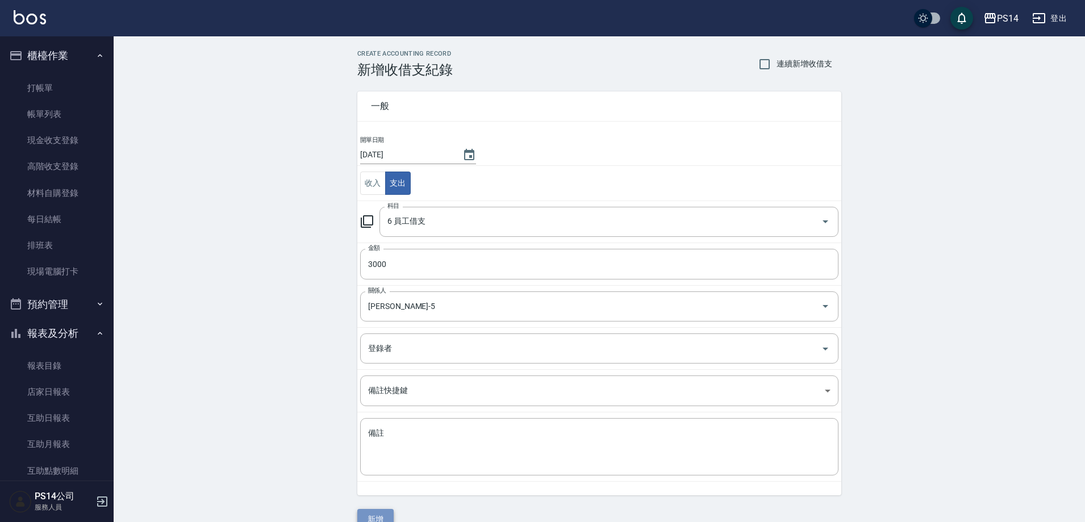
click at [371, 515] on button "新增" at bounding box center [375, 519] width 36 height 21
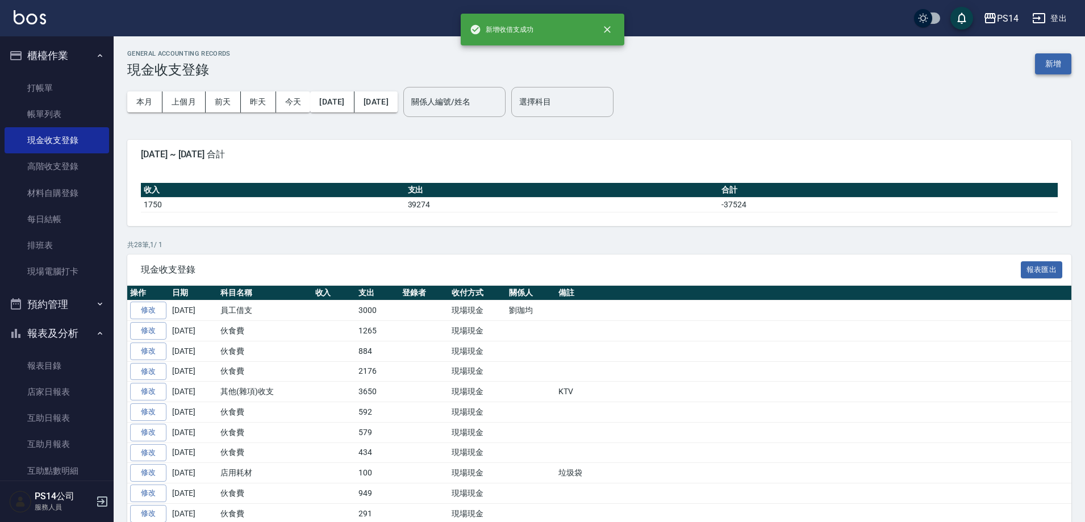
click at [1052, 62] on button "新增" at bounding box center [1053, 63] width 36 height 21
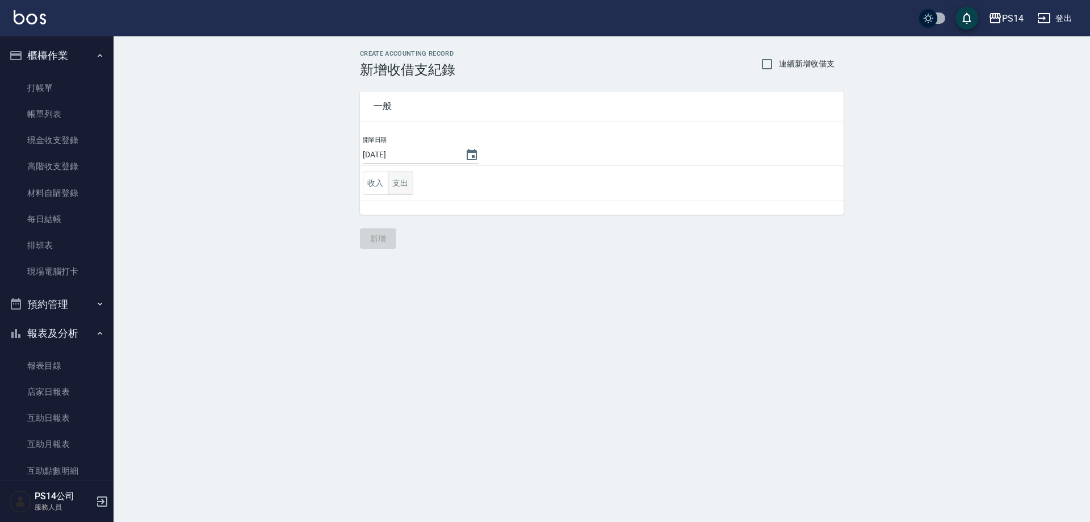
click at [398, 182] on button "支出" at bounding box center [401, 183] width 26 height 23
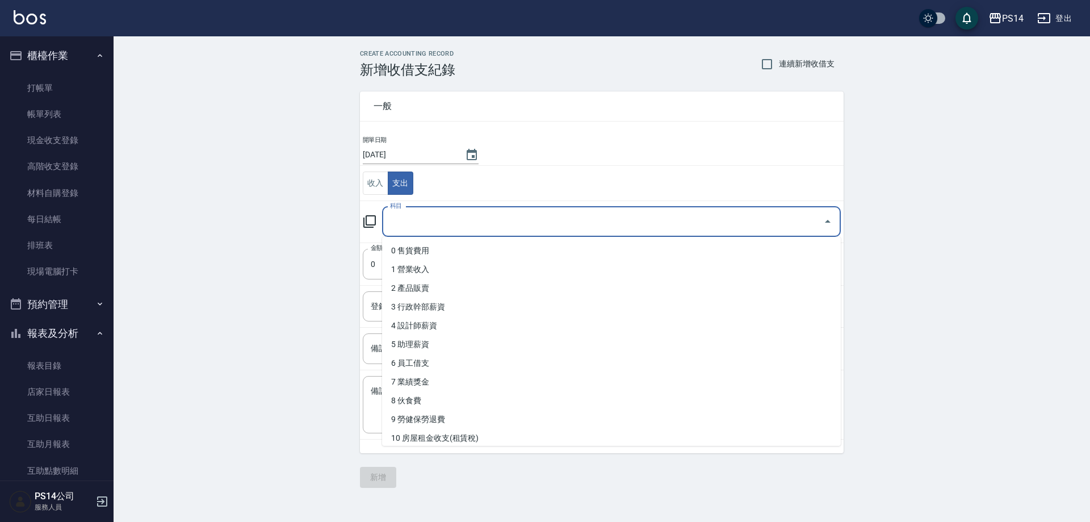
click at [401, 216] on input "科目" at bounding box center [603, 222] width 432 height 20
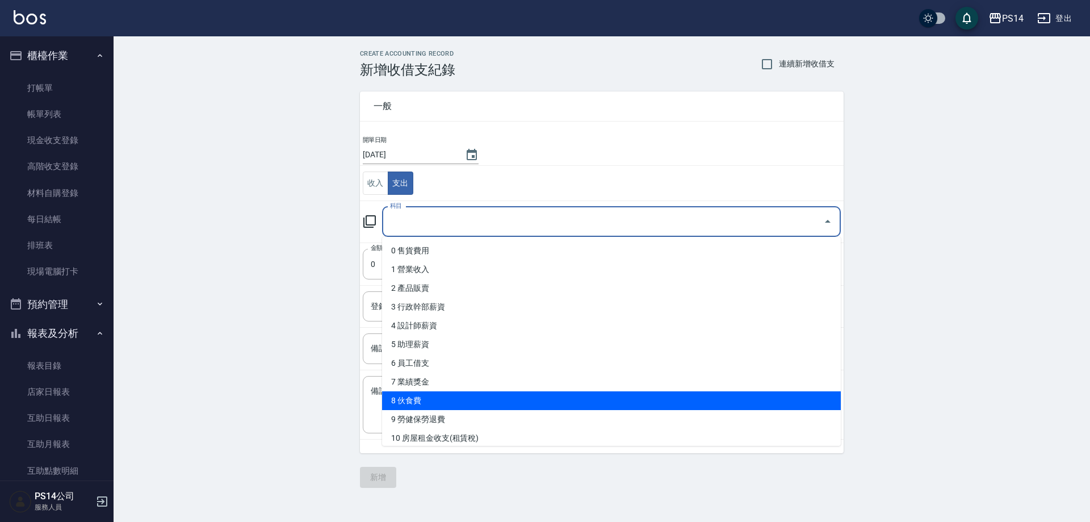
click at [435, 393] on li "8 伙食費" at bounding box center [611, 400] width 459 height 19
type input "8 伙食費"
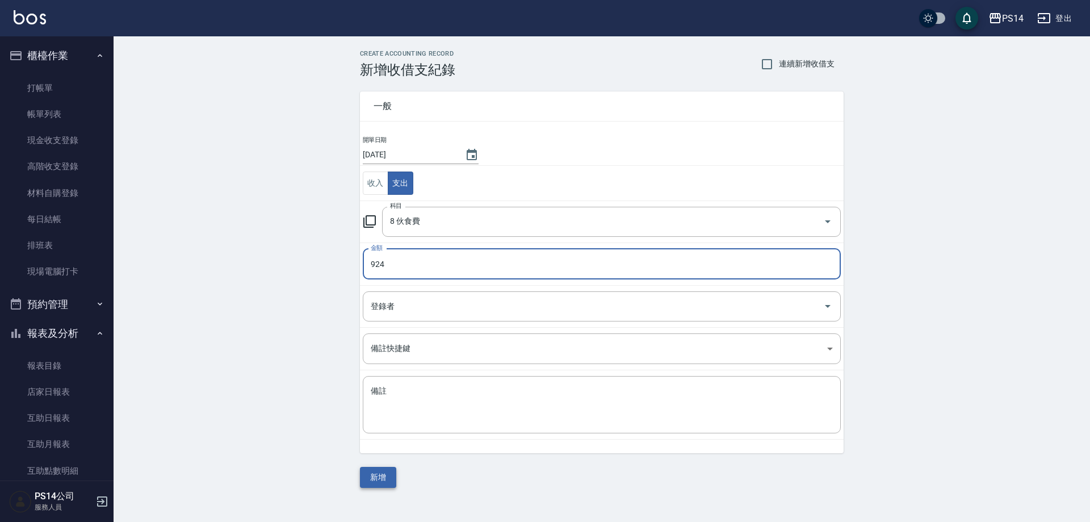
type input "924"
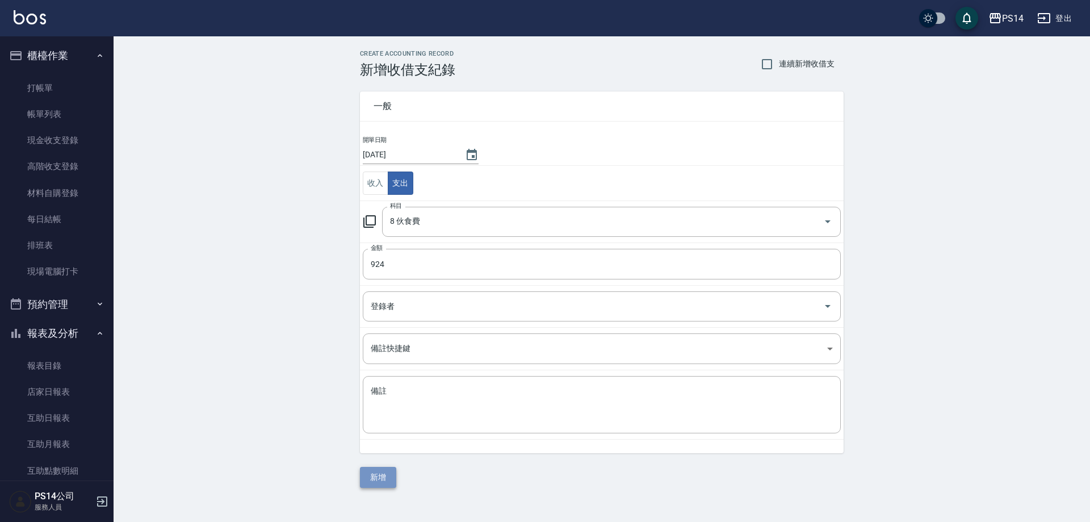
click at [386, 475] on button "新增" at bounding box center [378, 477] width 36 height 21
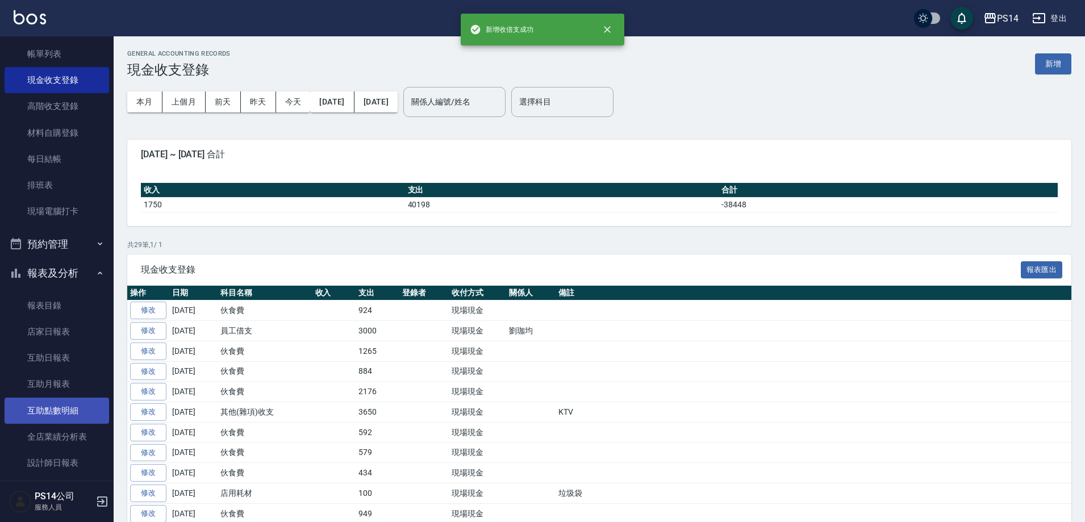
scroll to position [114, 0]
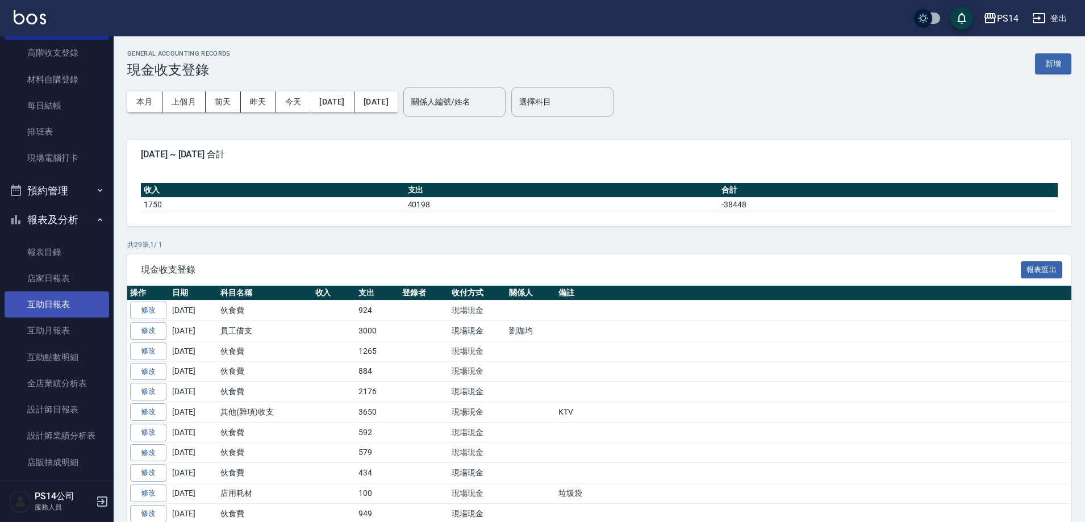
click at [56, 304] on link "互助日報表" at bounding box center [57, 304] width 105 height 26
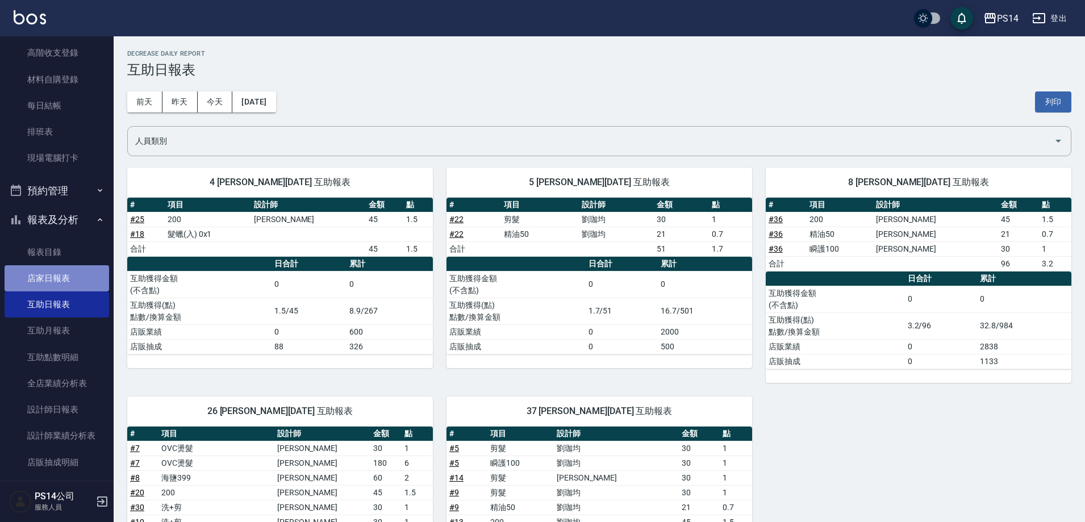
click at [56, 283] on link "店家日報表" at bounding box center [57, 278] width 105 height 26
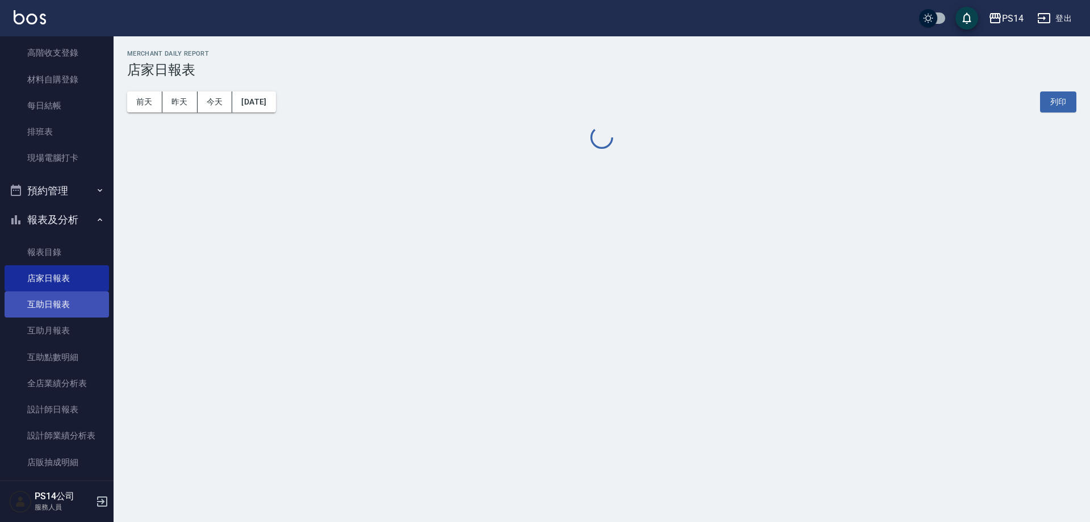
click at [66, 306] on link "互助日報表" at bounding box center [57, 304] width 105 height 26
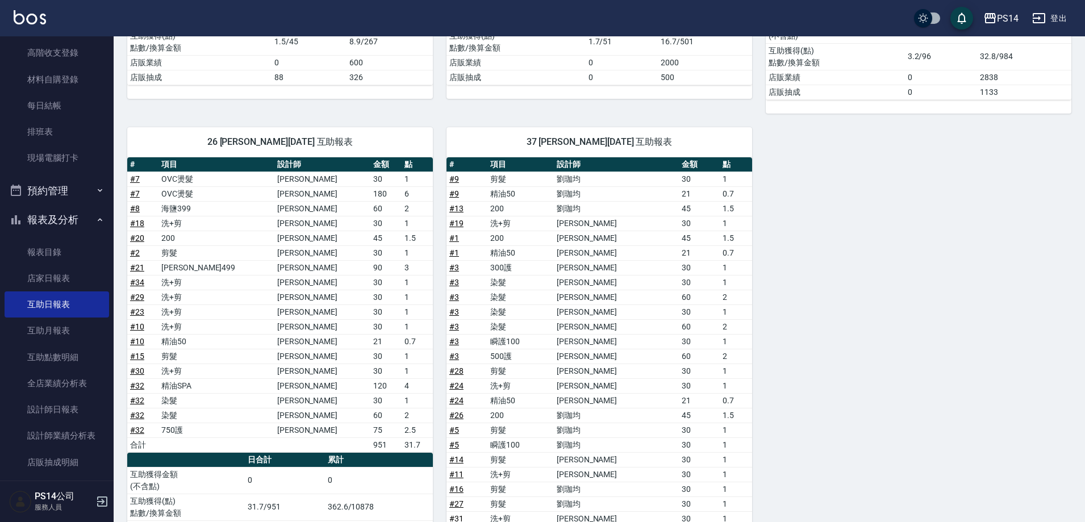
scroll to position [245, 0]
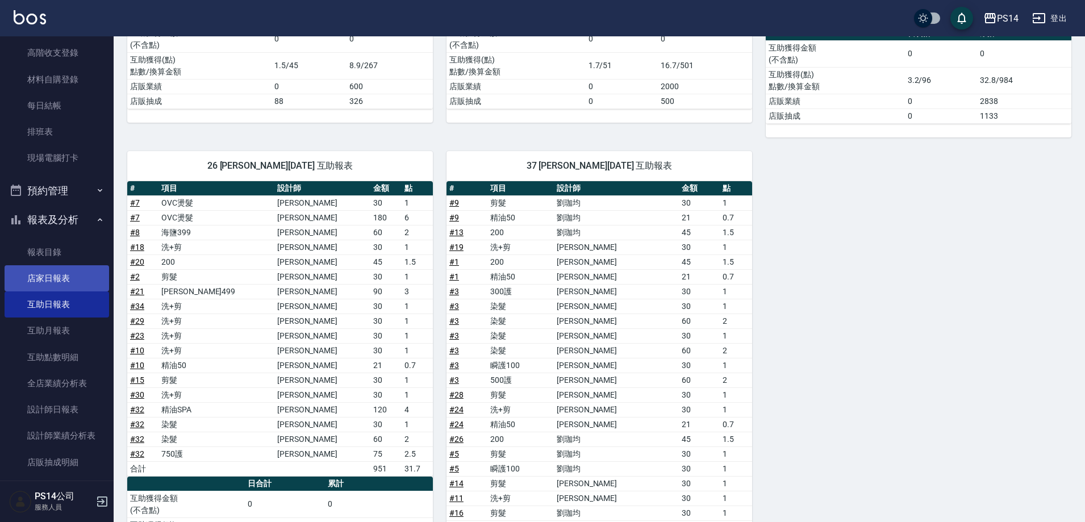
click at [63, 269] on link "店家日報表" at bounding box center [57, 278] width 105 height 26
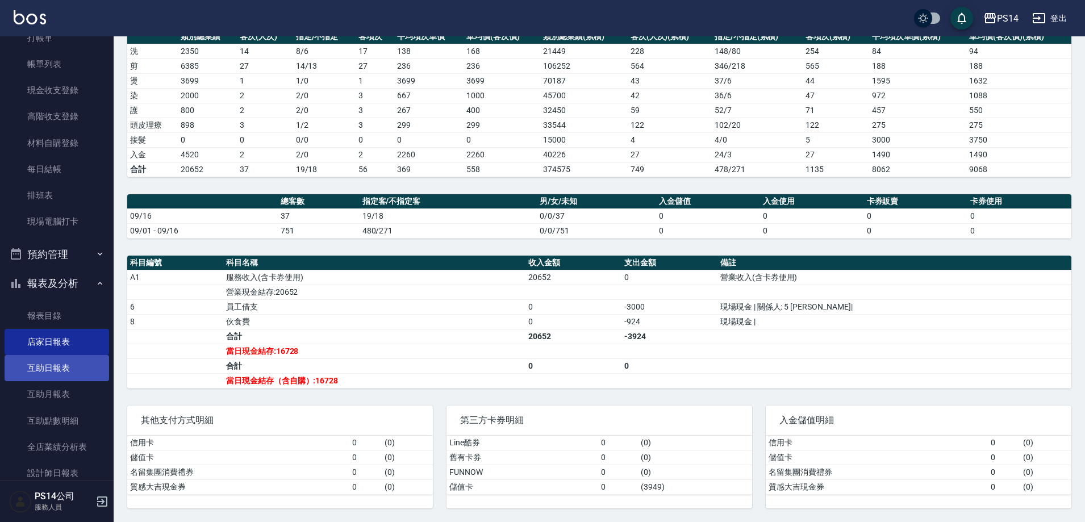
scroll to position [114, 0]
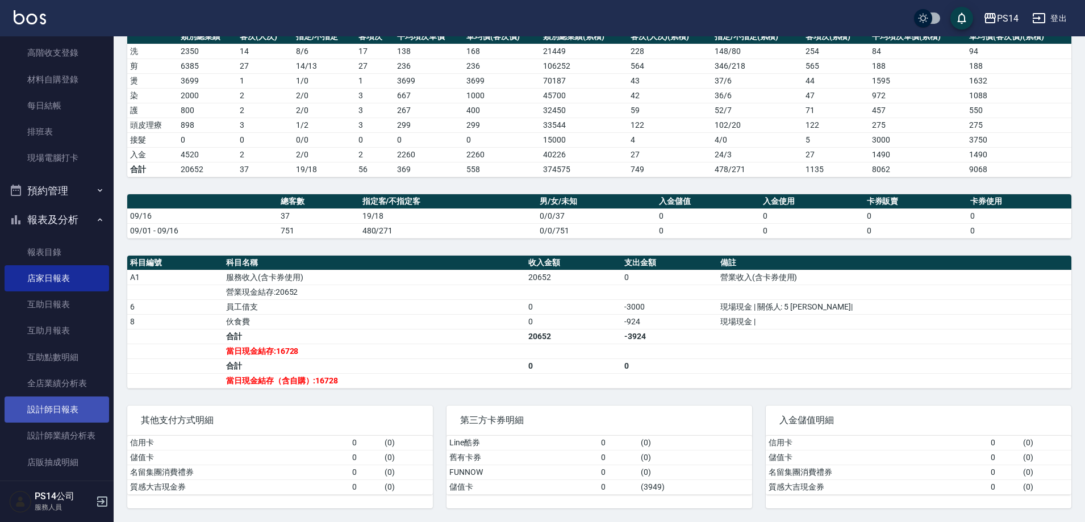
click at [69, 409] on link "設計師日報表" at bounding box center [57, 409] width 105 height 26
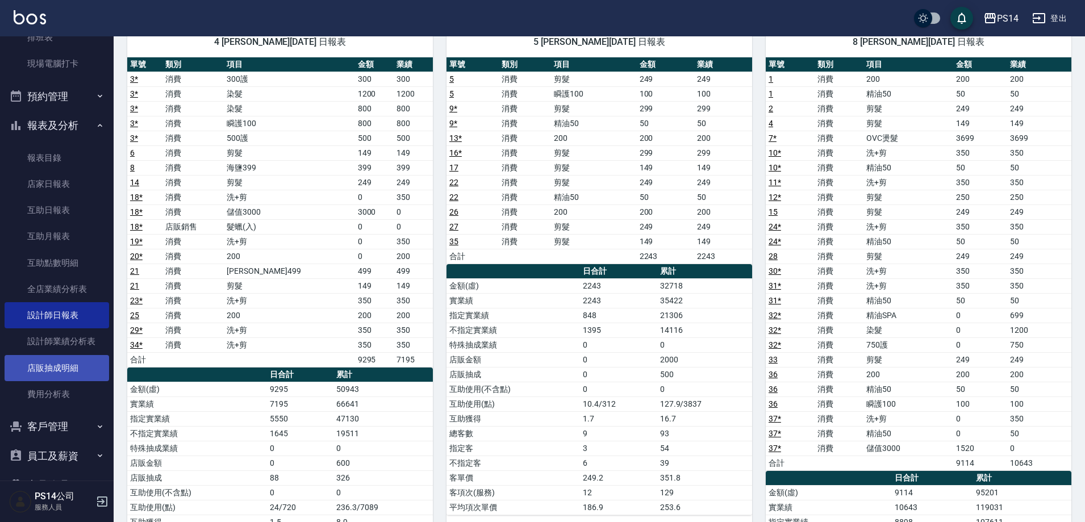
scroll to position [227, 0]
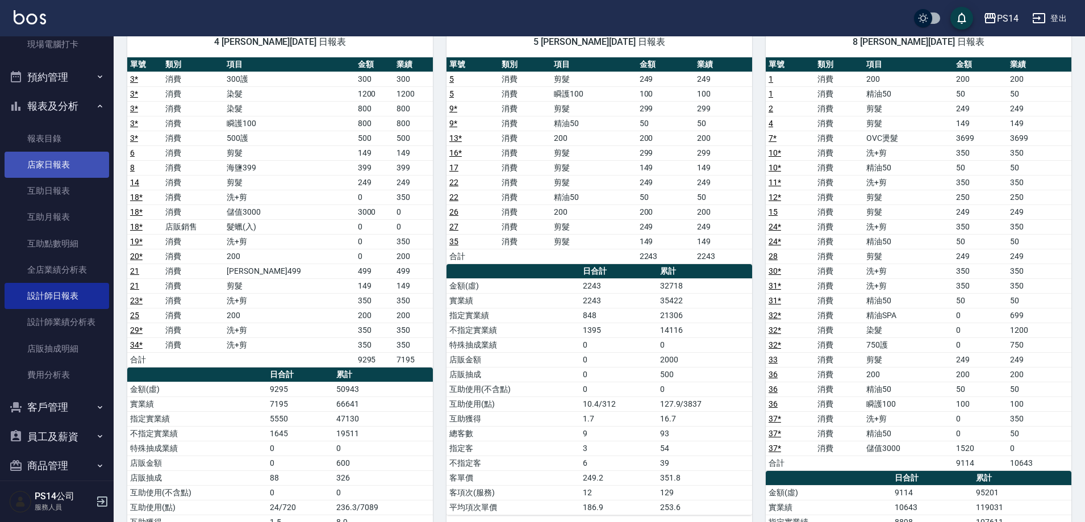
click at [73, 166] on link "店家日報表" at bounding box center [57, 165] width 105 height 26
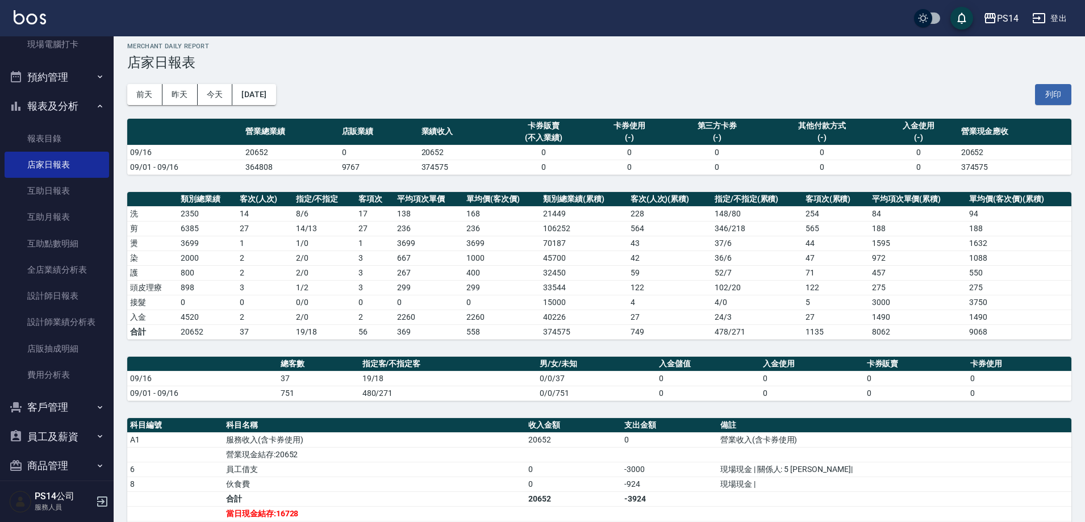
scroll to position [114, 0]
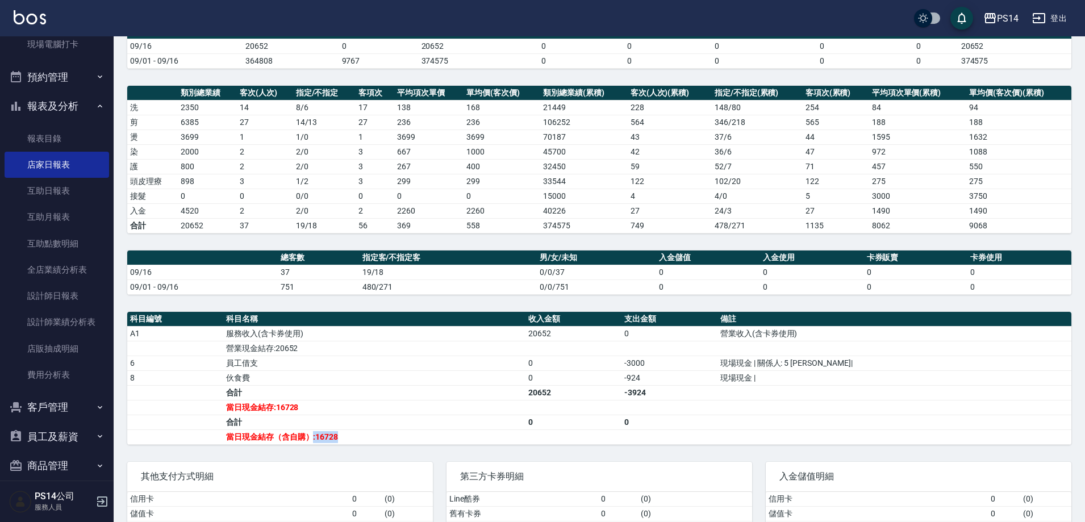
drag, startPoint x: 323, startPoint y: 437, endPoint x: 357, endPoint y: 438, distance: 34.1
click at [357, 438] on td "當日現金結存（含自購）:16728" at bounding box center [374, 436] width 302 height 15
click at [344, 438] on td "當日現金結存（含自購）:16728" at bounding box center [374, 436] width 302 height 15
click at [331, 434] on td "當日現金結存（含自購）:16728" at bounding box center [374, 436] width 302 height 15
drag, startPoint x: 345, startPoint y: 437, endPoint x: 325, endPoint y: 437, distance: 19.9
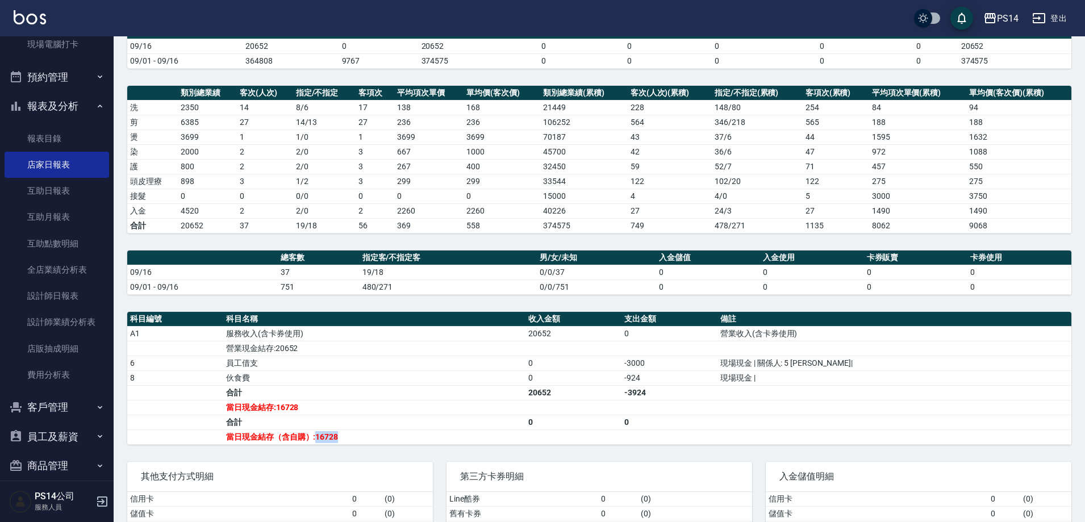
click at [325, 437] on td "當日現金結存（含自購）:16728" at bounding box center [374, 436] width 302 height 15
drag, startPoint x: 285, startPoint y: 407, endPoint x: 307, endPoint y: 412, distance: 23.4
click at [307, 412] on td "當日現金結存:16728" at bounding box center [374, 407] width 302 height 15
click at [304, 409] on td "當日現金結存:16728" at bounding box center [374, 407] width 302 height 15
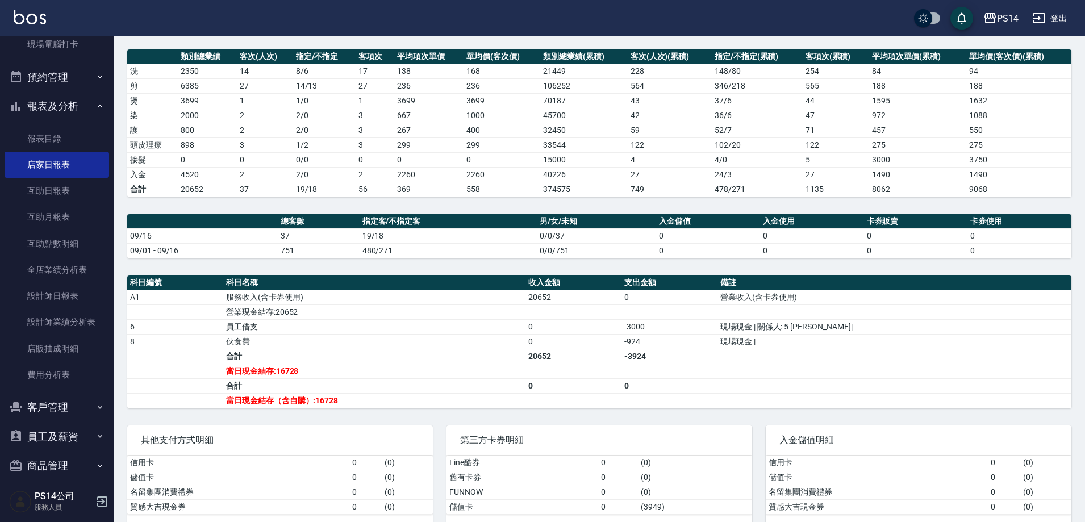
scroll to position [170, 0]
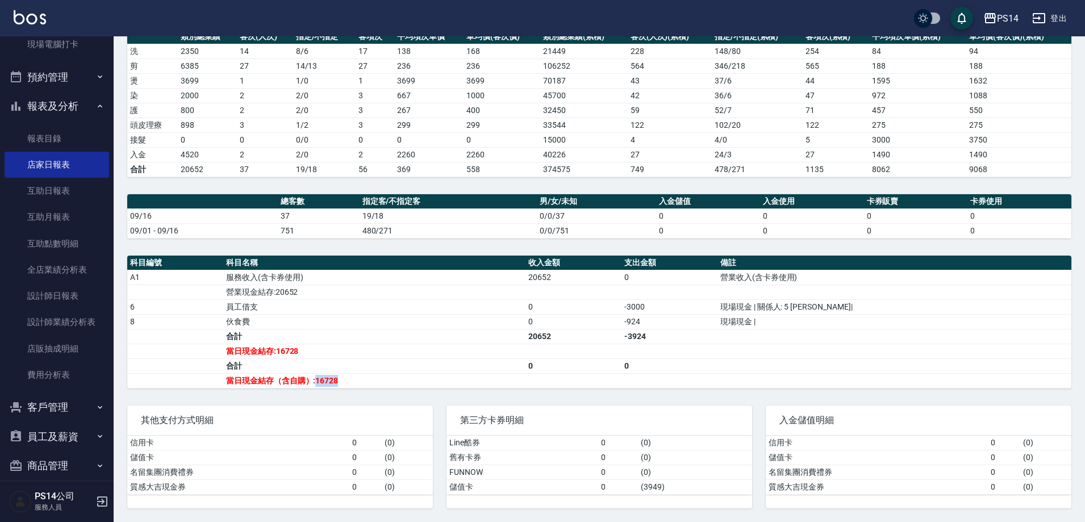
drag, startPoint x: 325, startPoint y: 382, endPoint x: 365, endPoint y: 380, distance: 39.3
click at [365, 380] on td "當日現金結存（含自購）:16728" at bounding box center [374, 380] width 302 height 15
click at [361, 380] on td "當日現金結存（含自購）:16728" at bounding box center [374, 380] width 302 height 15
click at [1041, 17] on icon "button" at bounding box center [1039, 18] width 14 height 14
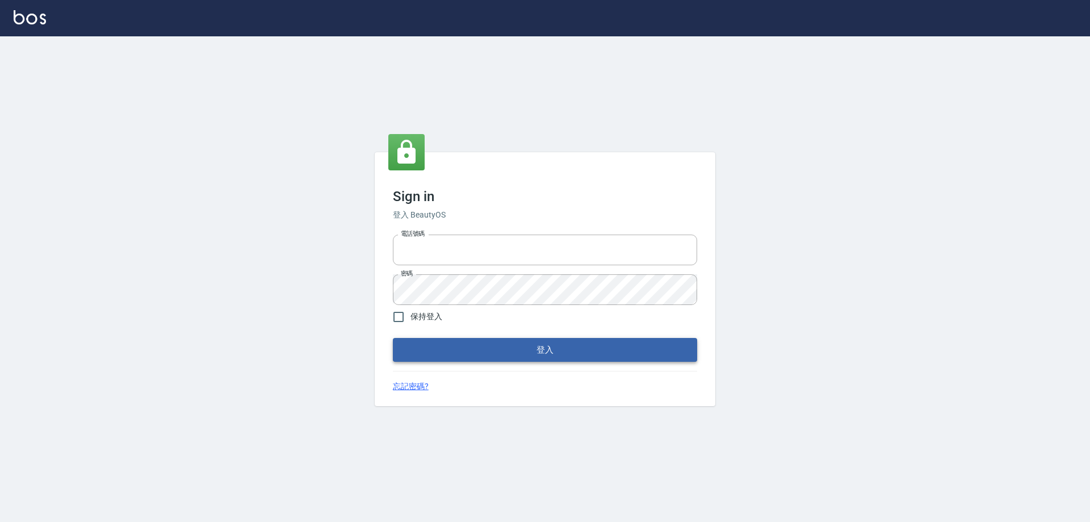
type input "0426657991"
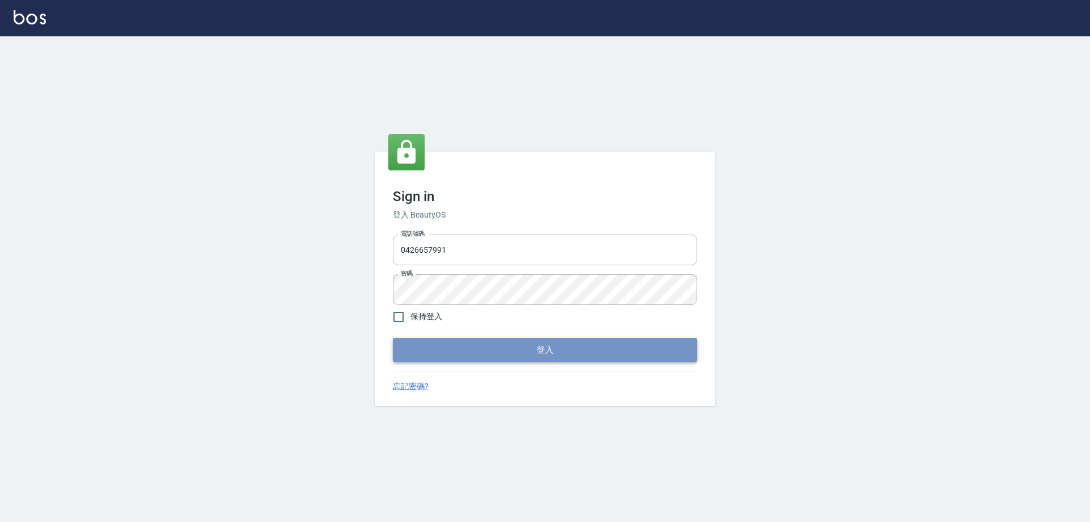
click at [434, 342] on button "登入" at bounding box center [545, 350] width 304 height 24
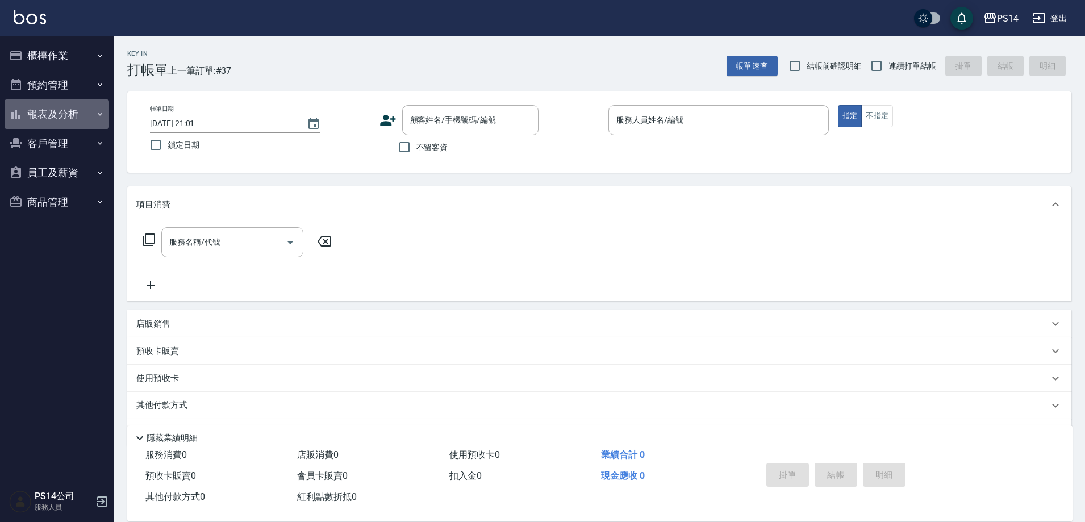
click at [66, 113] on button "報表及分析" at bounding box center [57, 114] width 105 height 30
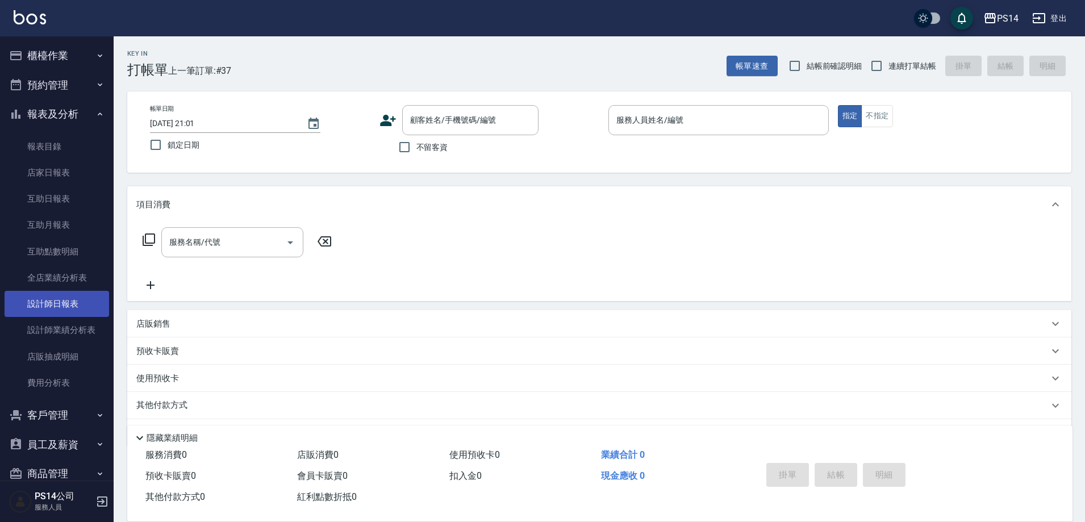
click at [73, 310] on link "設計師日報表" at bounding box center [57, 304] width 105 height 26
